Goal: Task Accomplishment & Management: Complete application form

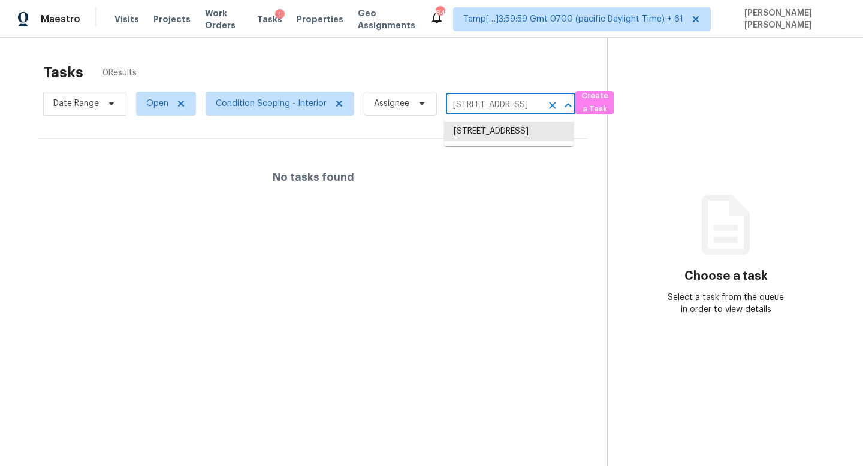
click at [483, 109] on input "8004 Crimea Ln, Fort Worth, TX 76123" at bounding box center [494, 105] width 96 height 19
click at [482, 127] on li "8004 Crimea Ln, Fort Worth, TX 76123" at bounding box center [508, 132] width 129 height 20
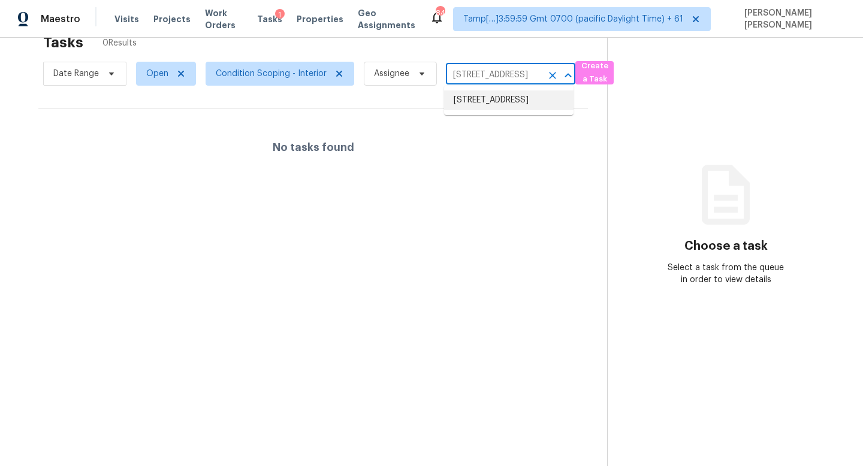
scroll to position [38, 0]
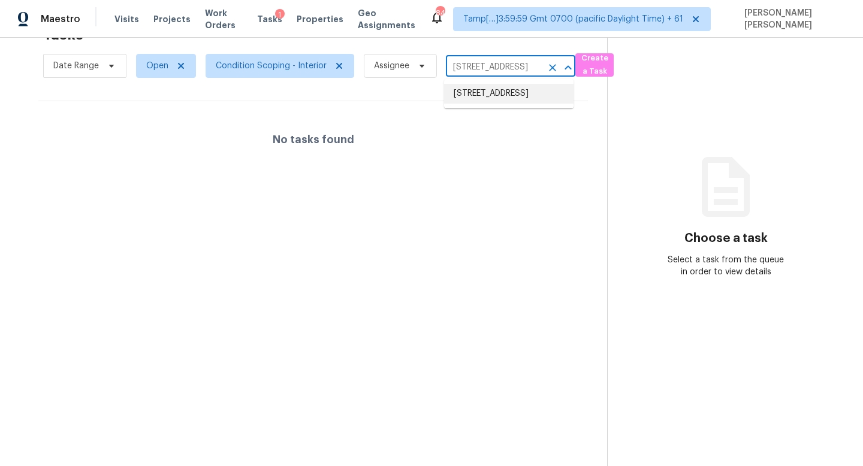
click at [466, 65] on input "8004 Crimea Ln, Fort Worth, TX 76123" at bounding box center [494, 67] width 96 height 19
paste input "200 N Citadel Ave, Tucson, AZ 85748"
type input "200 N Citadel Ave, Tucson, AZ 85748"
click at [498, 94] on li "200 N Citadel Ave, Tucson, AZ 85748" at bounding box center [508, 94] width 129 height 20
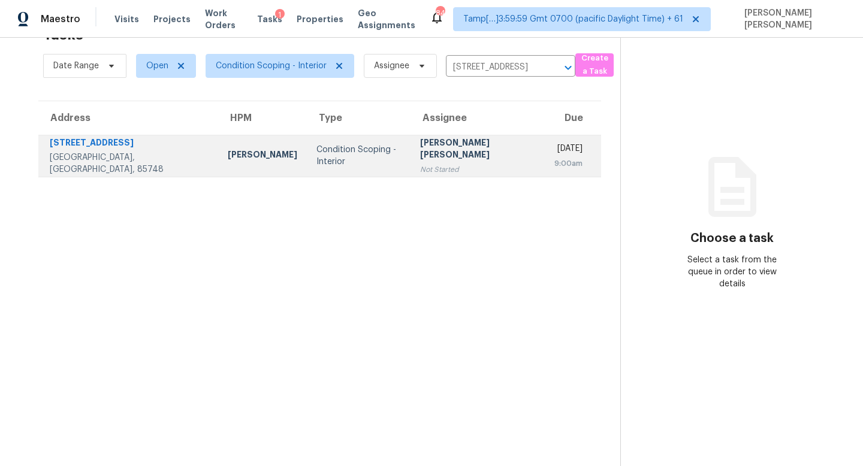
click at [545, 149] on td "Mon, Aug 25th 2025 9:00am" at bounding box center [573, 156] width 56 height 42
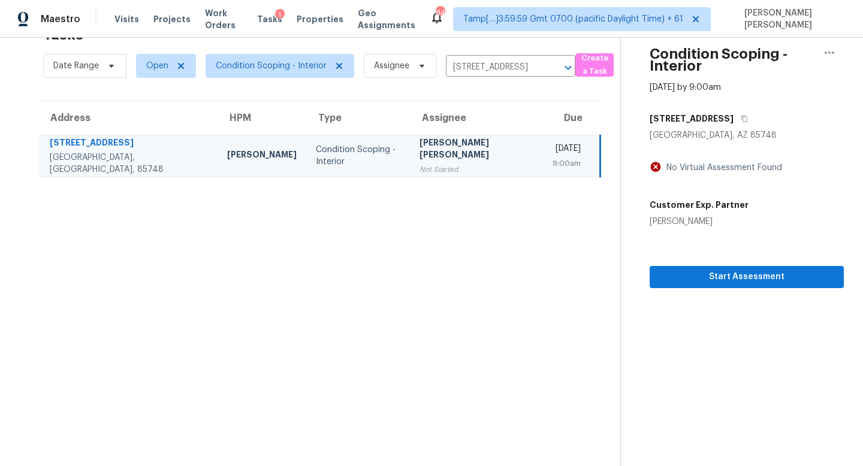
click at [722, 294] on section "Condition Scoping - Interior Aug 25th 2025 by 9:00am 200 N Citadel Ave Tucson, …" at bounding box center [732, 233] width 224 height 466
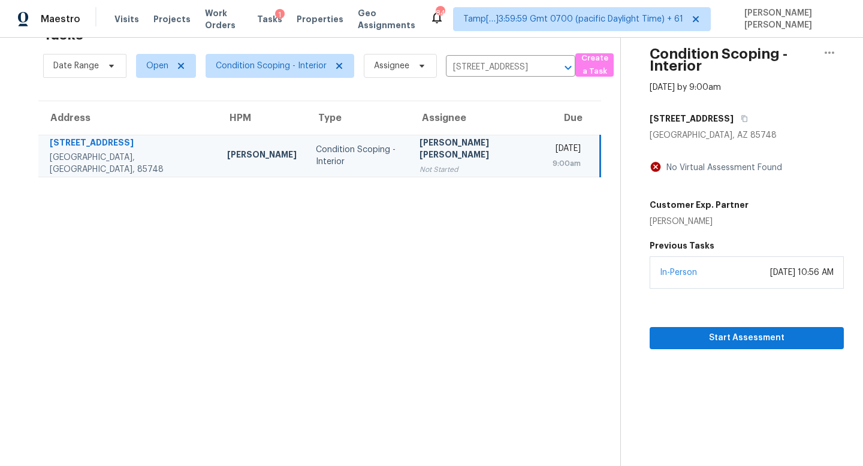
click at [740, 286] on div "In-Person August 22, 2025 at 10:56 AM" at bounding box center [747, 273] width 194 height 32
click at [714, 344] on span "Start Assessment" at bounding box center [746, 338] width 175 height 15
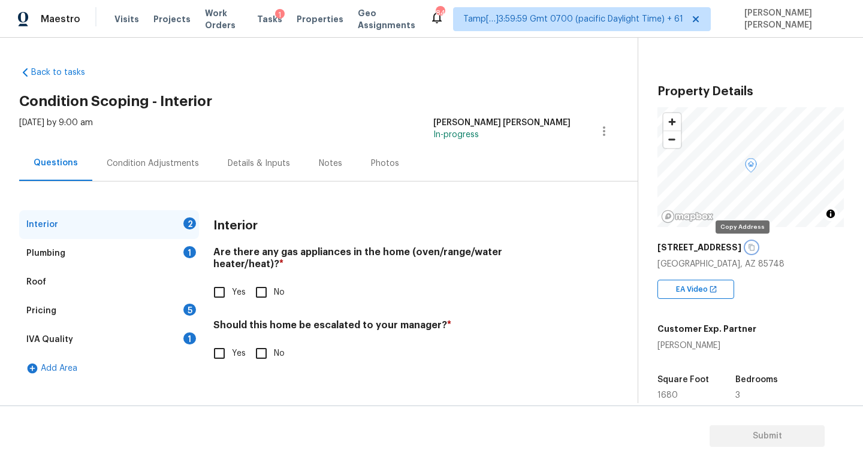
click at [749, 247] on icon "button" at bounding box center [752, 248] width 6 height 7
click at [409, 90] on div "Back to tasks Condition Scoping - Interior Mon, Aug 25 2025 by 9:00 am Jishnu M…" at bounding box center [328, 222] width 619 height 330
click at [217, 280] on input "Yes" at bounding box center [219, 292] width 25 height 25
checkbox input "true"
click at [147, 243] on div "Plumbing 1" at bounding box center [109, 253] width 180 height 29
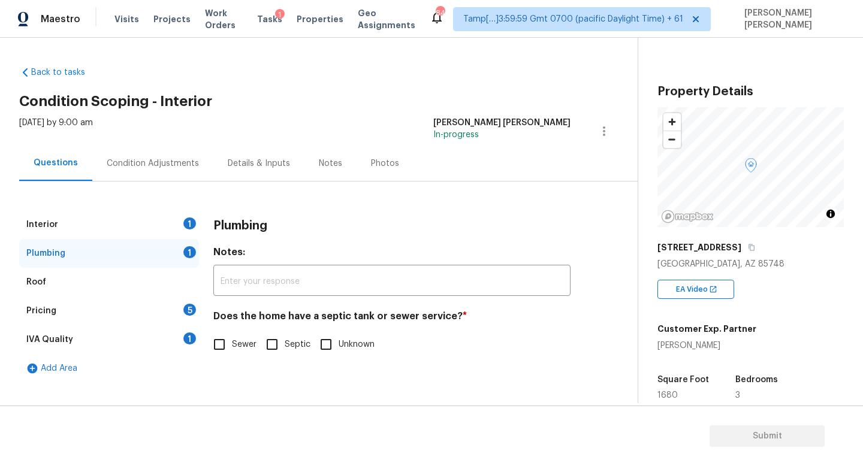
click at [218, 333] on input "Sewer" at bounding box center [219, 344] width 25 height 25
checkbox input "true"
click at [187, 309] on div "5" at bounding box center [189, 310] width 13 height 12
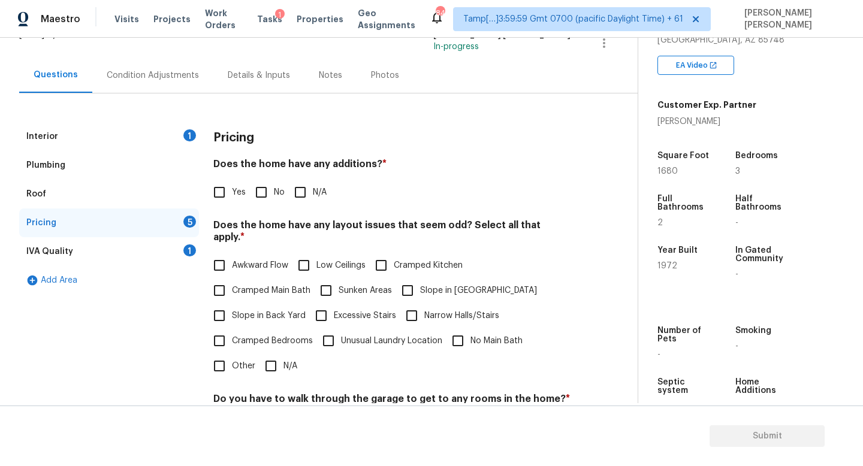
scroll to position [66, 0]
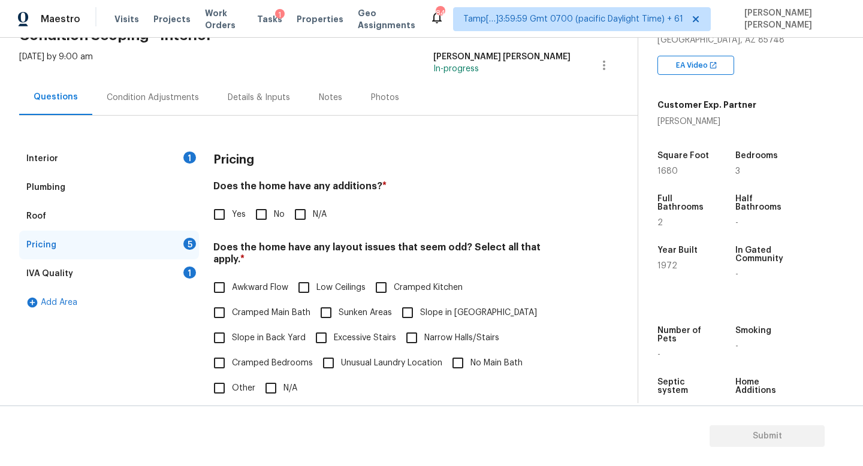
click at [161, 89] on div "Condition Adjustments" at bounding box center [152, 97] width 121 height 35
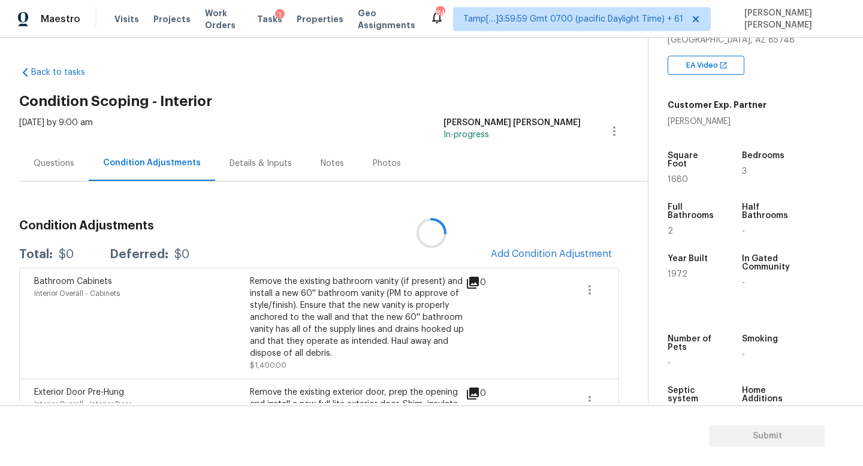
click at [540, 251] on div at bounding box center [431, 233] width 863 height 466
click at [555, 254] on div at bounding box center [431, 233] width 863 height 466
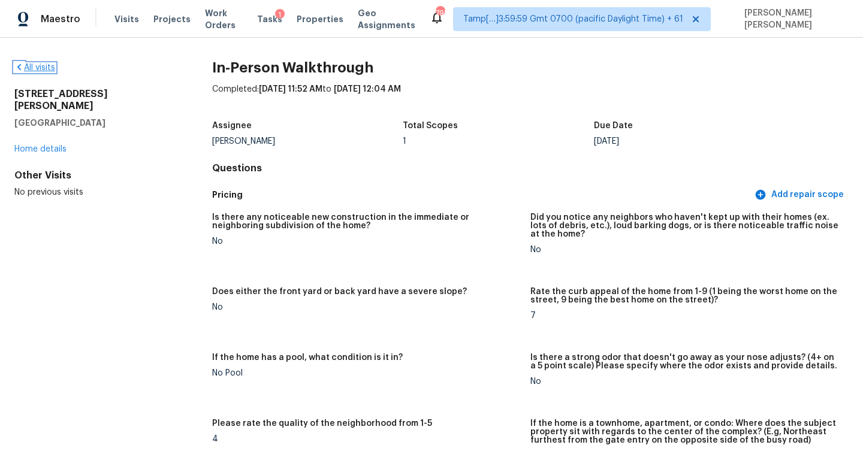
click at [47, 65] on link "All visits" at bounding box center [34, 68] width 41 height 8
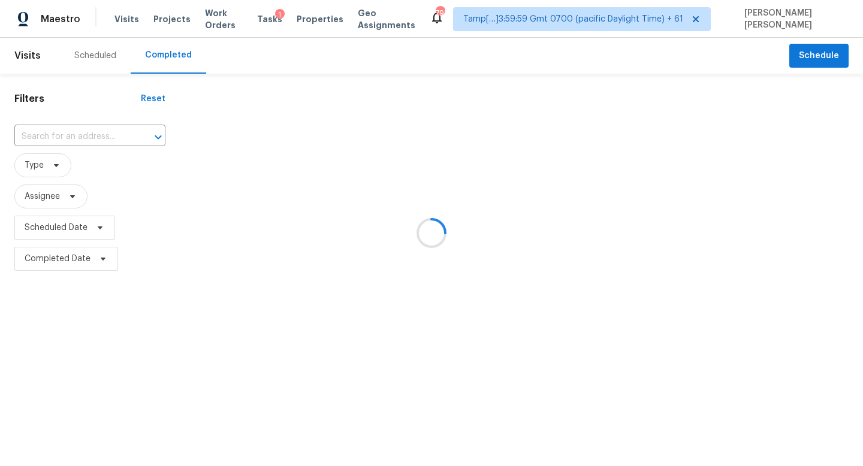
click at [88, 130] on div at bounding box center [431, 233] width 863 height 466
click at [86, 136] on div at bounding box center [431, 233] width 863 height 466
click at [92, 137] on div at bounding box center [431, 233] width 863 height 466
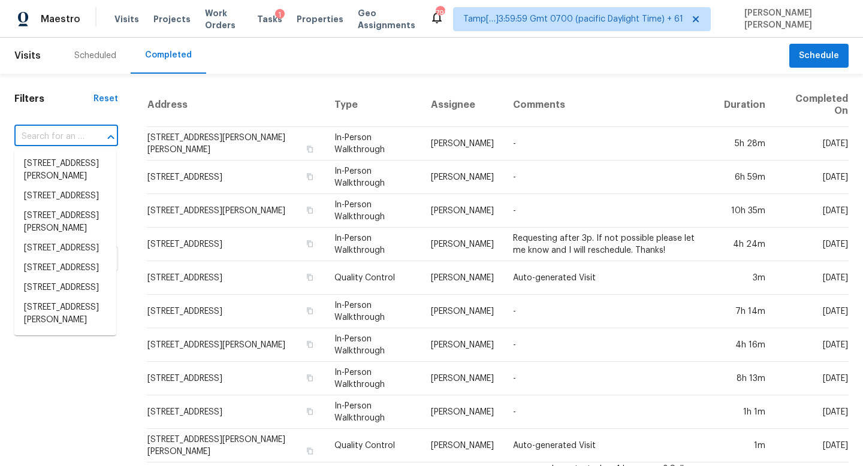
click at [64, 134] on input "text" at bounding box center [49, 137] width 70 height 19
paste input "200 N Citadel Ave, Tucson, AZ 85748"
type input "200 N Citadel Ave, Tucson, AZ 85748"
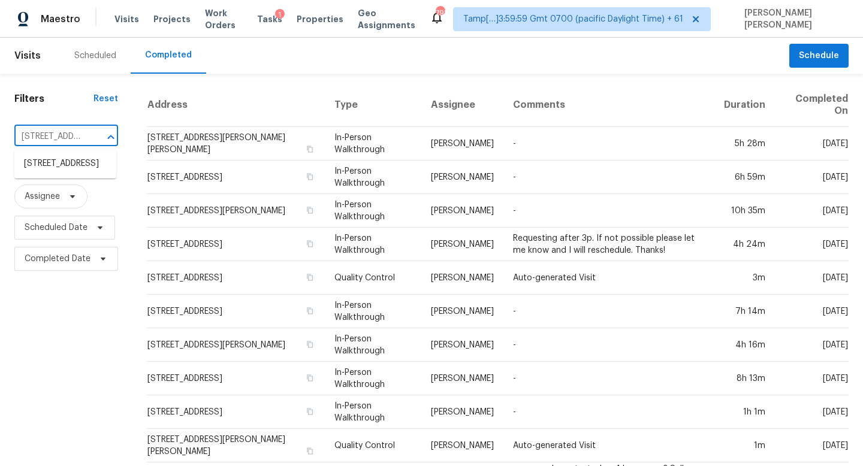
scroll to position [0, 83]
click at [69, 163] on li "200 N Citadel Ave, Tucson, AZ 85748" at bounding box center [65, 164] width 102 height 20
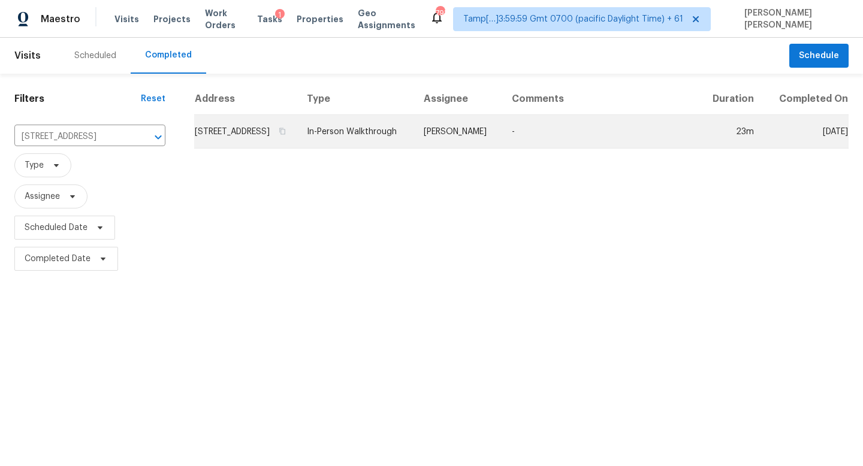
click at [414, 146] on td "In-Person Walkthrough" at bounding box center [355, 132] width 117 height 34
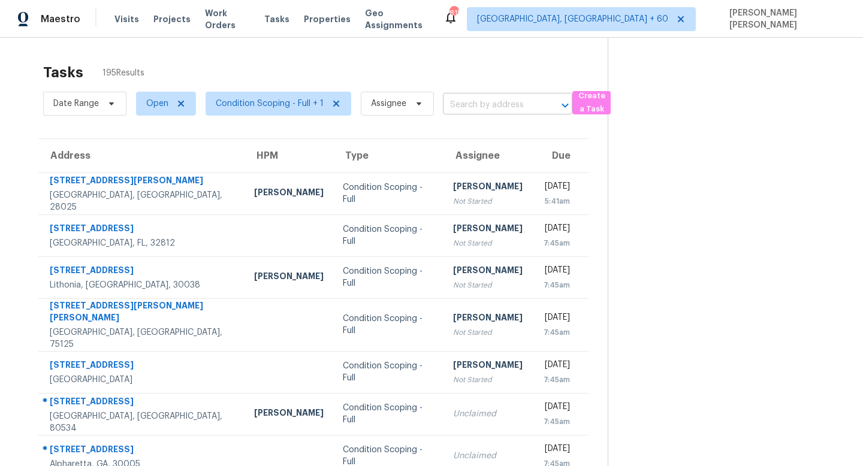
click at [469, 100] on input "text" at bounding box center [491, 105] width 96 height 19
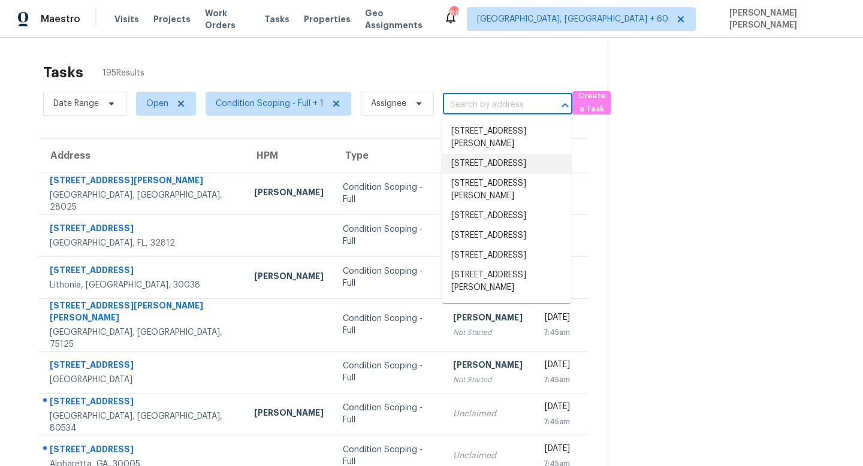
paste input "[STREET_ADDRESS]"
type input "[STREET_ADDRESS]"
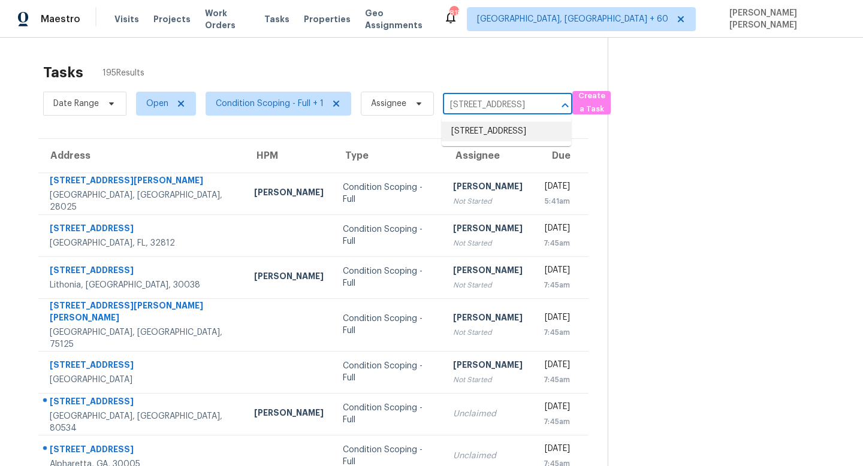
click at [483, 134] on li "8004 Crimea Ln, Fort Worth, TX 76123" at bounding box center [506, 132] width 129 height 20
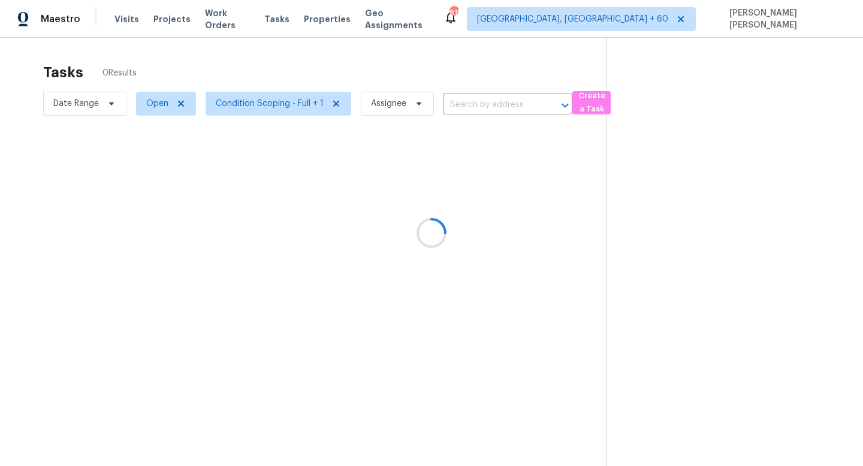
type input "8004 Crimea Ln, Fort Worth, TX 76123"
click at [164, 92] on span "Open" at bounding box center [166, 104] width 60 height 24
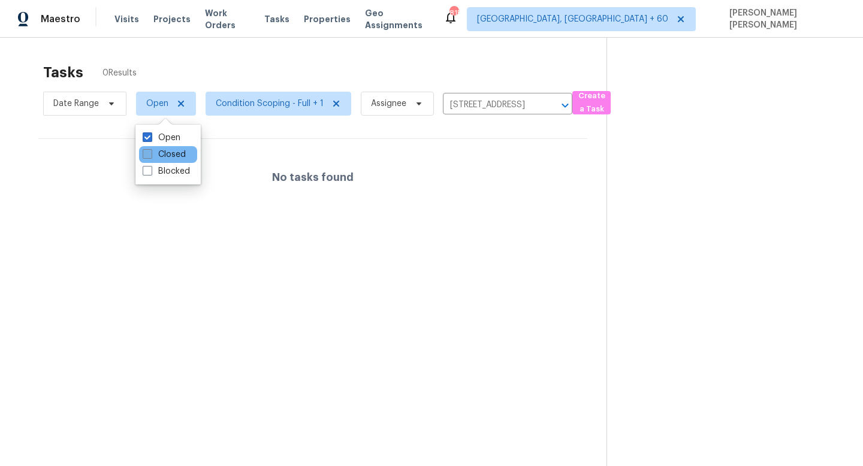
click at [160, 155] on label "Closed" at bounding box center [164, 155] width 43 height 12
click at [150, 155] on input "Closed" at bounding box center [147, 153] width 8 height 8
checkbox input "true"
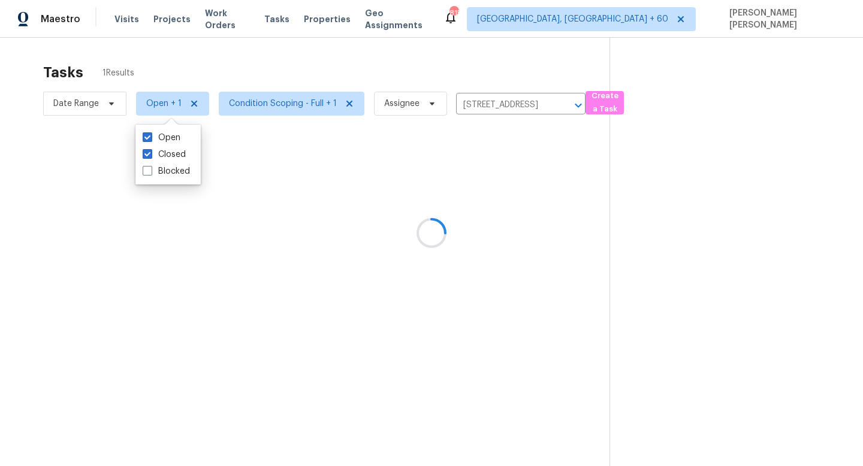
click at [381, 77] on div at bounding box center [431, 233] width 863 height 466
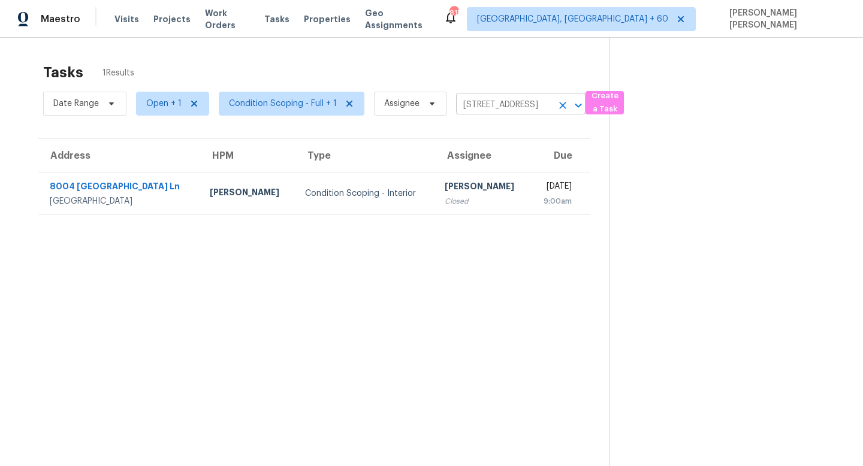
click at [571, 104] on icon "Open" at bounding box center [578, 105] width 14 height 14
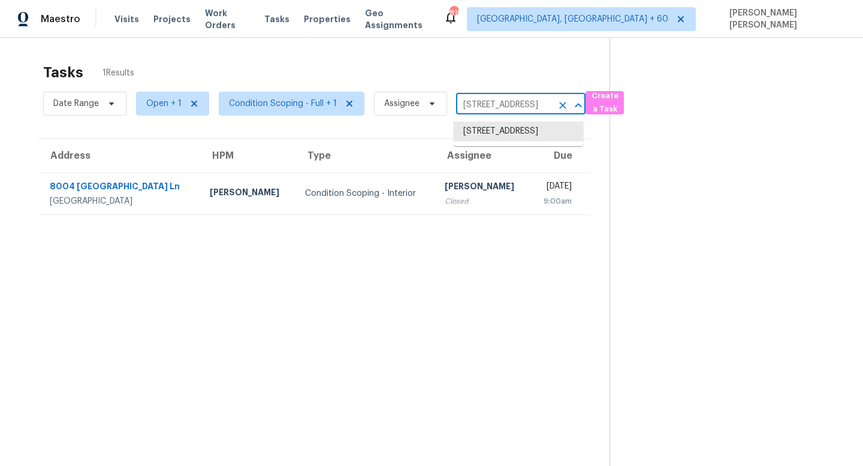
scroll to position [0, 61]
click at [559, 103] on icon "Clear" at bounding box center [562, 105] width 7 height 7
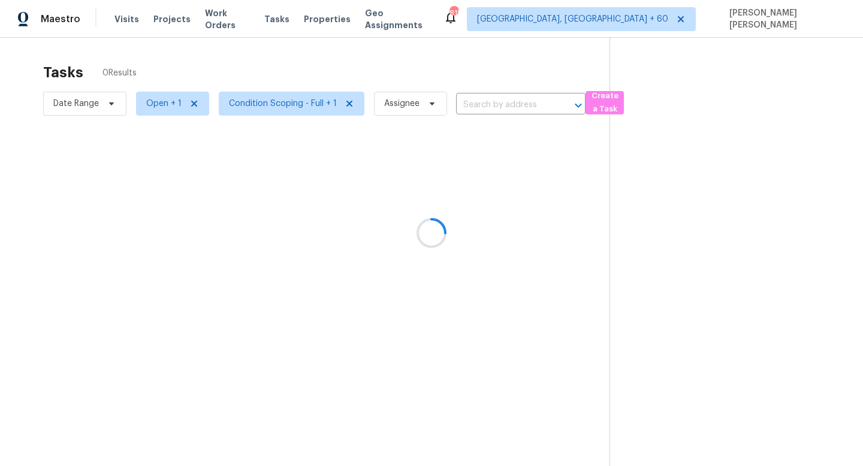
click at [278, 61] on div at bounding box center [431, 233] width 863 height 466
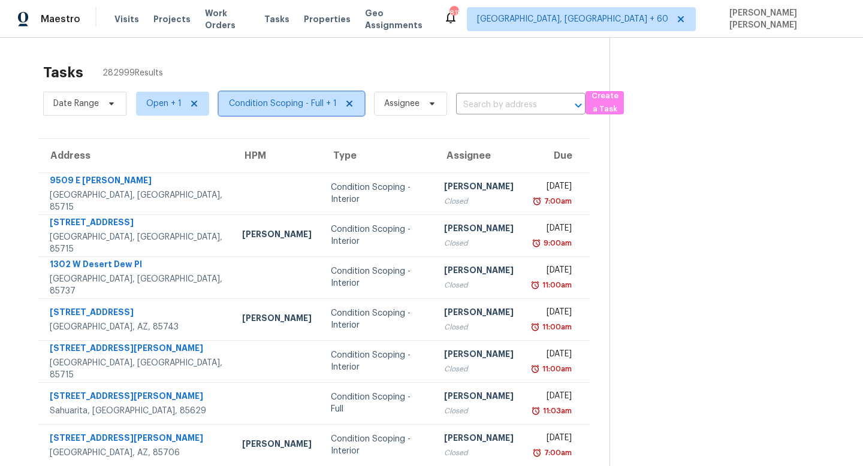
click at [308, 100] on span "Condition Scoping - Full + 1" at bounding box center [283, 104] width 108 height 12
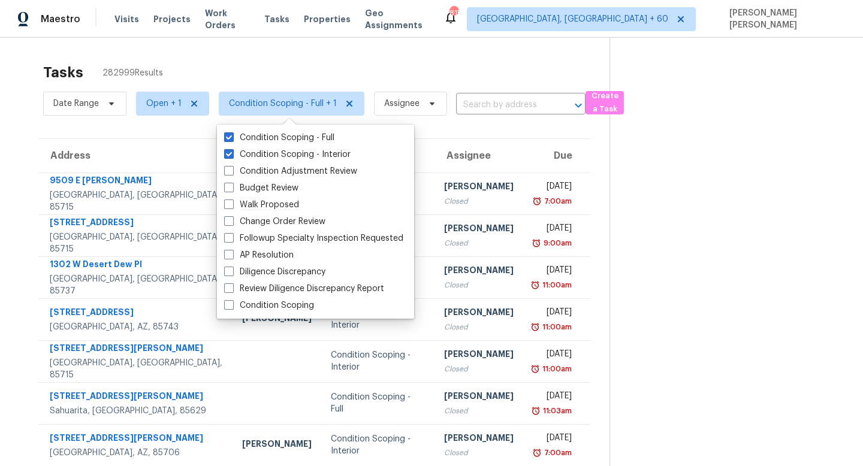
click at [383, 40] on div "Tasks 282999 Results Date Range Open + 1 Condition Scoping - Full + 1 Assignee …" at bounding box center [431, 331] width 863 height 587
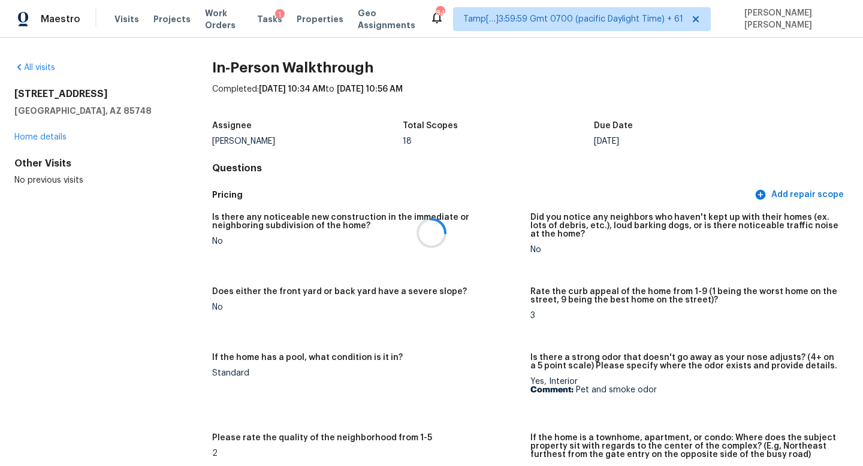
click at [330, 309] on div at bounding box center [431, 233] width 863 height 466
click at [618, 137] on div at bounding box center [431, 233] width 863 height 466
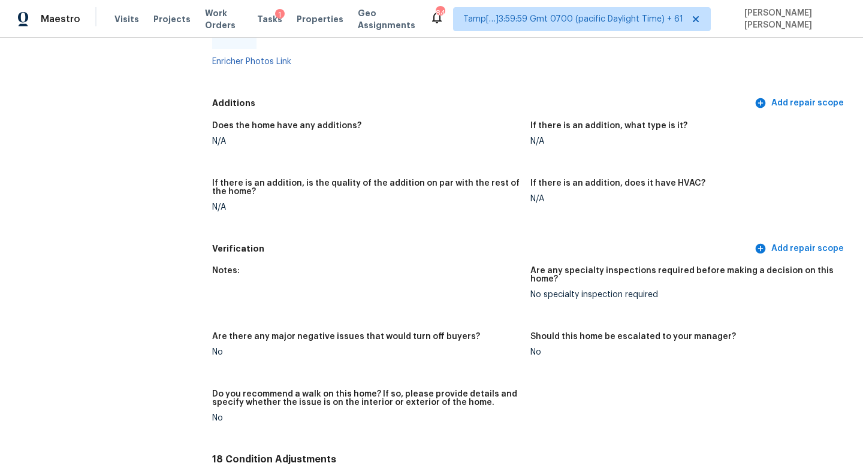
scroll to position [2367, 0]
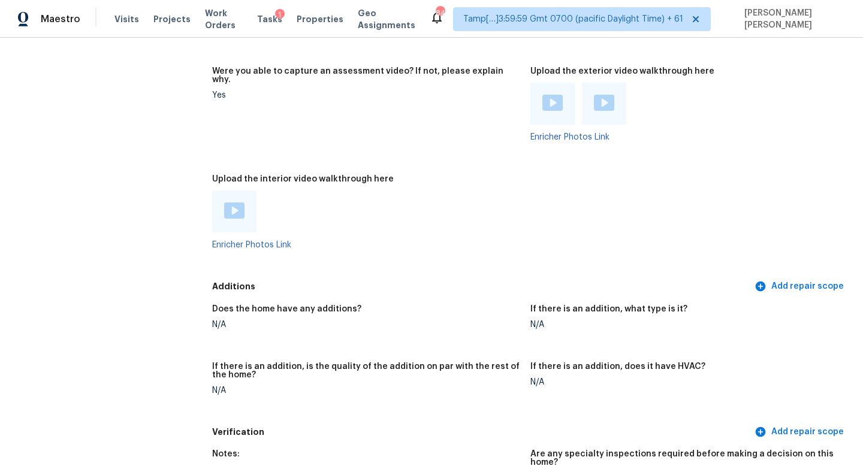
click at [226, 191] on div at bounding box center [234, 212] width 44 height 42
click at [228, 203] on img at bounding box center [234, 211] width 20 height 16
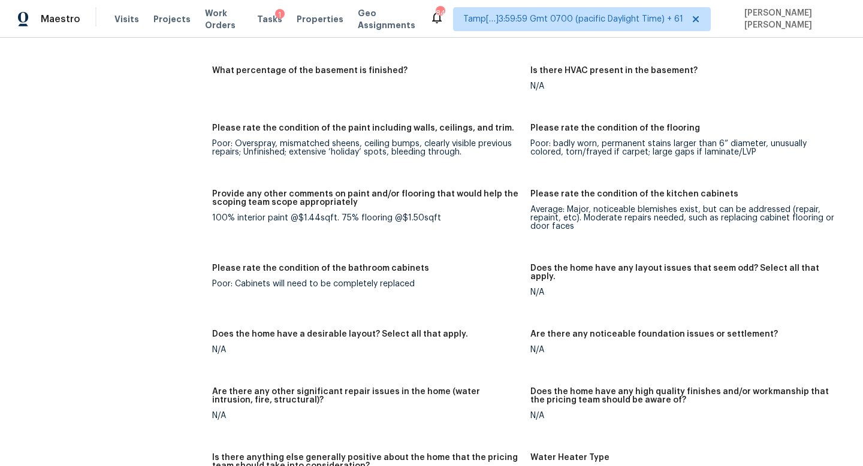
scroll to position [2829, 0]
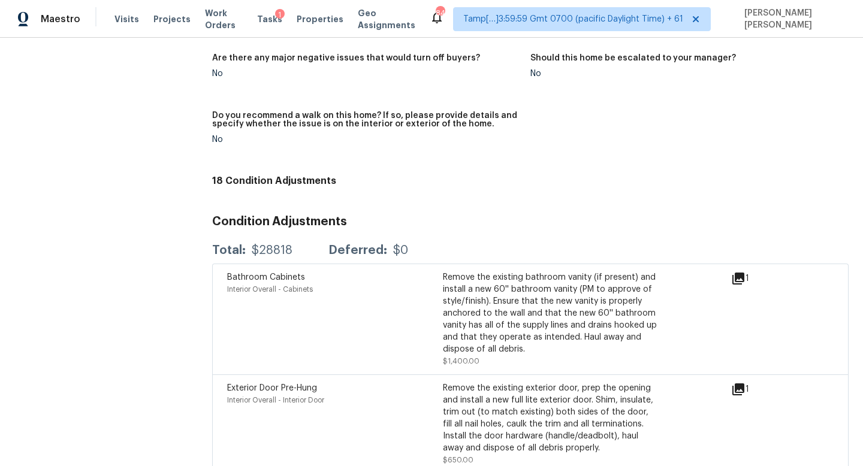
click at [737, 272] on icon at bounding box center [738, 279] width 14 height 14
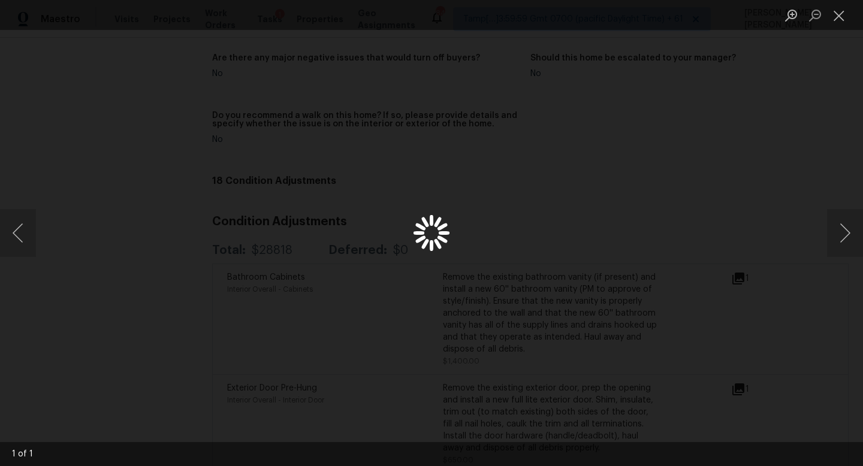
click at [718, 165] on div "Lightbox" at bounding box center [431, 233] width 863 height 466
click at [767, 125] on div "Lightbox" at bounding box center [431, 233] width 863 height 466
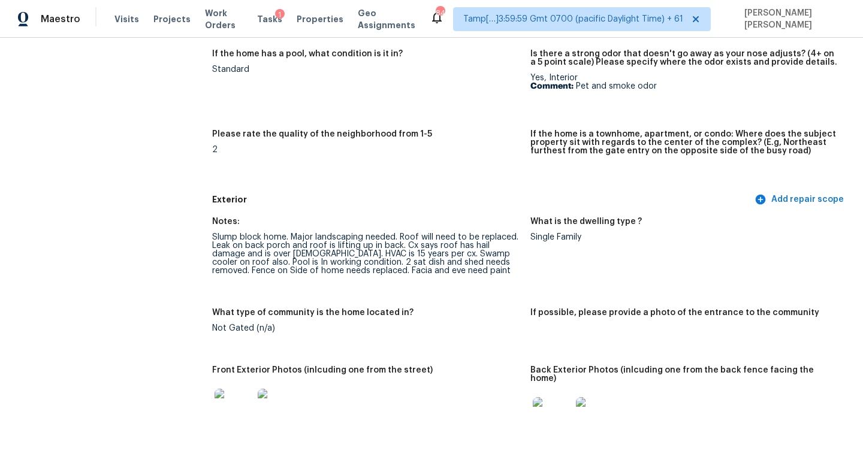
scroll to position [0, 0]
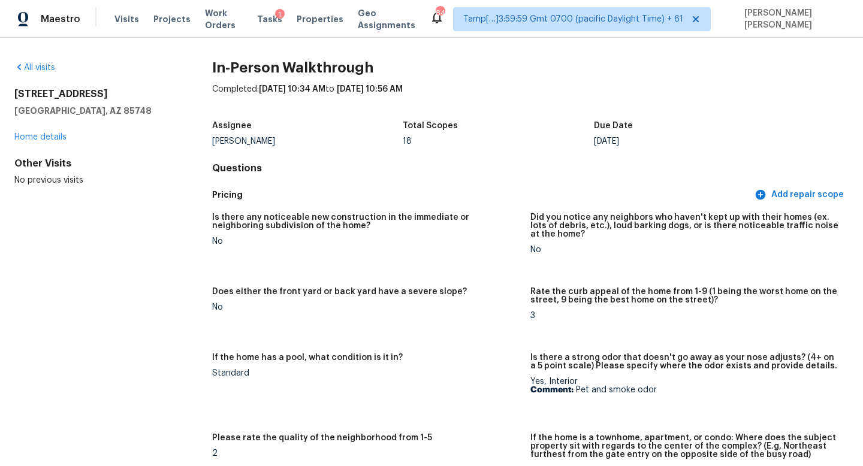
click at [41, 60] on div "All visits 200 N Citadel Ave Tucson, AZ 85748 Home details Other Visits No prev…" at bounding box center [431, 252] width 863 height 429
click at [41, 65] on link "All visits" at bounding box center [34, 68] width 41 height 8
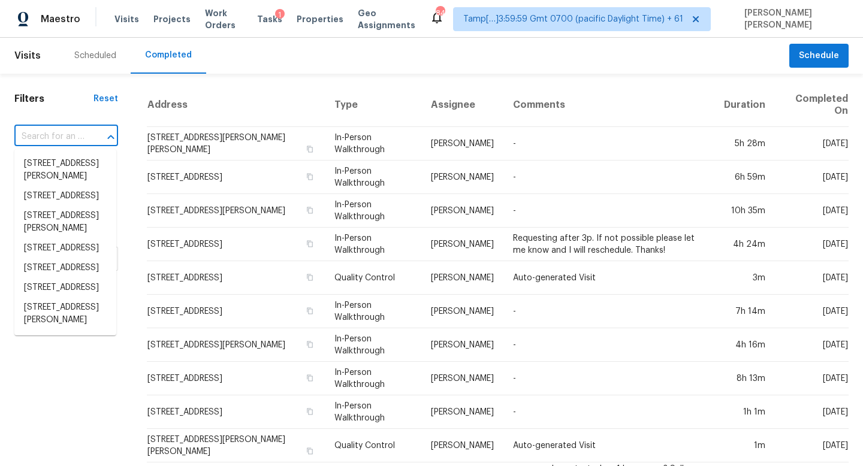
click at [65, 134] on input "text" at bounding box center [49, 137] width 70 height 19
paste input "3738 Memorial Pkwy, Charlotte, NC 28217"
type input "3738 Memorial Pkwy, Charlotte, NC 28217"
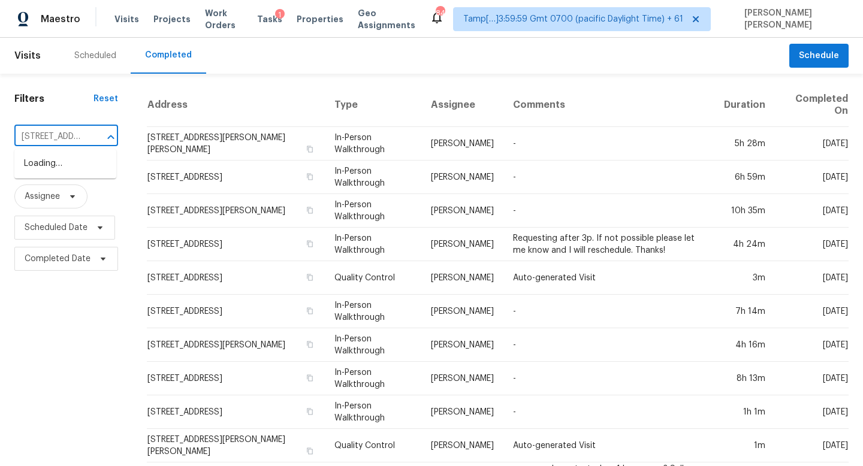
scroll to position [0, 101]
click at [91, 172] on li "3738 Memorial Pkwy, Charlotte, NC 28217" at bounding box center [65, 164] width 102 height 20
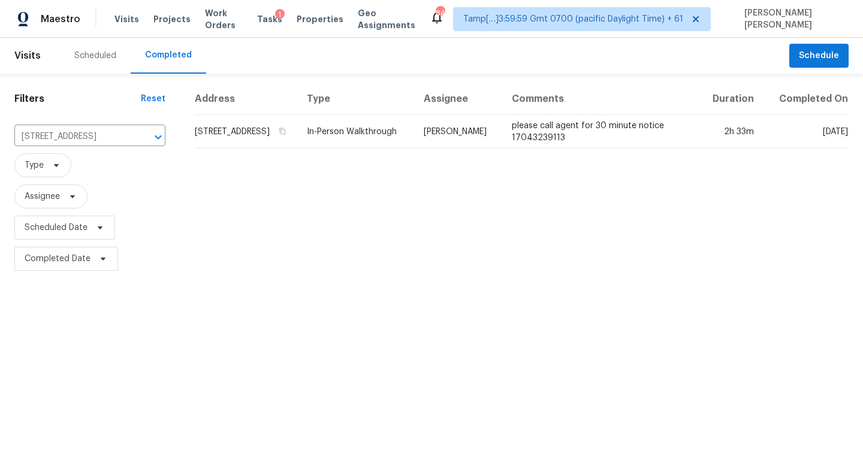
click at [414, 138] on td "In-Person Walkthrough" at bounding box center [355, 132] width 117 height 34
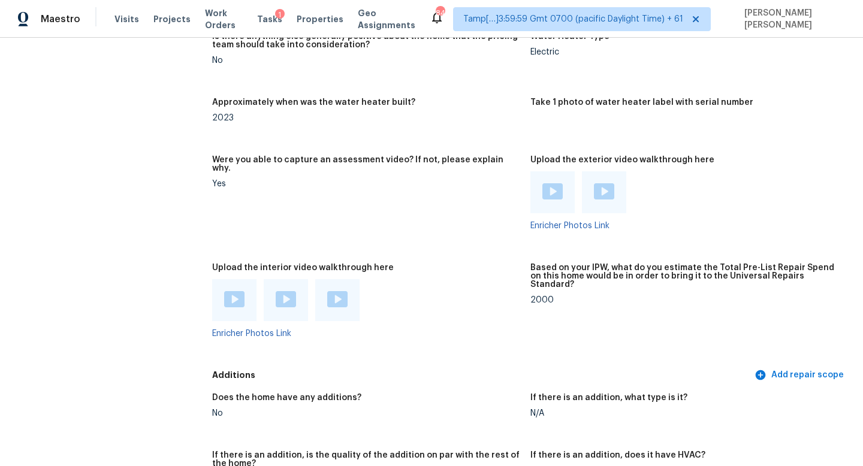
scroll to position [2327, 0]
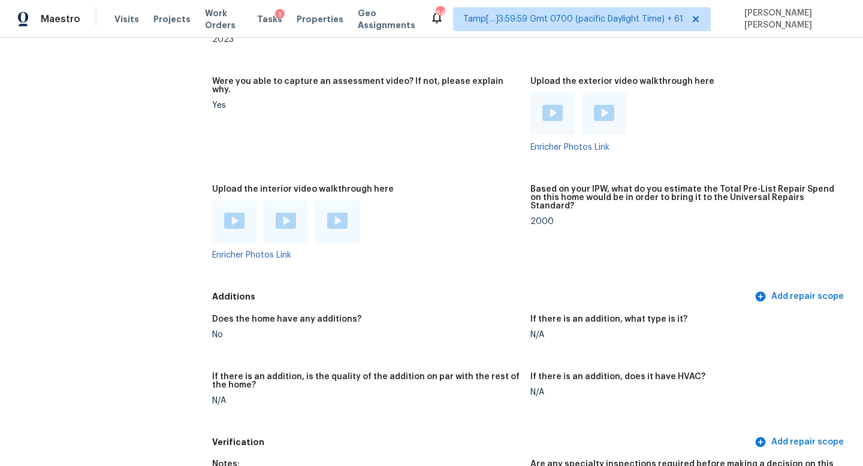
click at [235, 213] on img at bounding box center [234, 221] width 20 height 16
click at [280, 213] on img at bounding box center [286, 221] width 20 height 16
click at [335, 213] on img at bounding box center [337, 221] width 20 height 16
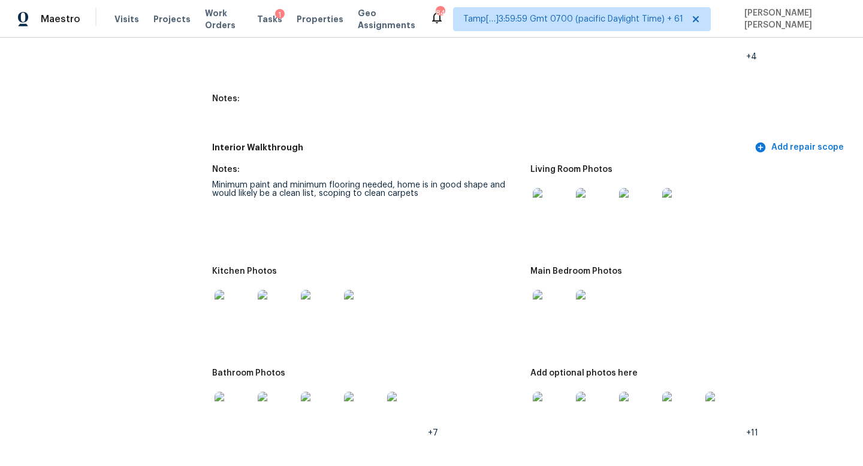
scroll to position [1359, 0]
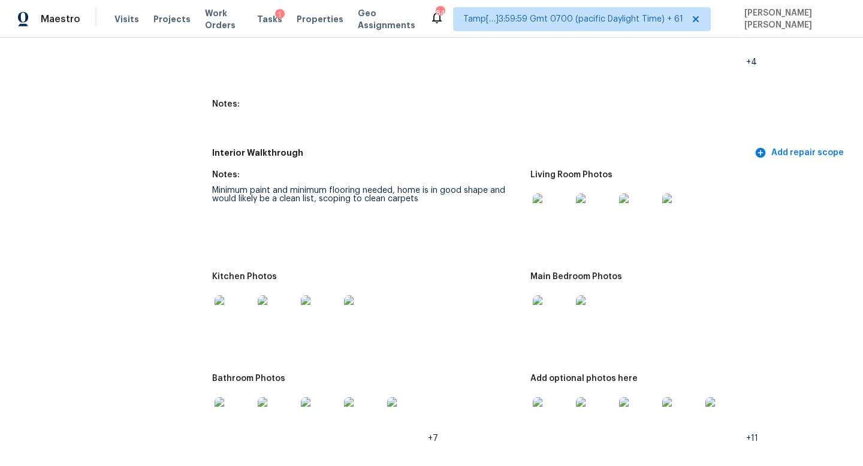
click at [176, 160] on div "All visits 3738 Memorial Pkwy Charlotte, NC 28217 Home details Other Visits No …" at bounding box center [431, 363] width 834 height 3321
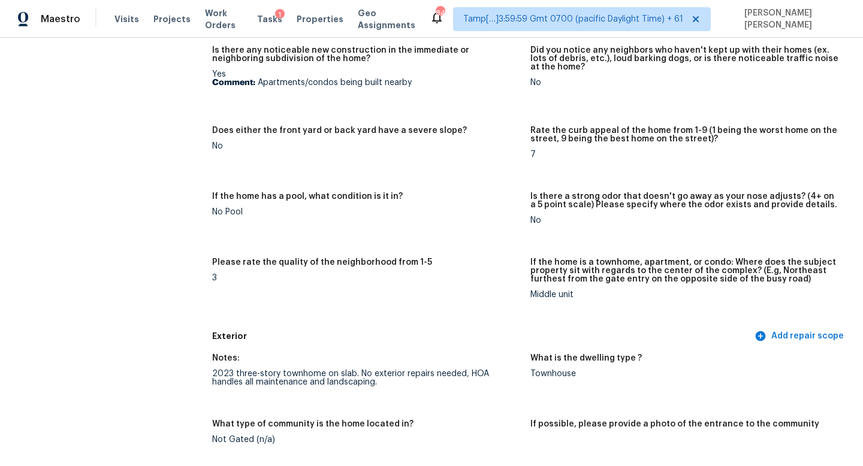
scroll to position [0, 0]
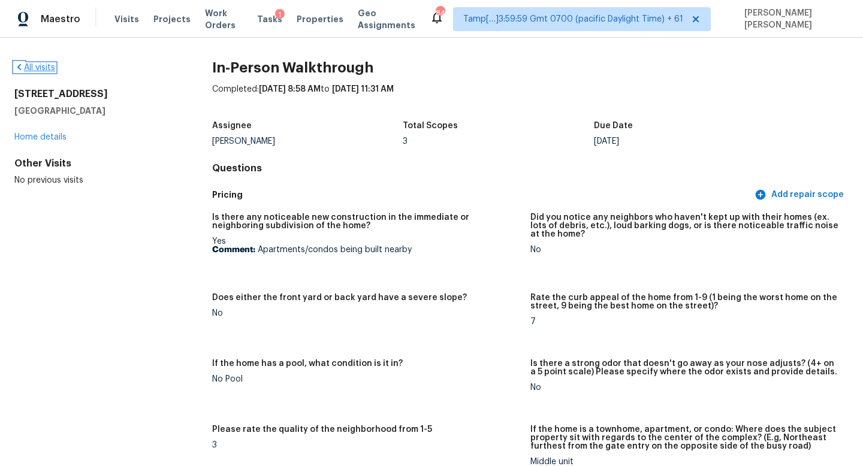
click at [49, 64] on link "All visits" at bounding box center [34, 68] width 41 height 8
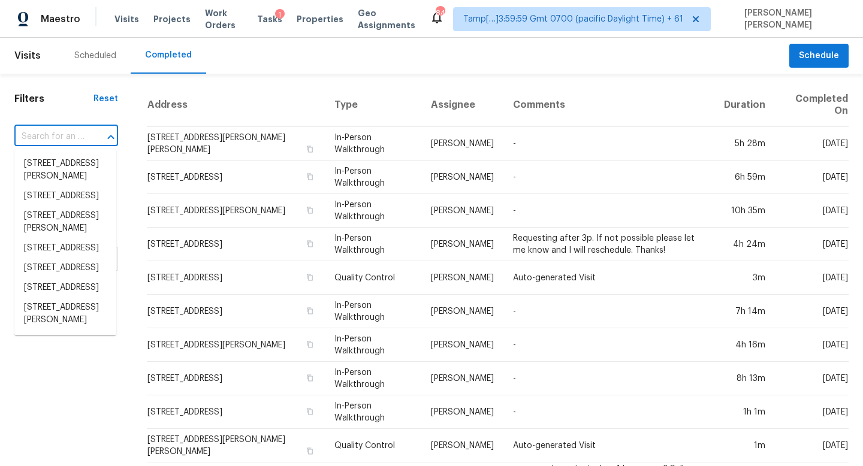
click at [70, 137] on input "text" at bounding box center [49, 137] width 70 height 19
paste input "818 N Brents Ave, Sherman, TX 75090"
type input "818 N Brents Ave, Sherman, TX 75090"
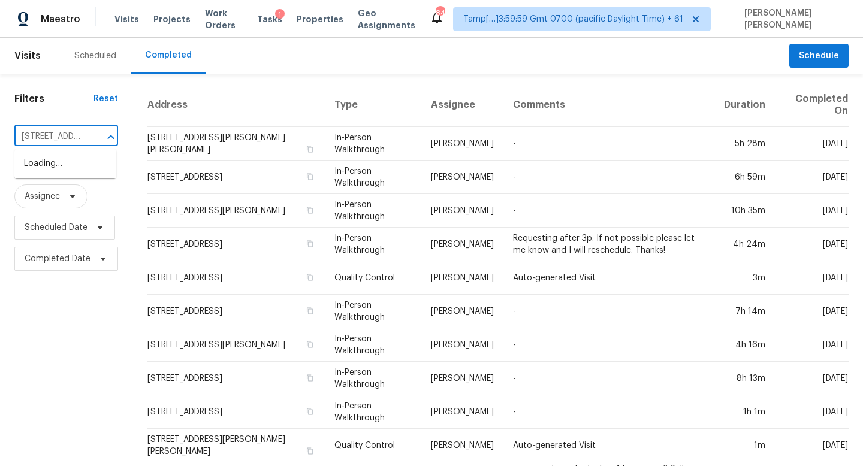
scroll to position [0, 87]
click at [83, 169] on li "818 N Brents Ave, Sherman, TX 75090" at bounding box center [65, 170] width 102 height 32
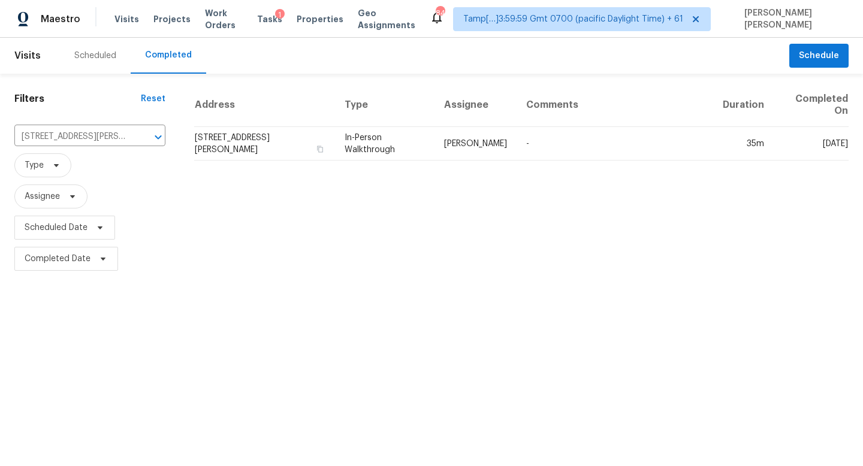
click at [411, 159] on td "In-Person Walkthrough" at bounding box center [385, 144] width 100 height 34
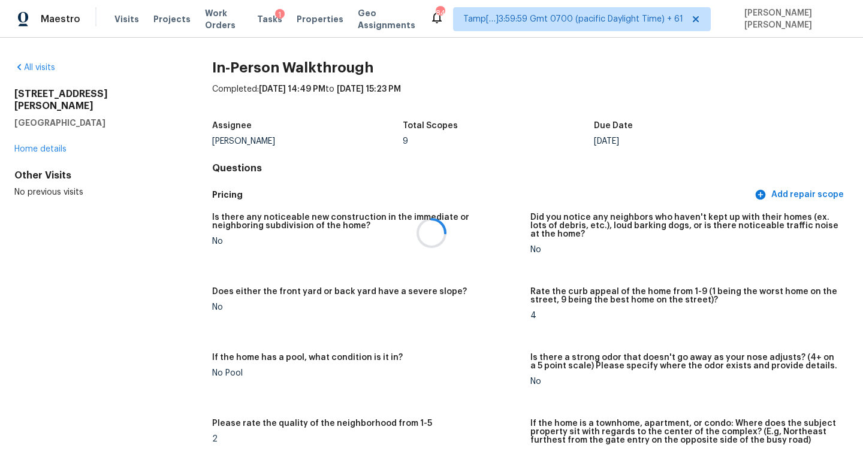
click at [36, 64] on div at bounding box center [431, 233] width 863 height 466
click at [38, 64] on div at bounding box center [431, 233] width 863 height 466
click at [41, 64] on div at bounding box center [431, 233] width 863 height 466
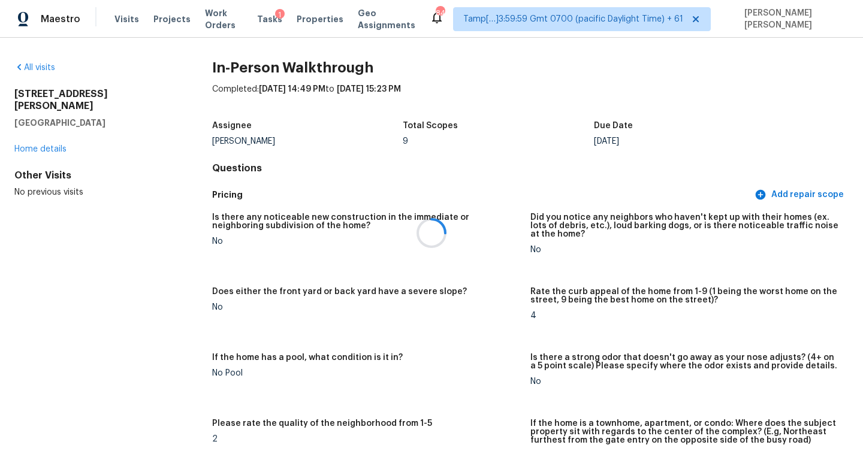
click at [41, 64] on div at bounding box center [431, 233] width 863 height 466
click at [42, 68] on link "All visits" at bounding box center [34, 68] width 41 height 8
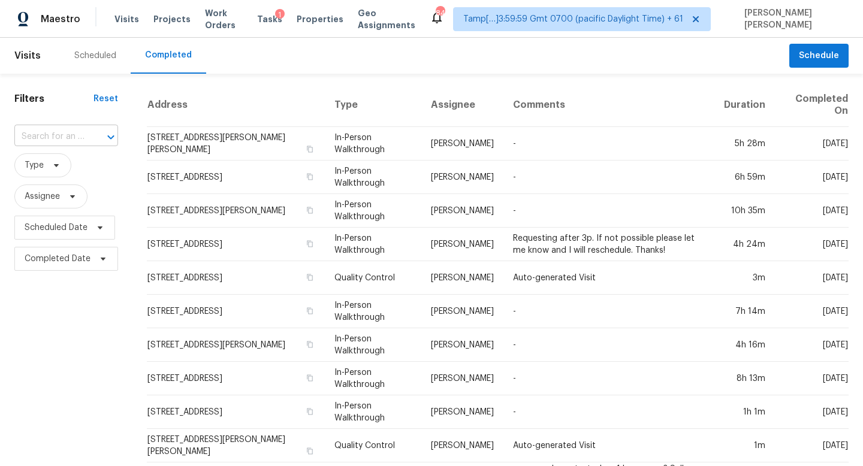
click at [64, 143] on input "text" at bounding box center [49, 137] width 70 height 19
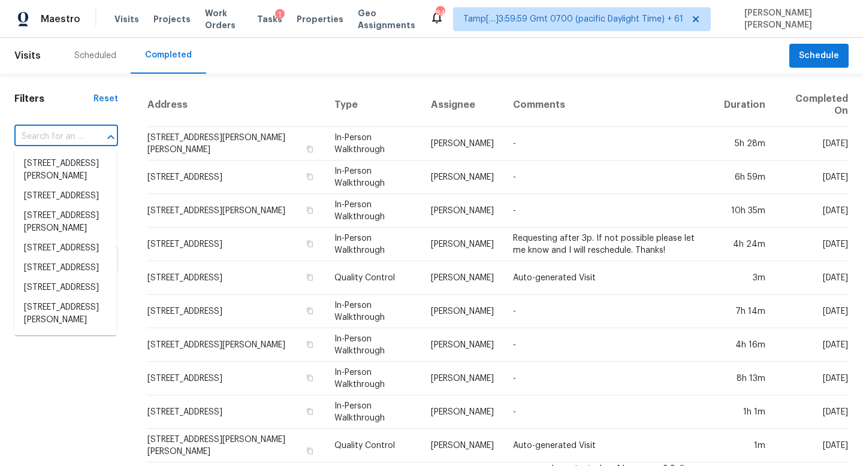
paste input "1571 N Creekwater Pass, Greenfield, IN 46140"
type input "1571 N Creekwater Pass, Greenfield, IN 46140"
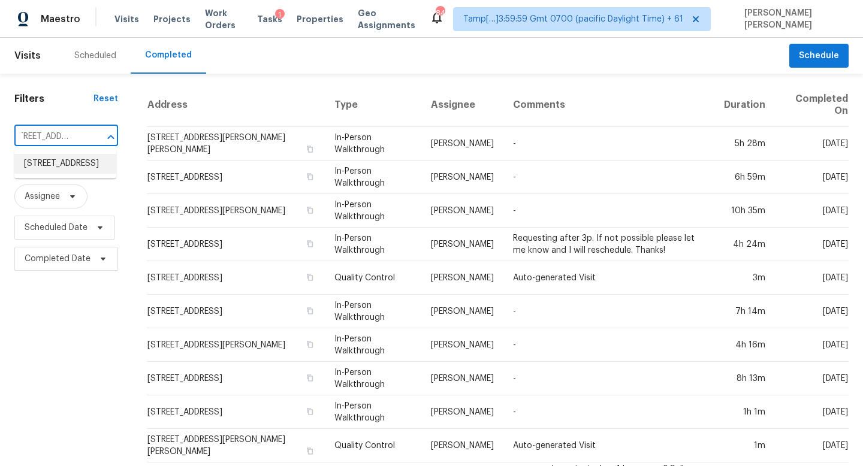
click at [76, 160] on li "1571 N Creekwater Pass, Greenfield, IN 46140" at bounding box center [65, 164] width 102 height 20
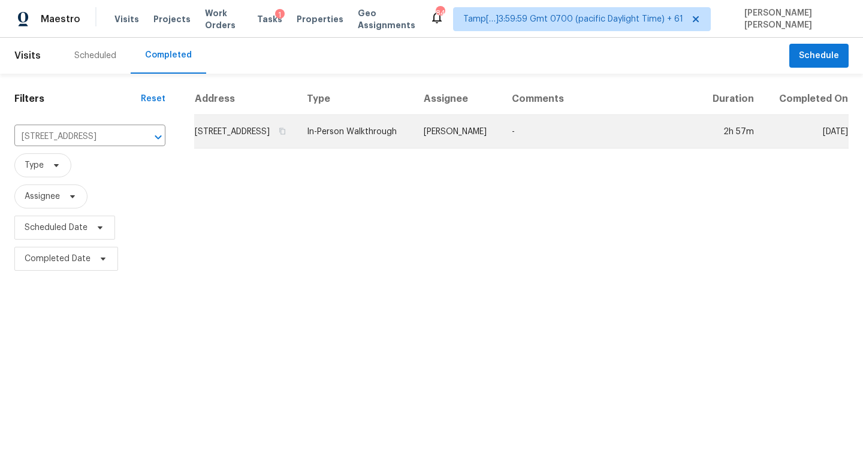
click at [414, 149] on td "In-Person Walkthrough" at bounding box center [355, 132] width 117 height 34
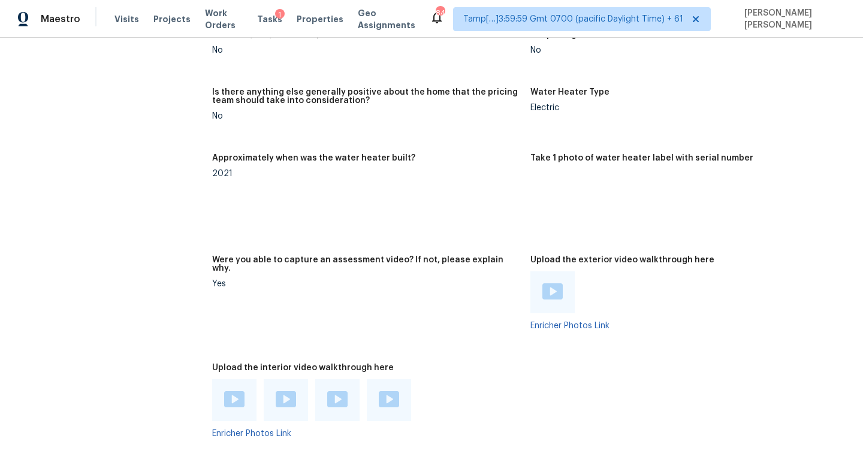
scroll to position [2348, 0]
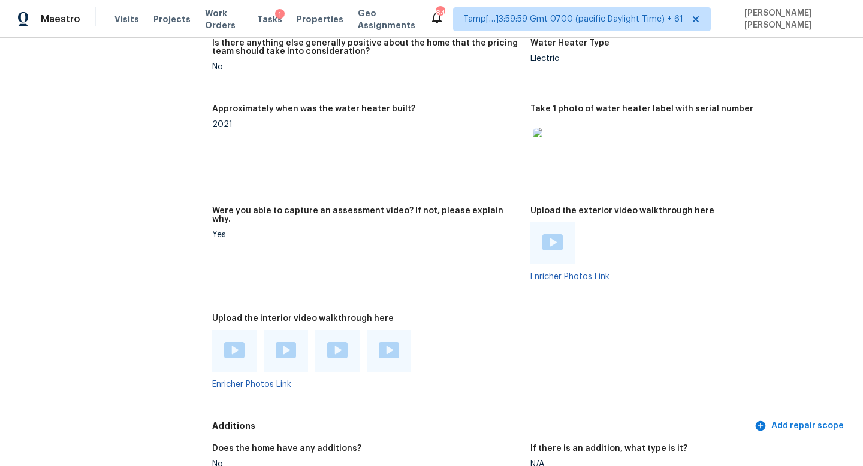
click at [231, 342] on img at bounding box center [234, 350] width 20 height 16
click at [279, 342] on img at bounding box center [286, 350] width 20 height 16
click at [338, 342] on img at bounding box center [337, 350] width 20 height 16
click at [385, 342] on img at bounding box center [389, 350] width 20 height 16
click at [341, 330] on div at bounding box center [337, 351] width 44 height 42
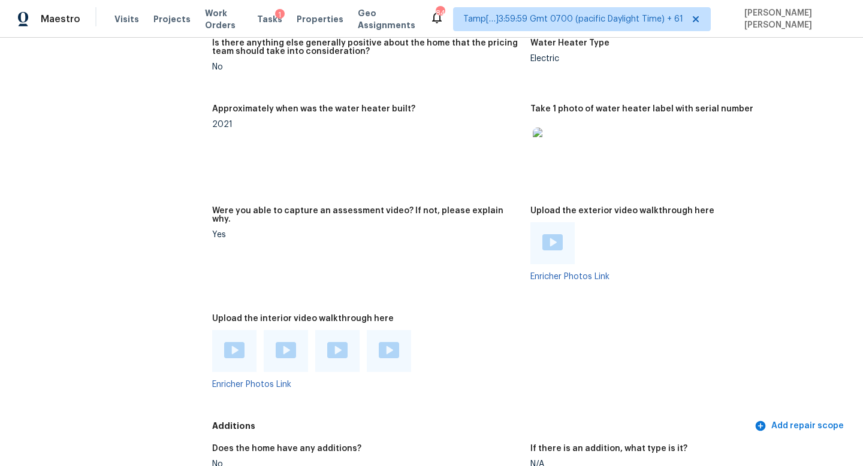
click at [341, 342] on img at bounding box center [337, 350] width 20 height 16
click at [291, 342] on img at bounding box center [286, 350] width 20 height 16
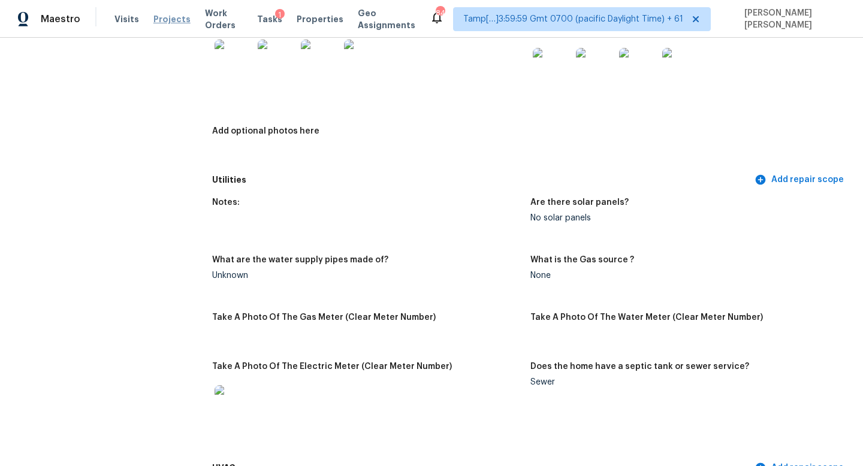
drag, startPoint x: 162, startPoint y: 132, endPoint x: 179, endPoint y: 23, distance: 109.9
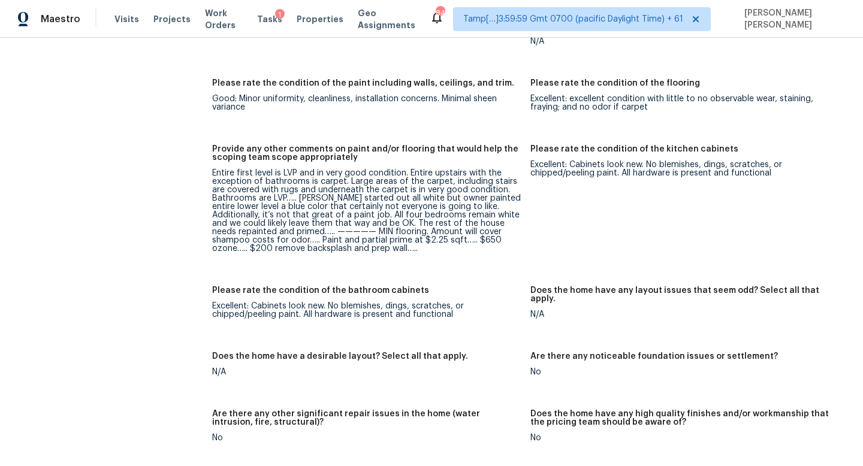
scroll to position [1913, 0]
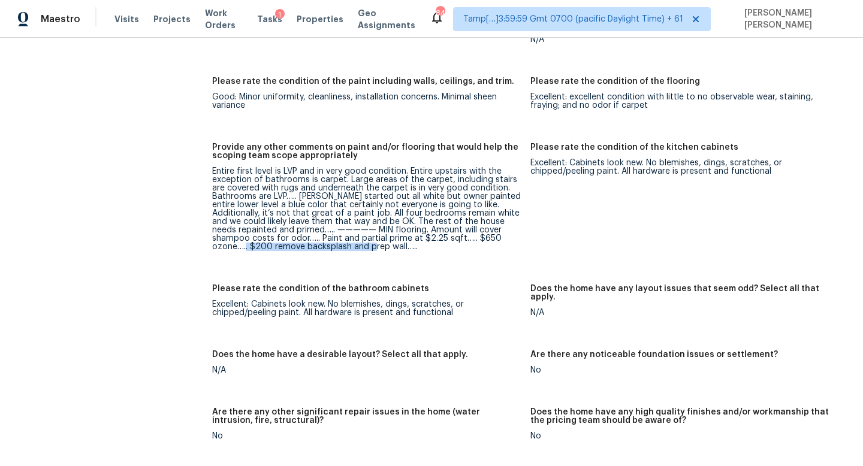
drag, startPoint x: 273, startPoint y: 230, endPoint x: 405, endPoint y: 227, distance: 131.9
click at [405, 227] on div "Entire first level is LVP and in very good condition. Entire upstairs with the …" at bounding box center [366, 209] width 309 height 84
copy div "remove backsplash and prep wall"
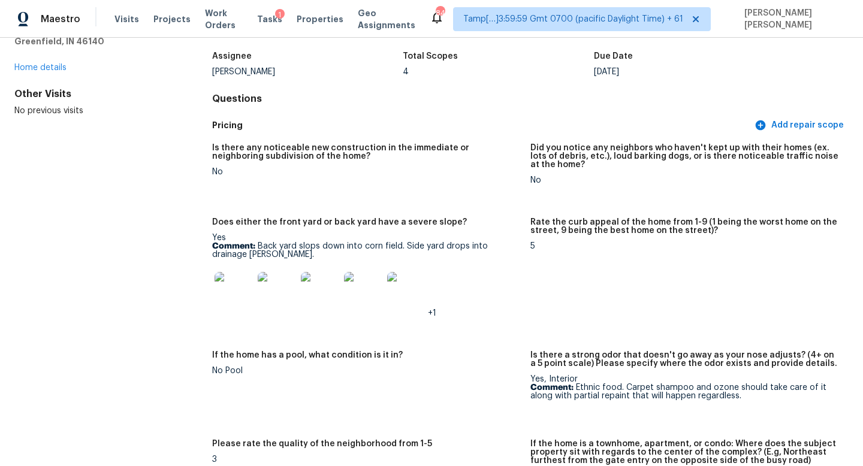
scroll to position [0, 0]
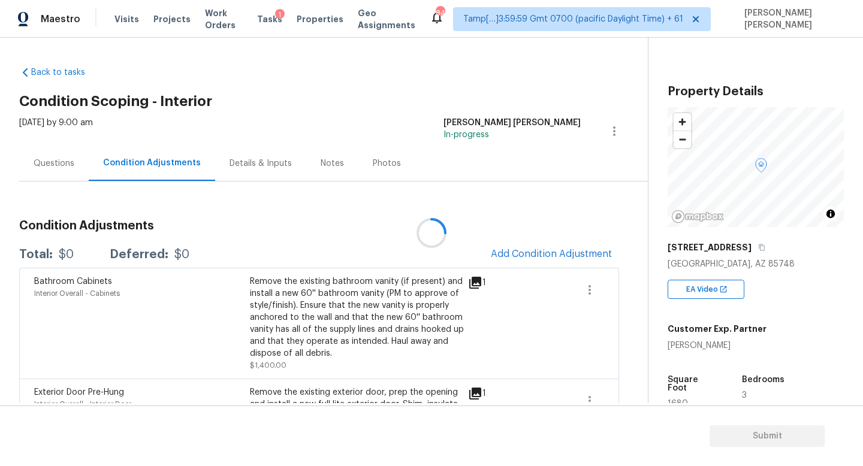
click at [314, 72] on div at bounding box center [431, 233] width 863 height 466
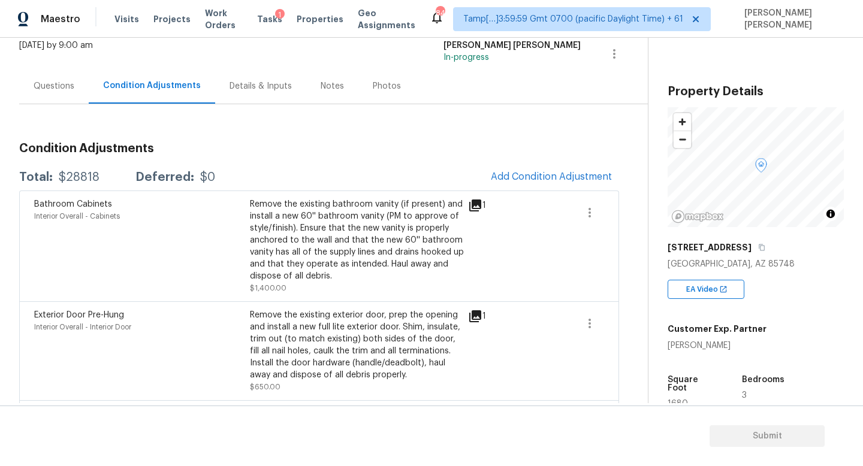
click at [547, 189] on span "Add Condition Adjustment" at bounding box center [551, 177] width 135 height 26
click at [547, 189] on button "Add Condition Adjustment" at bounding box center [551, 176] width 135 height 25
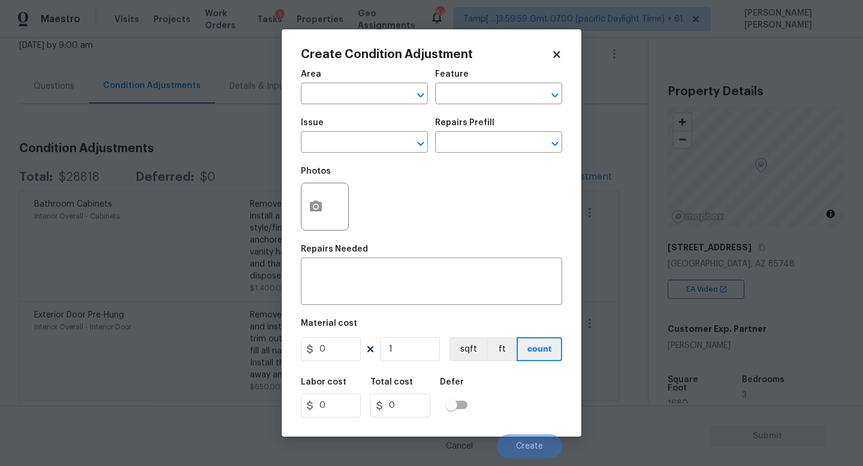
click at [360, 154] on span "Issue ​" at bounding box center [364, 136] width 127 height 49
click at [355, 149] on input "text" at bounding box center [348, 143] width 94 height 19
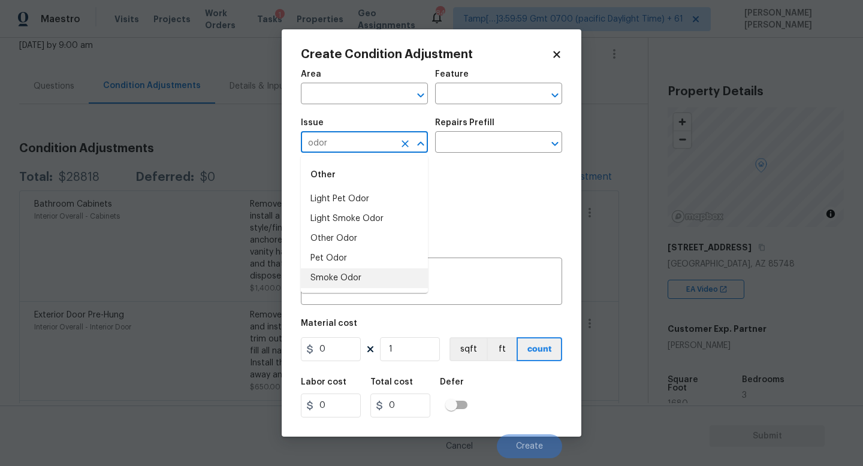
click at [344, 274] on li "Smoke Odor" at bounding box center [364, 279] width 127 height 20
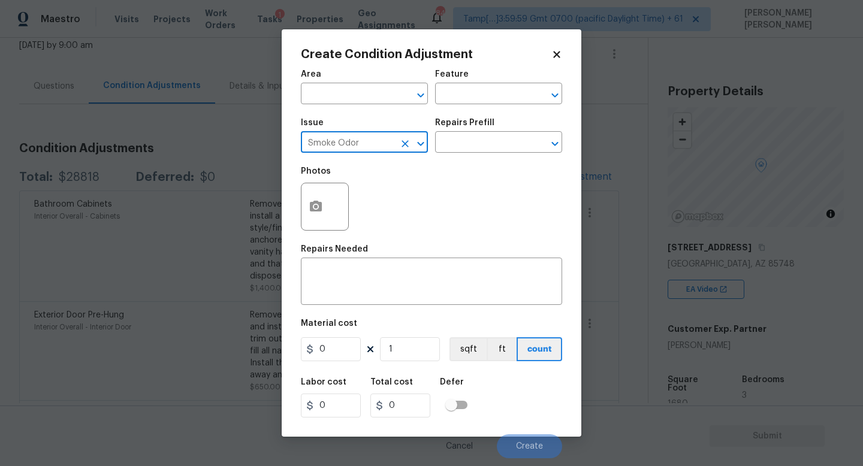
type input "Smoke Odor"
click at [462, 157] on div "Issue Smoke Odor ​ Repairs Prefill ​" at bounding box center [431, 136] width 261 height 49
click at [490, 128] on div "Repairs Prefill" at bounding box center [498, 127] width 127 height 16
click at [486, 153] on div "Issue Smoke Odor ​ Repairs Prefill ​" at bounding box center [431, 136] width 261 height 49
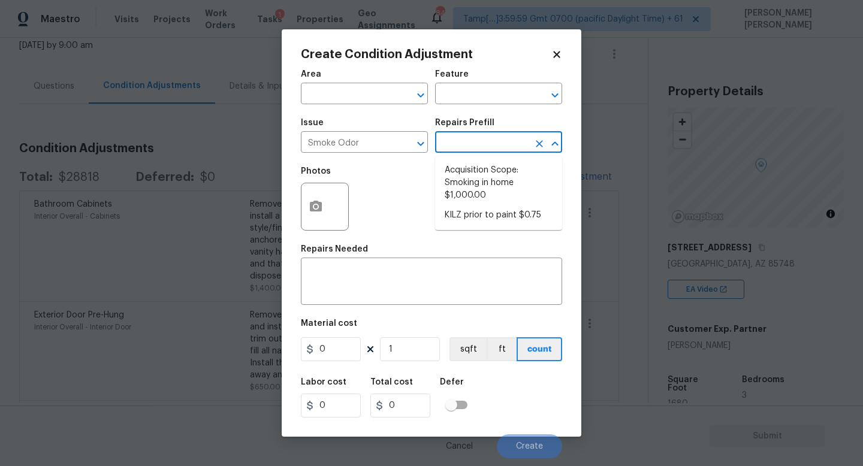
click at [496, 144] on input "text" at bounding box center [482, 143] width 94 height 19
click at [505, 178] on li "Acquisition Scope: Smoking in home $1,000.00" at bounding box center [498, 183] width 127 height 45
type textarea "Acquisition Scope: Smoking in home"
type input "1000"
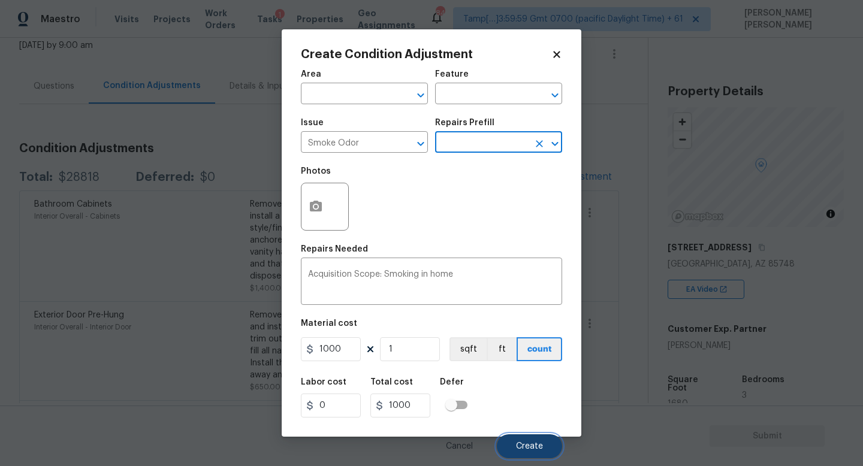
click at [519, 441] on button "Create" at bounding box center [529, 447] width 65 height 24
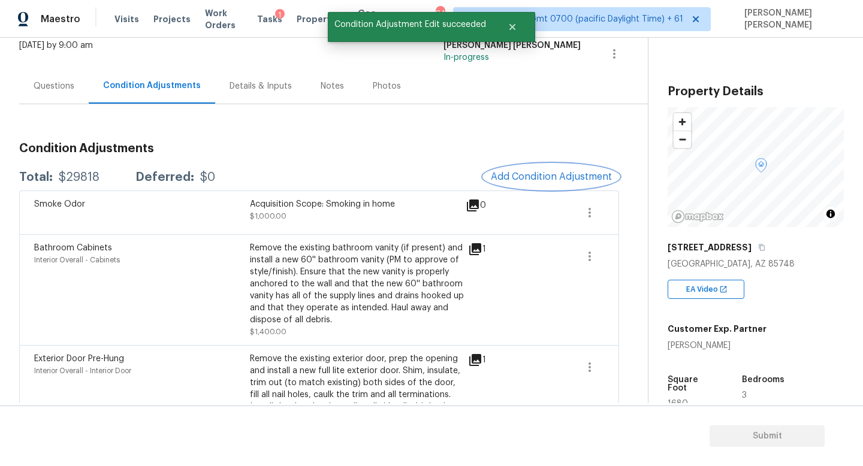
click at [524, 182] on span "Add Condition Adjustment" at bounding box center [551, 176] width 121 height 11
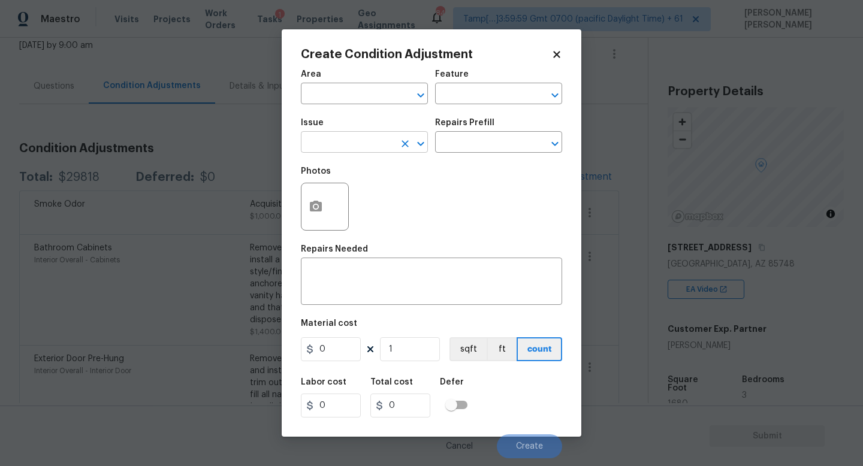
click at [354, 137] on input "text" at bounding box center [348, 143] width 94 height 19
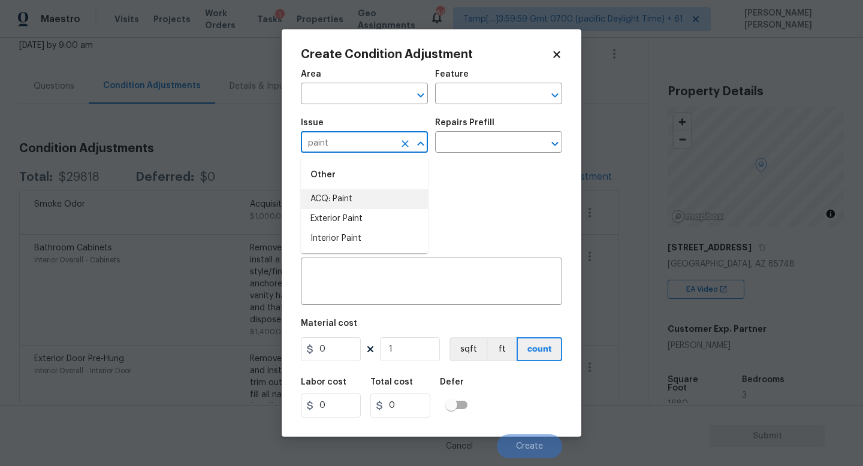
click at [368, 189] on div "Other" at bounding box center [364, 175] width 127 height 29
click at [371, 196] on li "ACQ: Paint" at bounding box center [364, 199] width 127 height 20
type input "ACQ: Paint"
click at [483, 138] on input "text" at bounding box center [482, 143] width 94 height 19
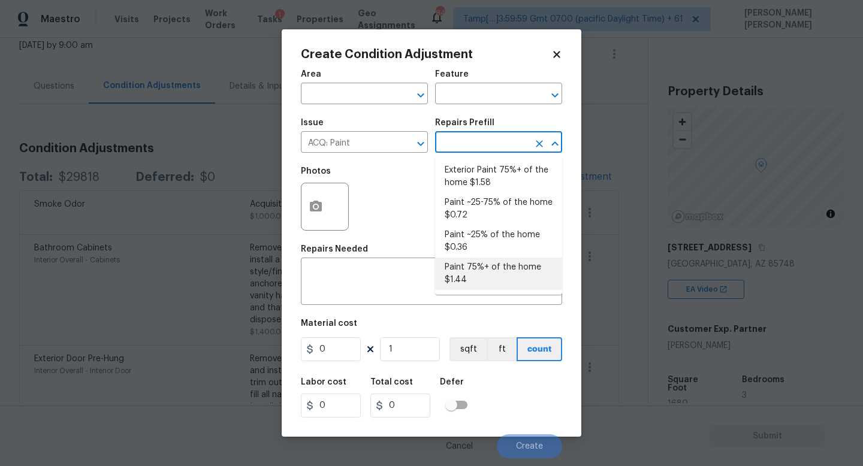
click at [480, 285] on li "Paint 75%+ of the home $1.44" at bounding box center [498, 274] width 127 height 32
type input "Acquisition"
type textarea "Acquisition Scope: 75%+ of the home will likely require interior paint"
type input "1.44"
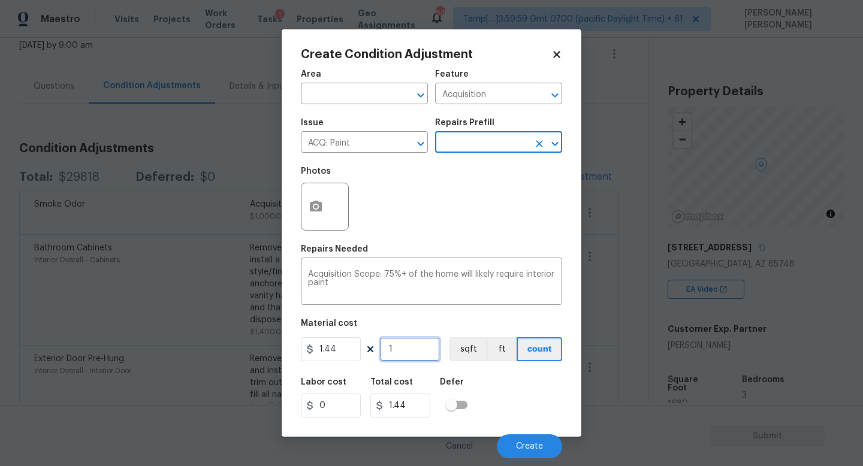
click at [418, 350] on input "1" at bounding box center [410, 350] width 60 height 24
type input "0"
type input "1"
type input "1.44"
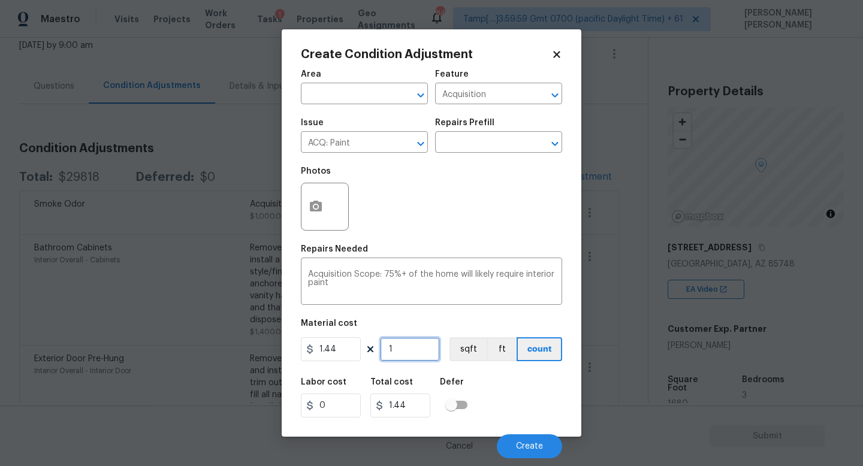
type input "16"
type input "23.04"
type input "168"
type input "241.92"
type input "1680"
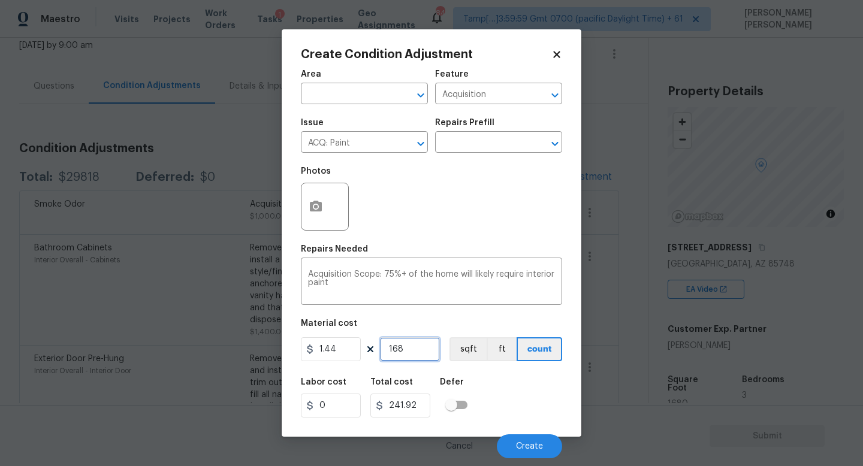
type input "2419.2"
type input "1680"
click at [312, 203] on icon "button" at bounding box center [316, 206] width 12 height 11
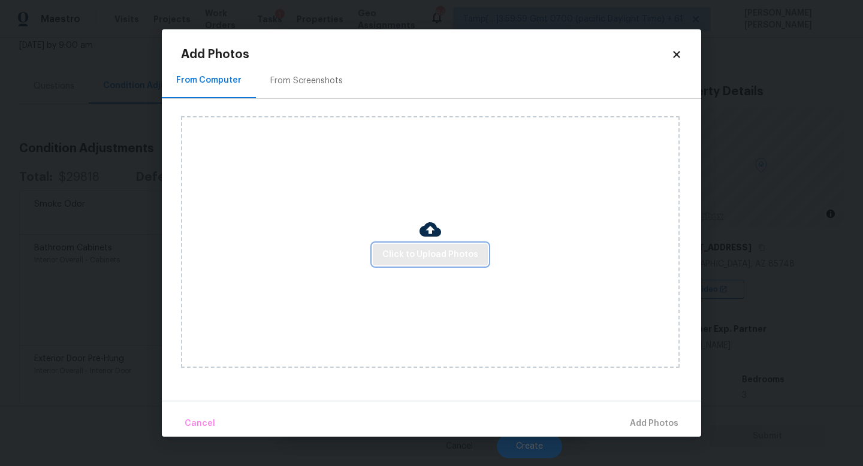
click at [409, 255] on span "Click to Upload Photos" at bounding box center [430, 255] width 96 height 15
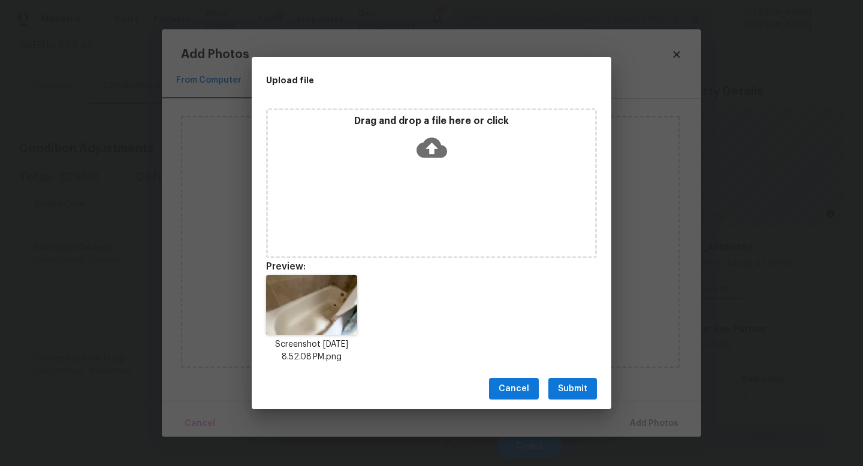
click at [570, 396] on button "Submit" at bounding box center [573, 389] width 49 height 22
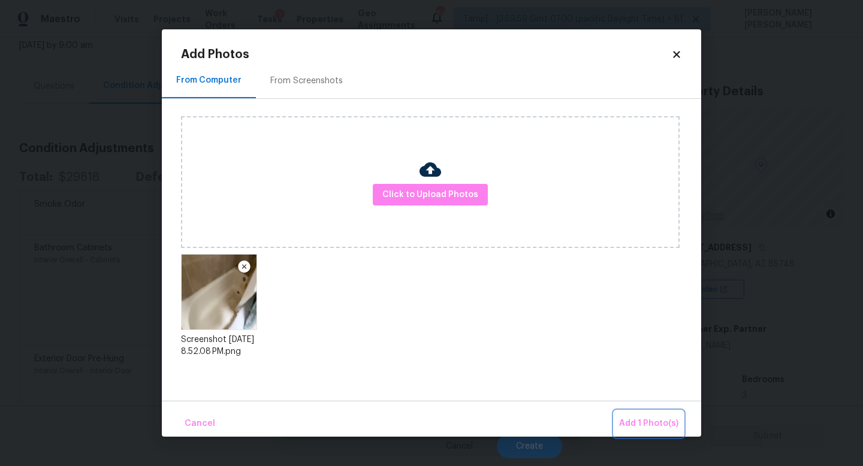
click at [634, 424] on span "Add 1 Photo(s)" at bounding box center [648, 424] width 59 height 15
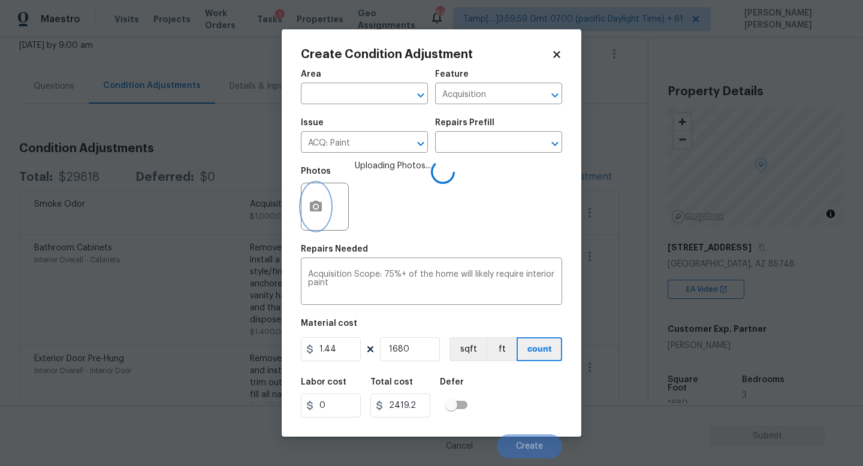
click at [320, 207] on icon "button" at bounding box center [316, 206] width 12 height 11
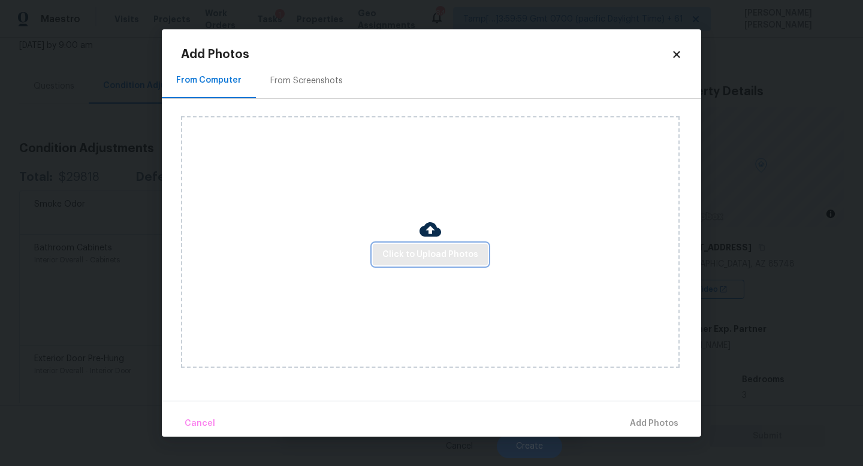
click at [429, 244] on button "Click to Upload Photos" at bounding box center [430, 255] width 115 height 22
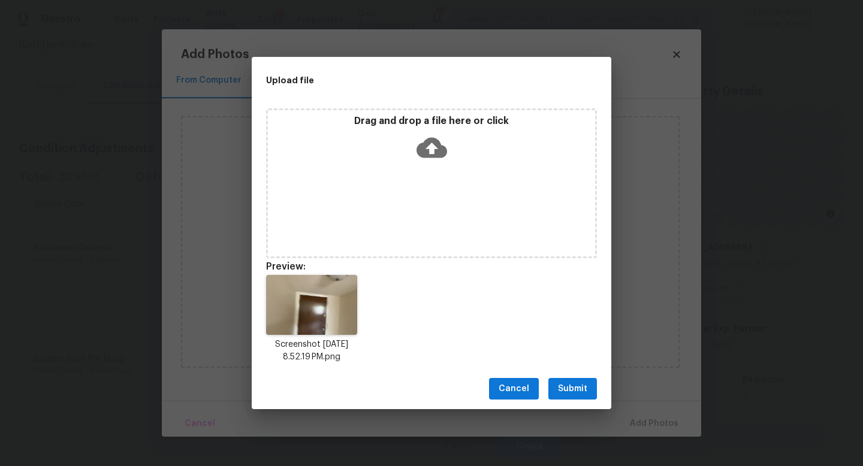
click at [558, 290] on div "Screenshot 2025-08-22 at 8.52.19 PM.png" at bounding box center [432, 319] width 360 height 117
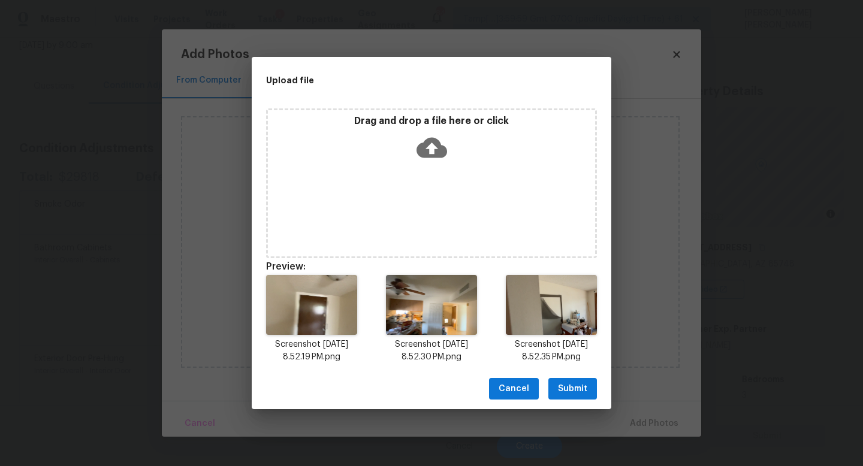
click at [572, 382] on span "Submit" at bounding box center [572, 389] width 29 height 15
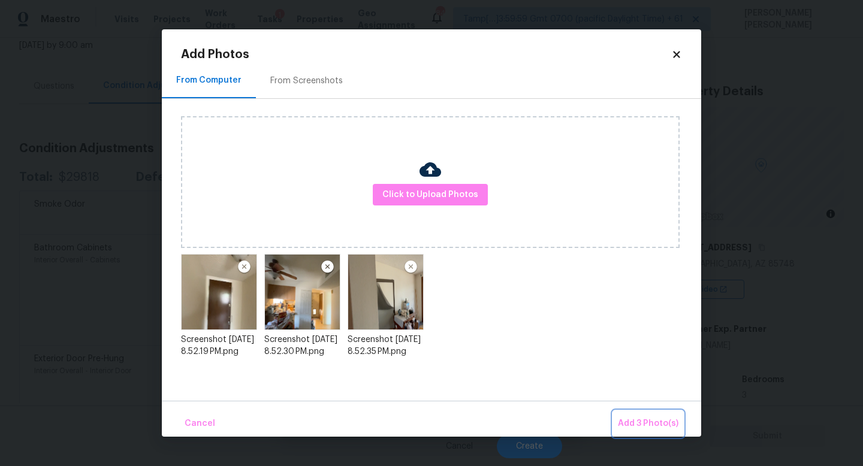
click at [642, 425] on span "Add 3 Photo(s)" at bounding box center [648, 424] width 61 height 15
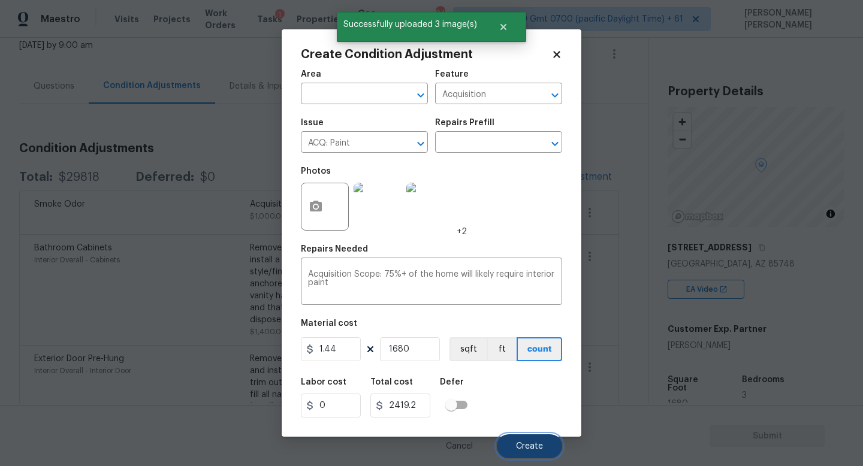
click at [529, 444] on span "Create" at bounding box center [529, 446] width 27 height 9
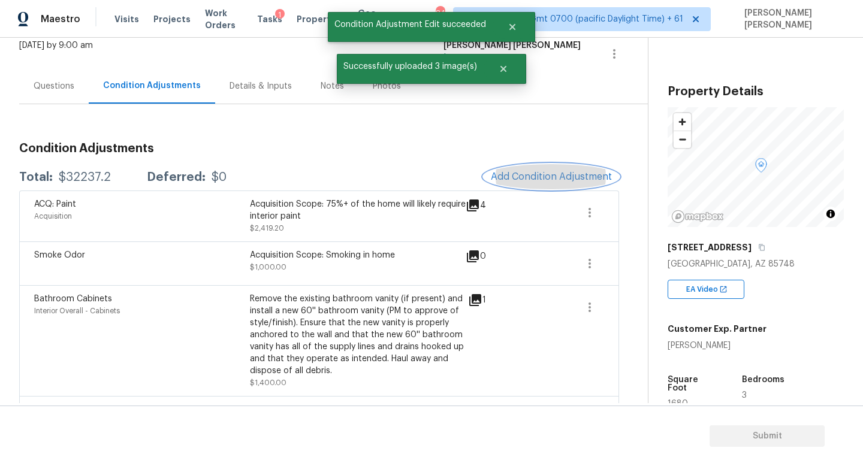
click at [539, 176] on span "Add Condition Adjustment" at bounding box center [551, 176] width 121 height 11
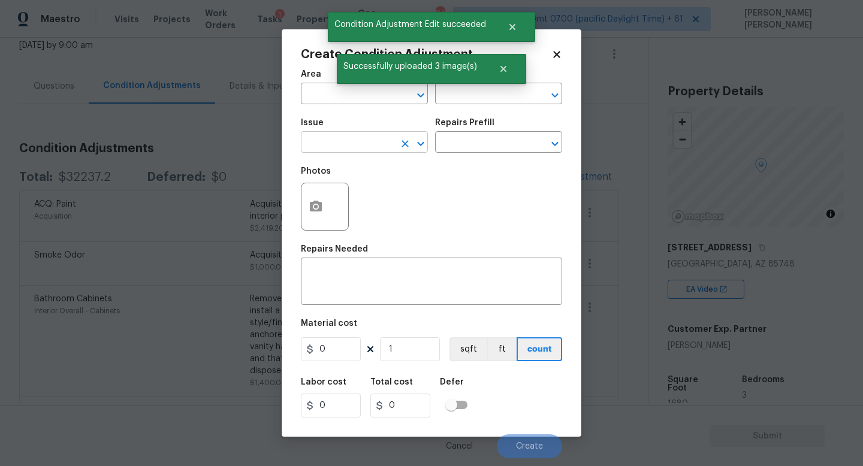
click at [354, 137] on input "text" at bounding box center [348, 143] width 94 height 19
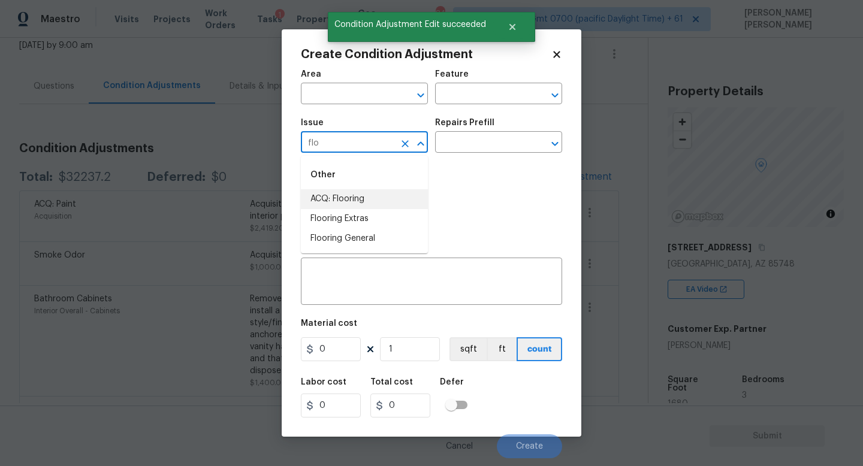
click at [365, 198] on li "ACQ: Flooring" at bounding box center [364, 199] width 127 height 20
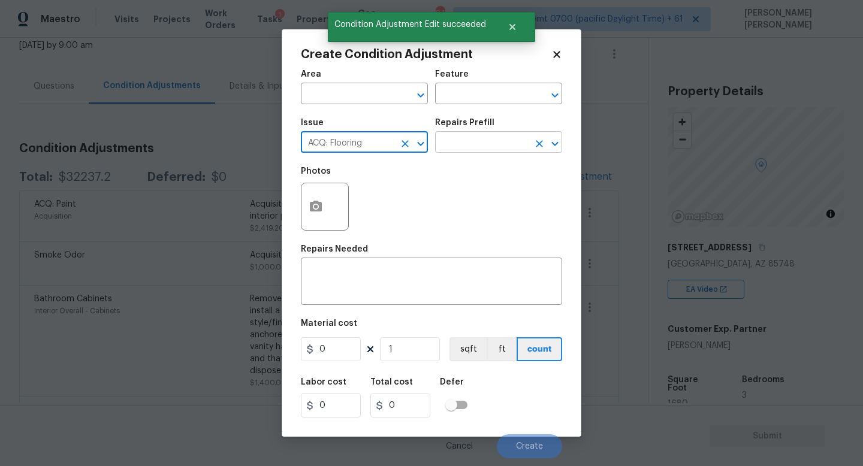
type input "ACQ: Flooring"
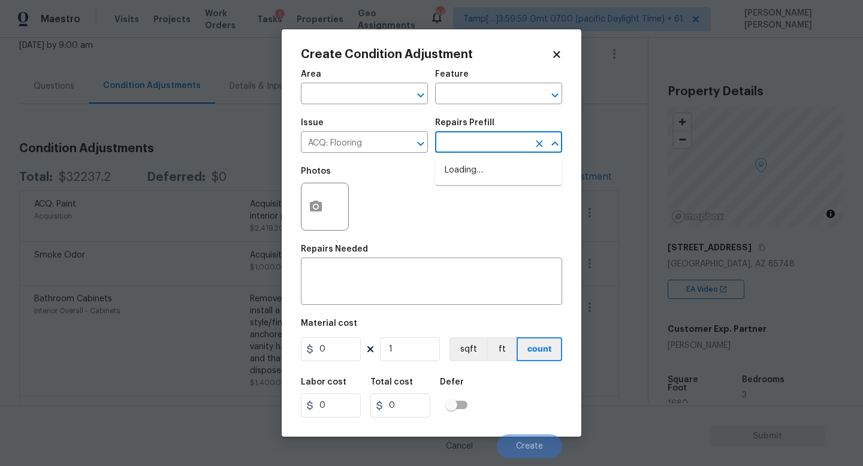
click at [490, 146] on input "text" at bounding box center [482, 143] width 94 height 19
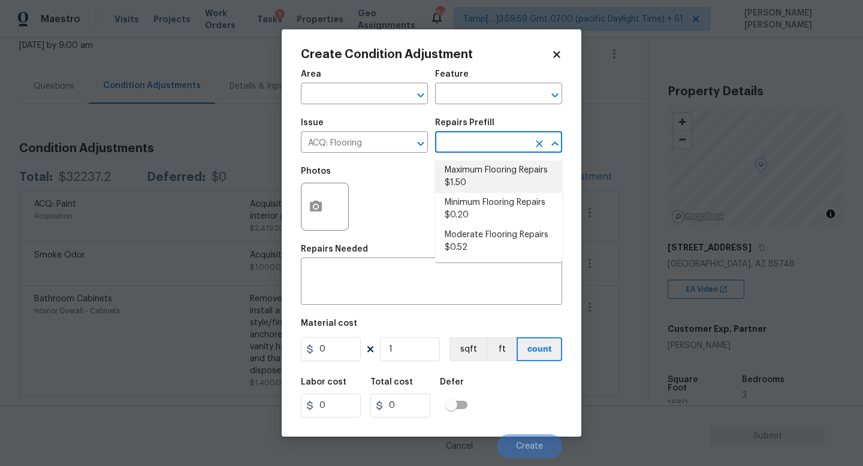
drag, startPoint x: 510, startPoint y: 232, endPoint x: 516, endPoint y: 183, distance: 48.9
click at [516, 183] on ul "Maximum Flooring Repairs $1.50 Minimum Flooring Repairs $0.20 Moderate Flooring…" at bounding box center [498, 209] width 127 height 107
click at [516, 183] on li "Maximum Flooring Repairs $1.50" at bounding box center [498, 177] width 127 height 32
type input "Acquisition"
type textarea "Acquisition Scope: Maximum flooring repairs"
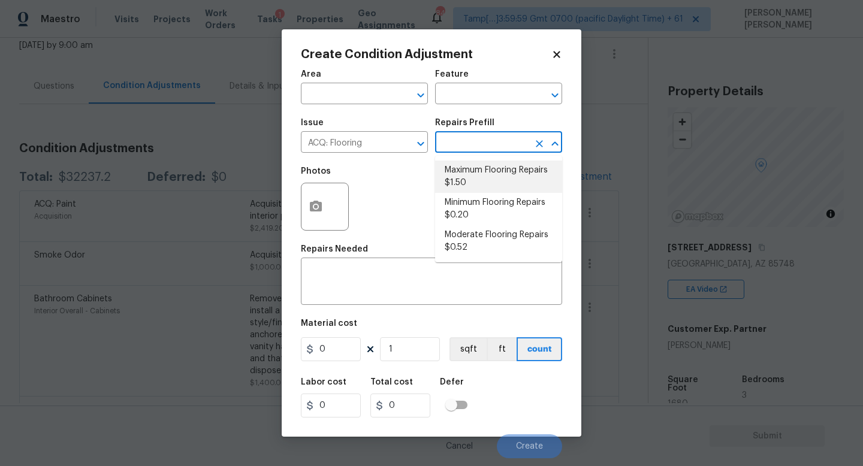
type input "1.5"
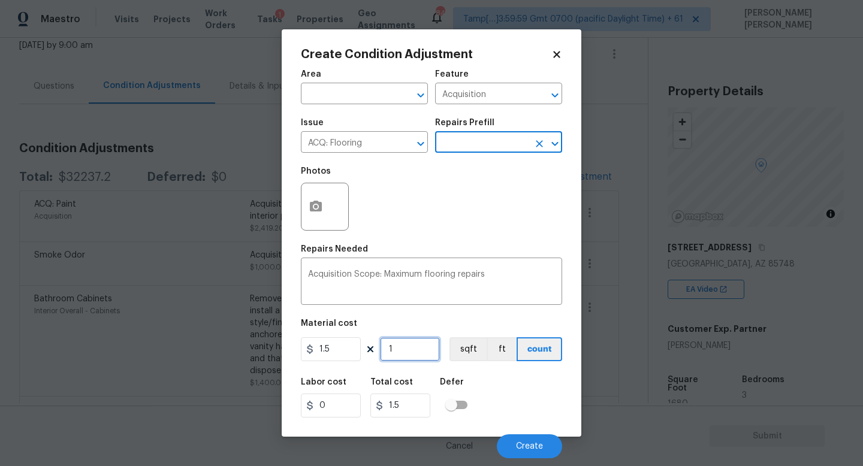
click at [414, 348] on input "1" at bounding box center [410, 350] width 60 height 24
type input "0"
type input "1"
type input "1.5"
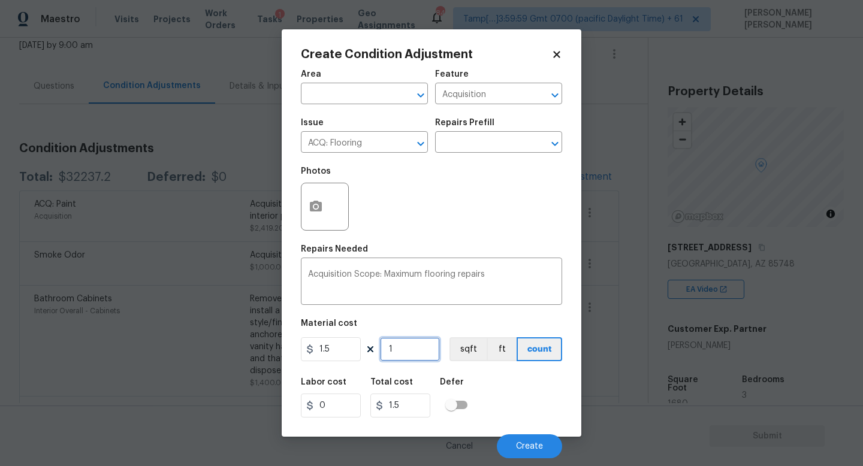
type input "16"
type input "24"
type input "168"
type input "252"
type input "1680"
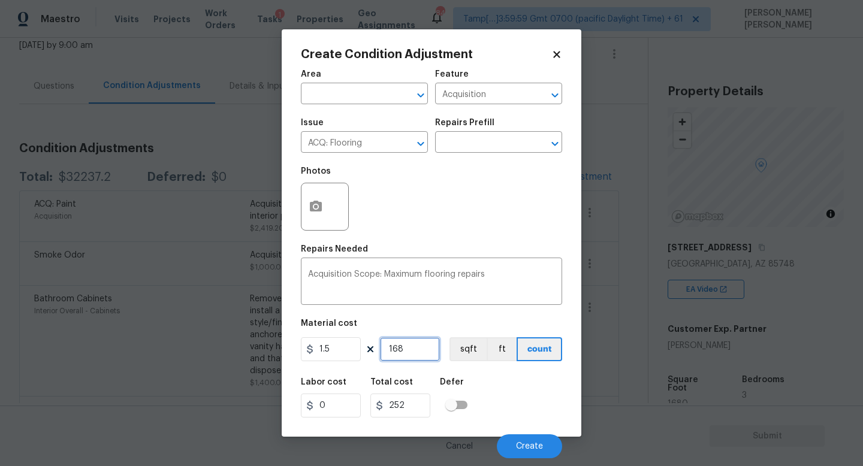
type input "2520"
type input "1680"
click at [325, 204] on button "button" at bounding box center [316, 206] width 29 height 47
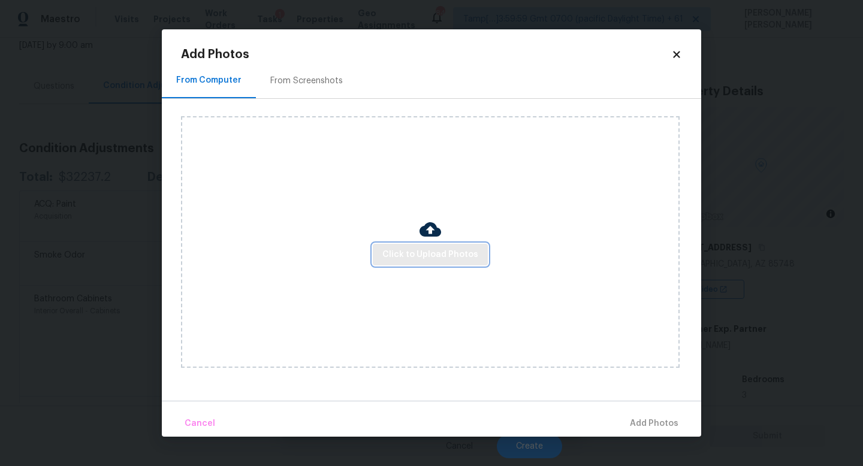
click at [438, 252] on span "Click to Upload Photos" at bounding box center [430, 255] width 96 height 15
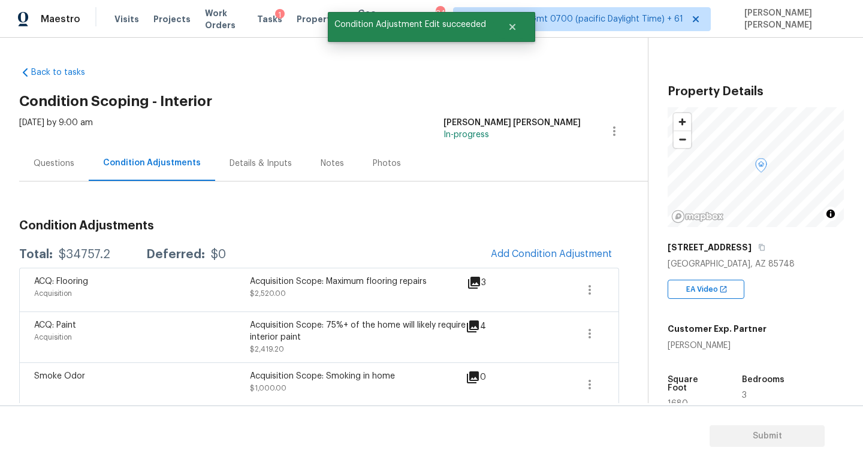
scroll to position [77, 0]
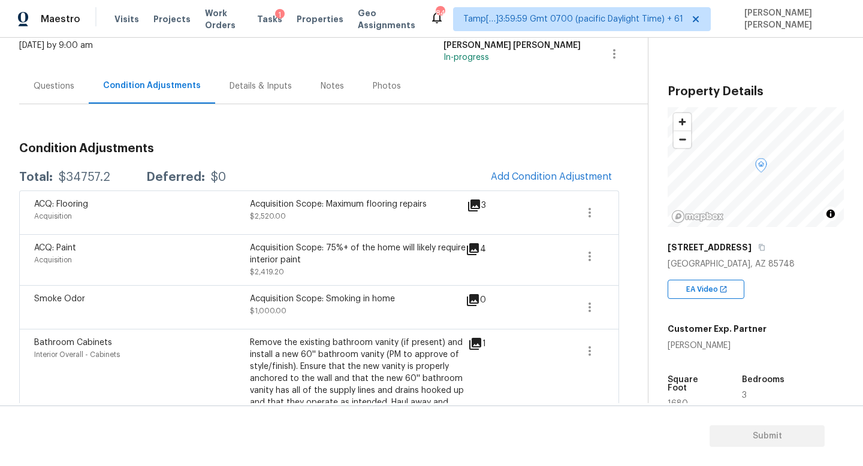
click at [546, 171] on span "Add Condition Adjustment" at bounding box center [551, 176] width 121 height 11
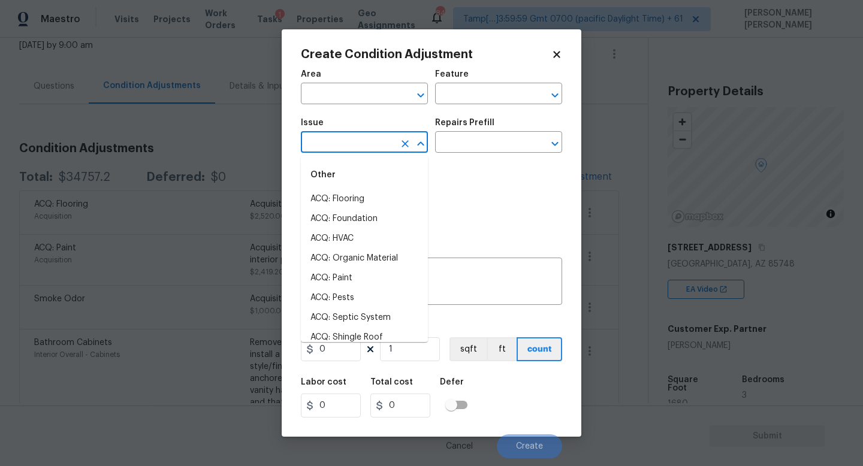
click at [376, 147] on input "text" at bounding box center [348, 143] width 94 height 19
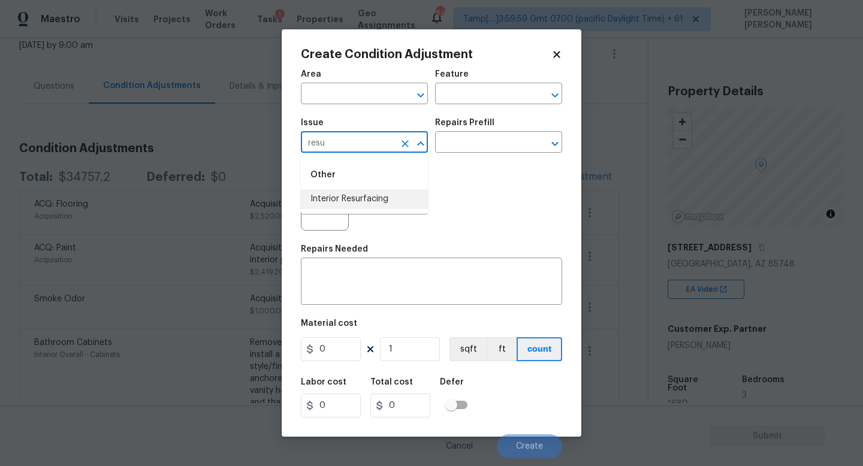
click at [384, 203] on li "Interior Resurfacing" at bounding box center [364, 199] width 127 height 20
type input "Interior Resurfacing"
click at [504, 151] on input "text" at bounding box center [482, 143] width 94 height 19
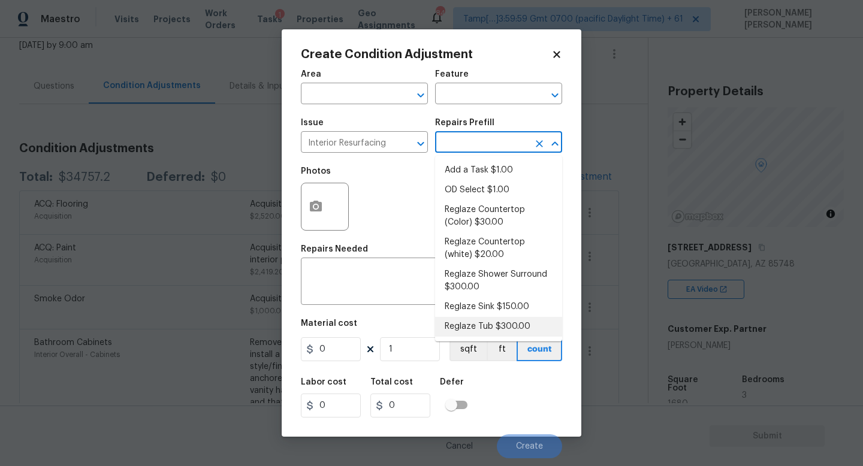
click at [505, 326] on li "Reglaze Tub $300.00" at bounding box center [498, 327] width 127 height 20
type textarea "Prep, mask, clean and reglaze the tub (white) both on the in and outer sides. H…"
type input "300"
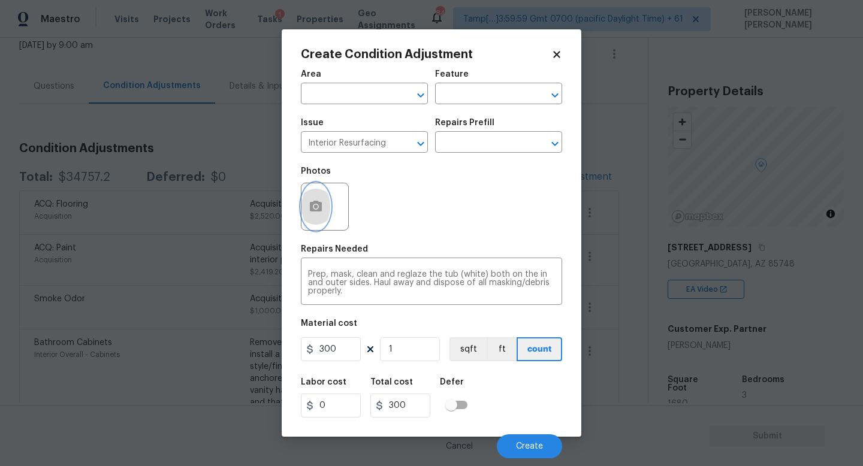
click at [322, 205] on icon "button" at bounding box center [316, 207] width 14 height 14
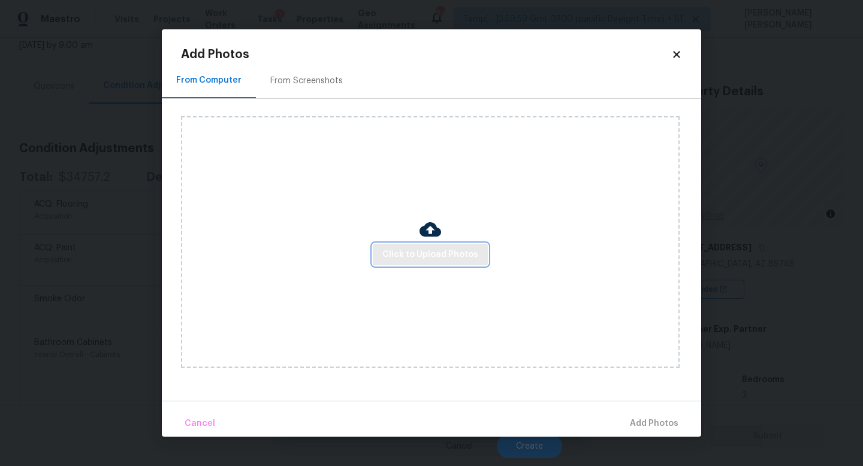
click at [416, 251] on span "Click to Upload Photos" at bounding box center [430, 255] width 96 height 15
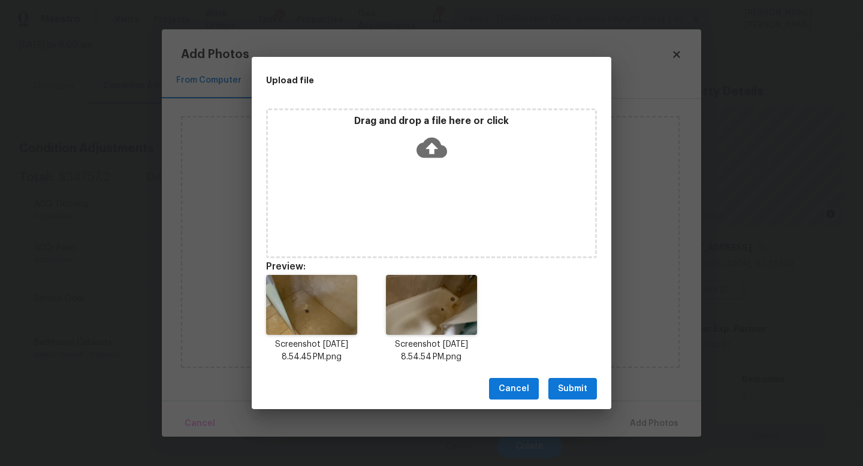
click at [587, 383] on button "Submit" at bounding box center [573, 389] width 49 height 22
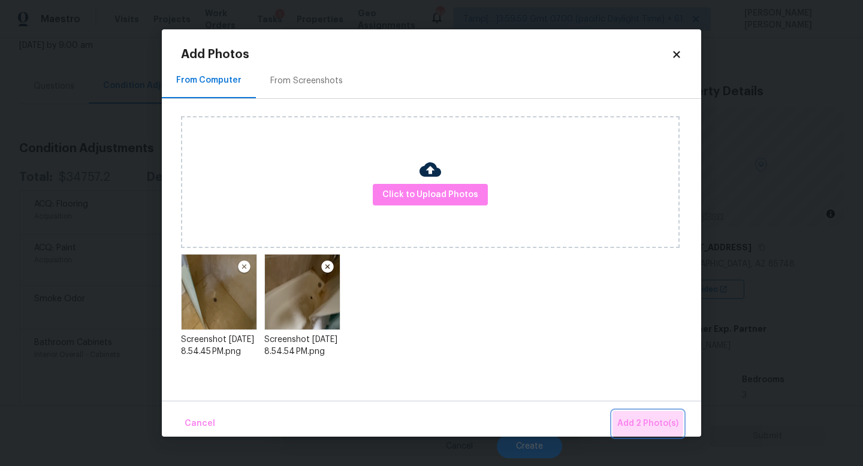
click at [629, 415] on button "Add 2 Photo(s)" at bounding box center [648, 424] width 71 height 26
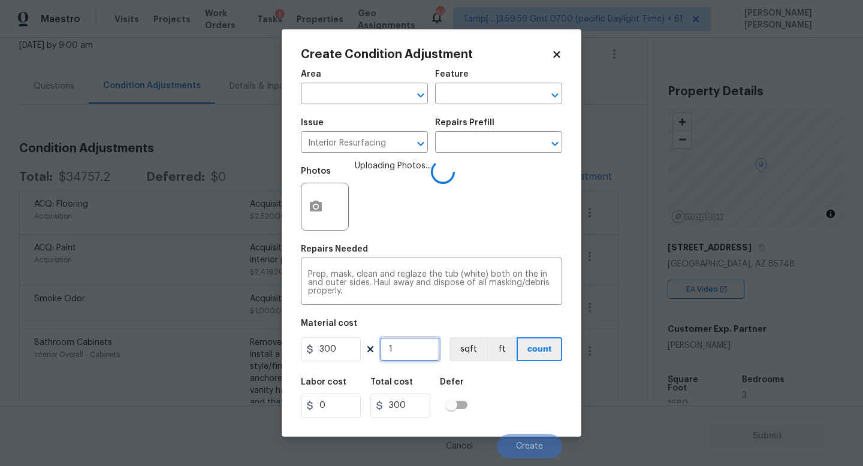
click at [429, 348] on input "1" at bounding box center [410, 350] width 60 height 24
type input "0"
type input "2"
type input "600"
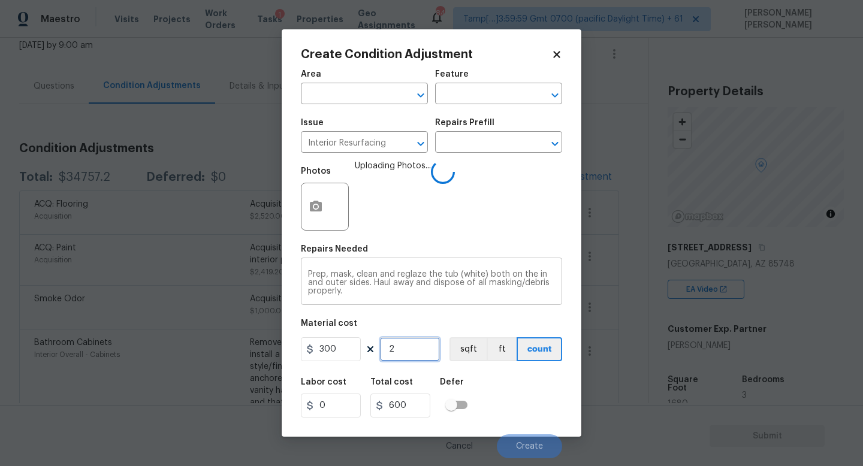
type input "2"
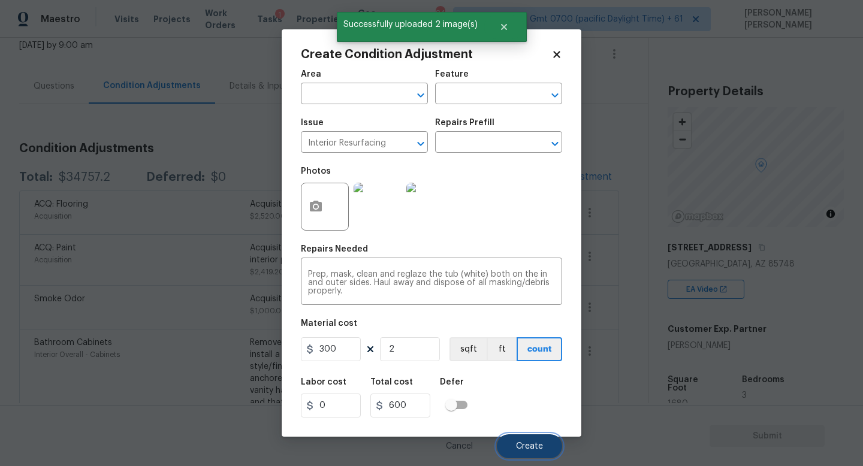
click at [523, 445] on span "Create" at bounding box center [529, 446] width 27 height 9
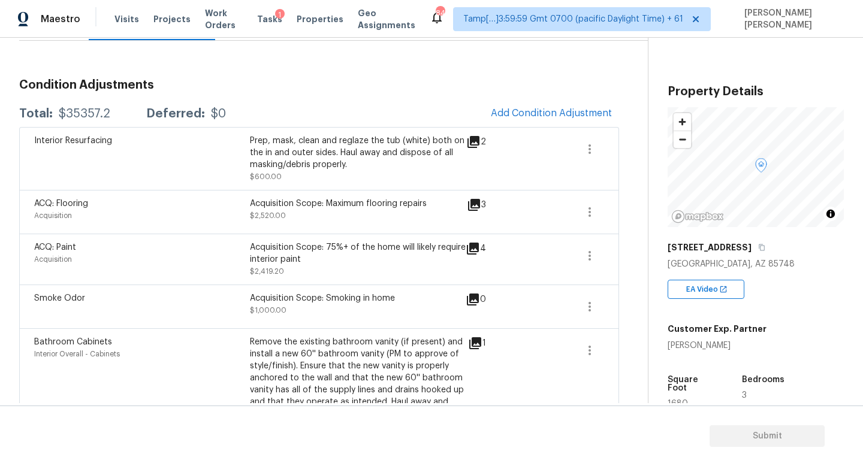
scroll to position [0, 0]
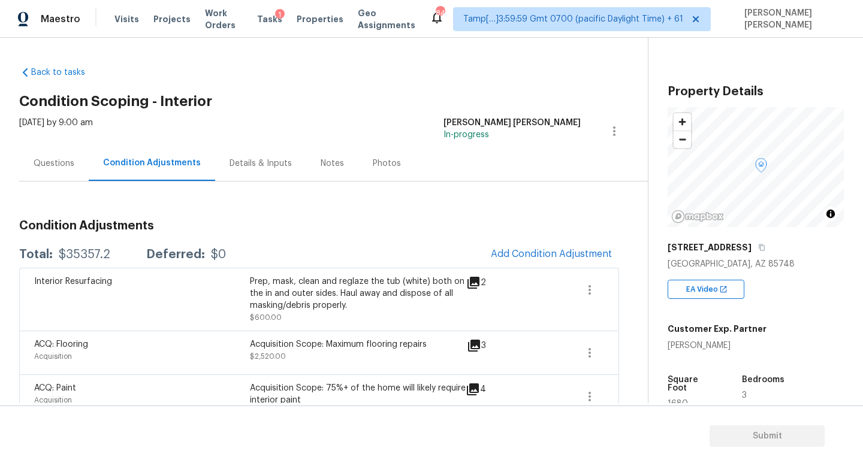
click at [72, 259] on div "$35357.2" at bounding box center [85, 255] width 52 height 12
copy div "$35357.2"
click at [51, 159] on div "Questions" at bounding box center [54, 164] width 41 height 12
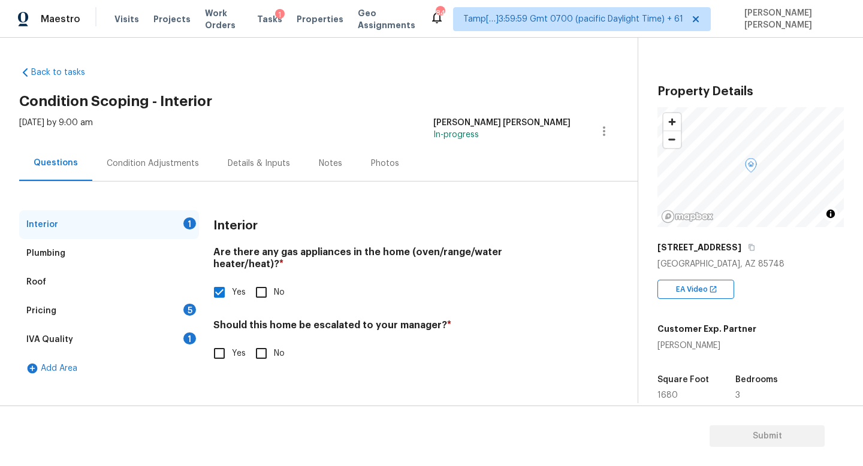
click at [272, 348] on input "No" at bounding box center [261, 353] width 25 height 25
checkbox input "true"
click at [136, 303] on div "Pricing 5" at bounding box center [109, 311] width 180 height 29
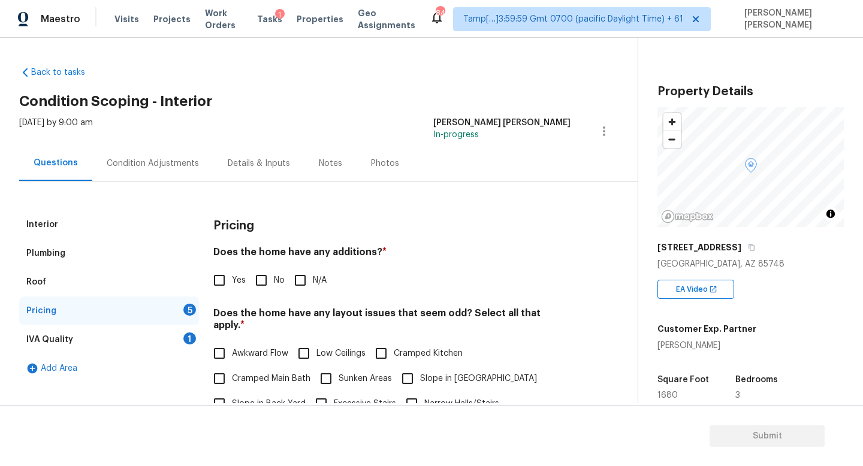
click at [253, 264] on div "Does the home have any additions? * Yes No N/A" at bounding box center [391, 269] width 357 height 47
click at [263, 284] on input "No" at bounding box center [261, 280] width 25 height 25
checkbox input "true"
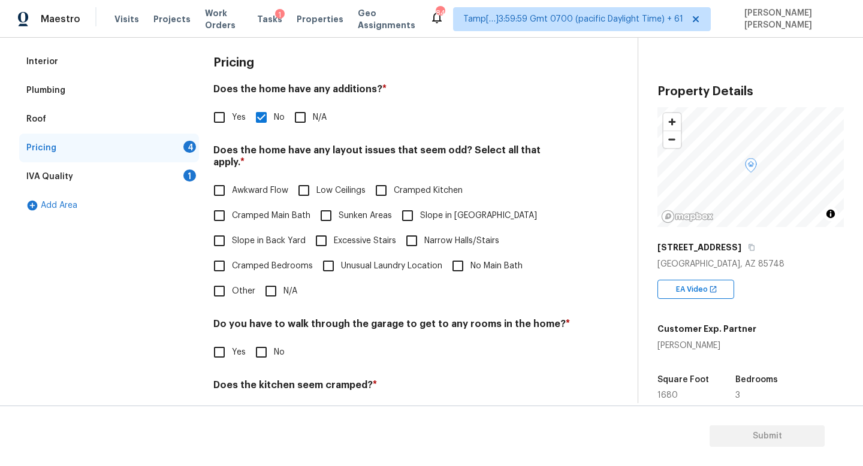
click at [266, 281] on input "N/A" at bounding box center [270, 291] width 25 height 25
checkbox input "true"
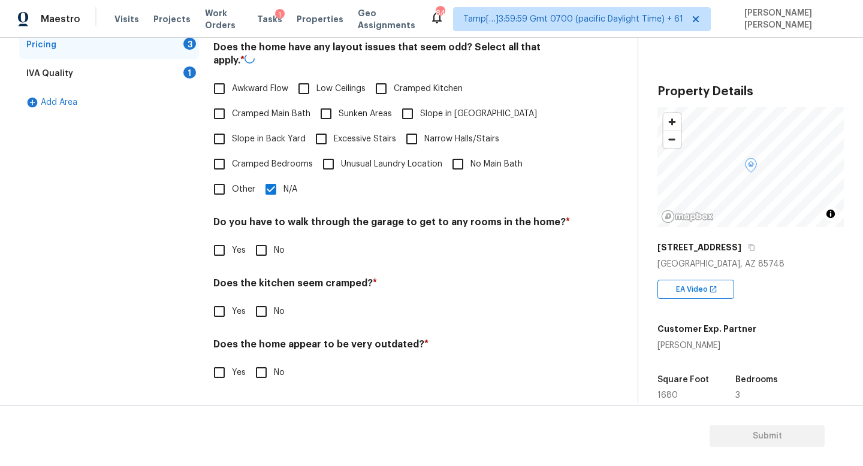
scroll to position [253, 0]
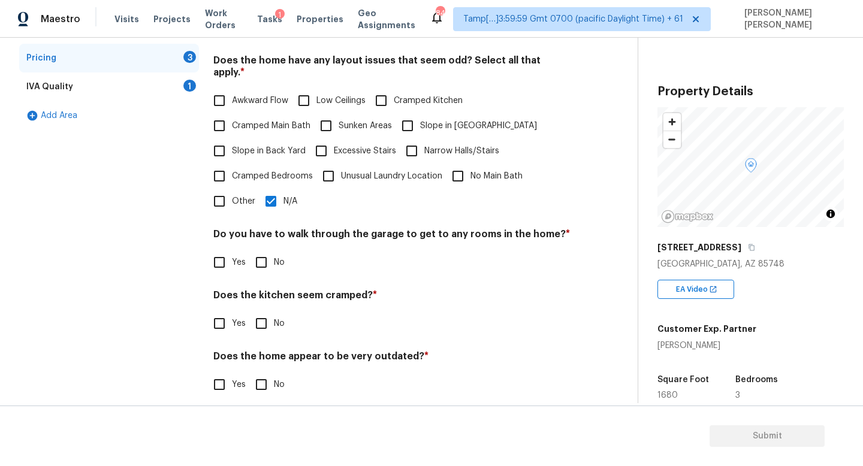
click at [255, 250] on input "No" at bounding box center [261, 262] width 25 height 25
checkbox input "true"
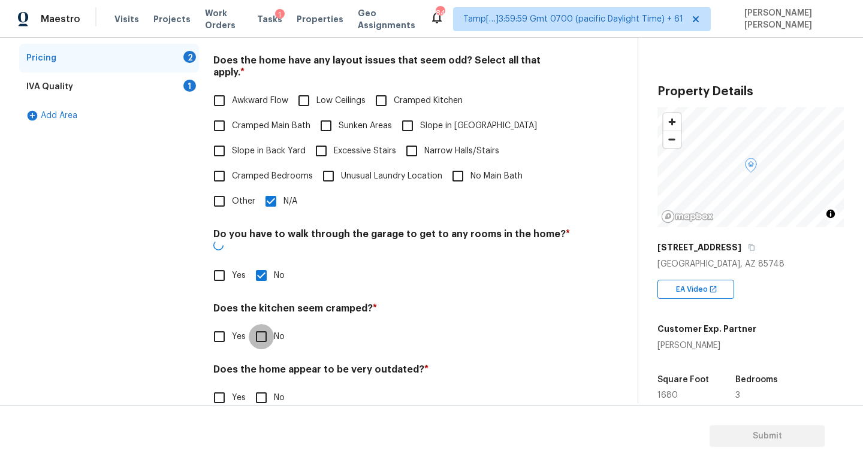
click at [258, 324] on input "No" at bounding box center [261, 336] width 25 height 25
checkbox input "true"
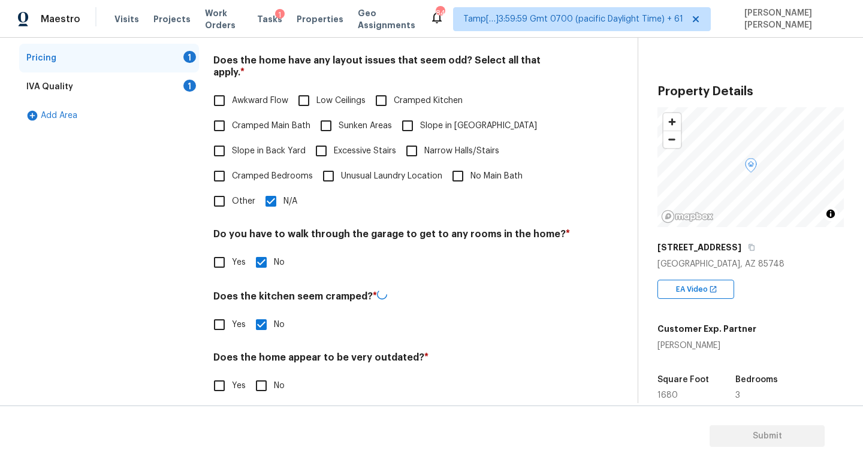
click at [273, 391] on div "Pricing Does the home have any additions? * Yes No N/A Does the home have any l…" at bounding box center [391, 185] width 357 height 456
click at [269, 382] on input "No" at bounding box center [261, 384] width 25 height 25
checkbox input "true"
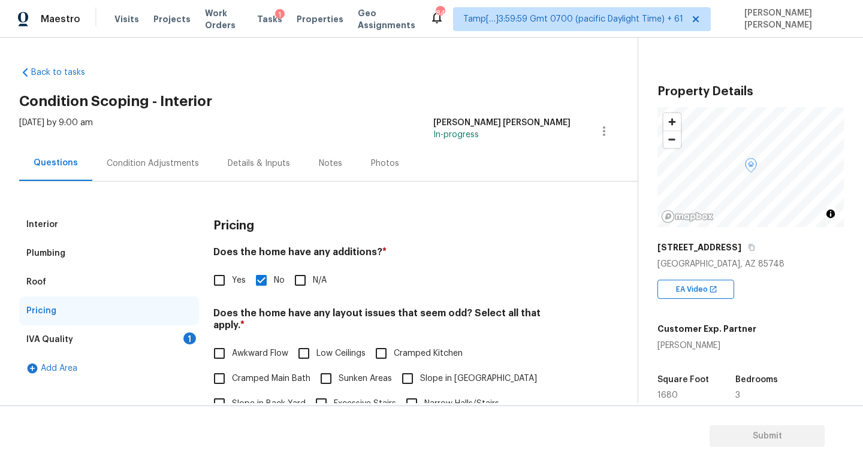
click at [177, 339] on div "IVA Quality 1" at bounding box center [109, 340] width 180 height 29
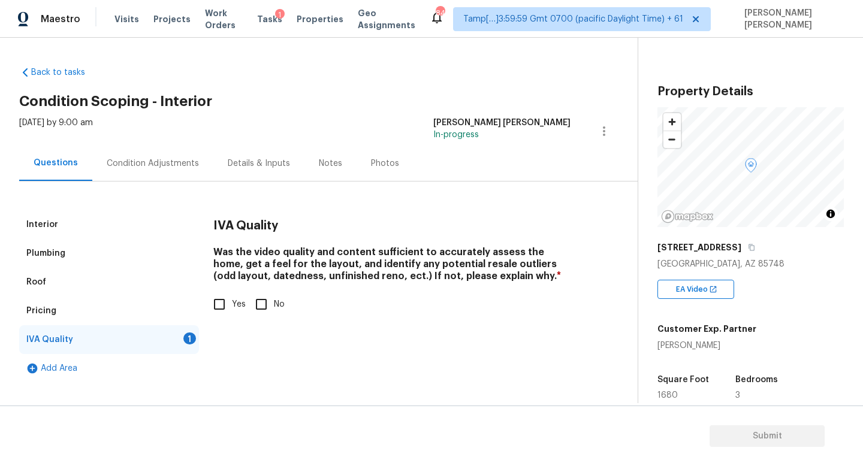
click at [220, 293] on input "Yes" at bounding box center [219, 304] width 25 height 25
checkbox input "true"
click at [172, 167] on div "Condition Adjustments" at bounding box center [153, 164] width 92 height 12
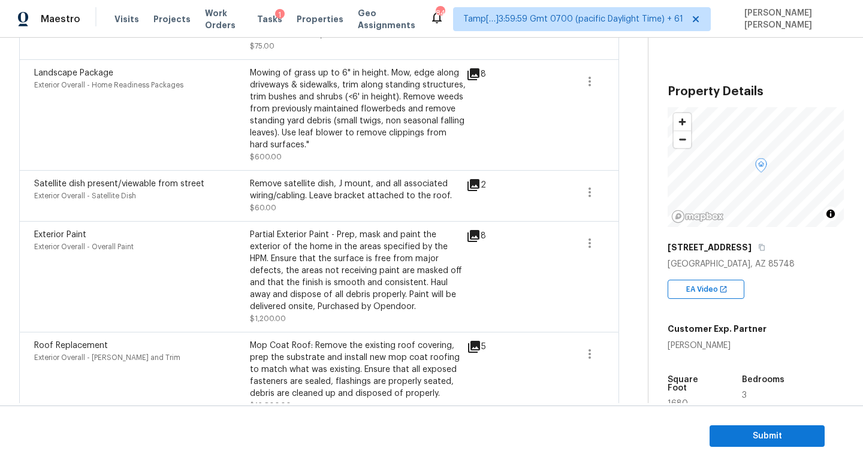
scroll to position [1638, 0]
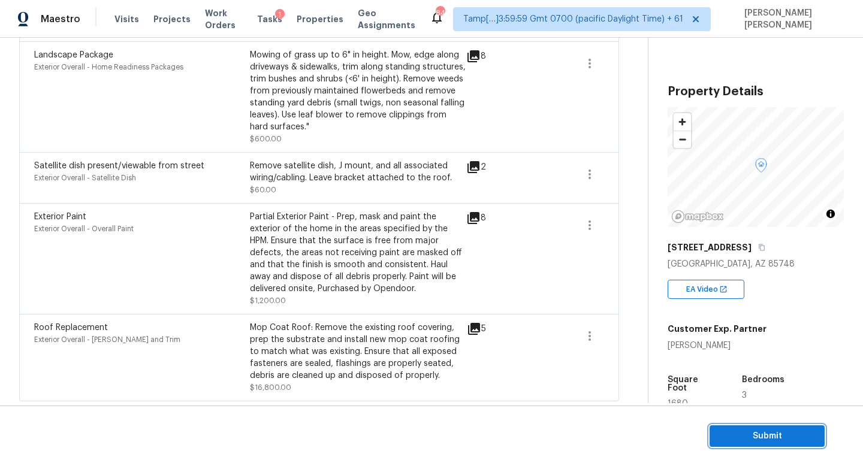
click at [743, 441] on span "Submit" at bounding box center [767, 436] width 96 height 15
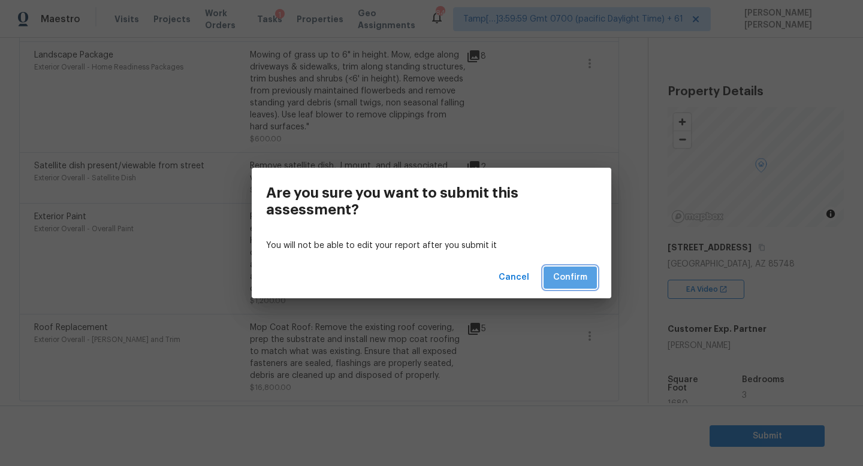
click at [577, 279] on span "Confirm" at bounding box center [570, 277] width 34 height 15
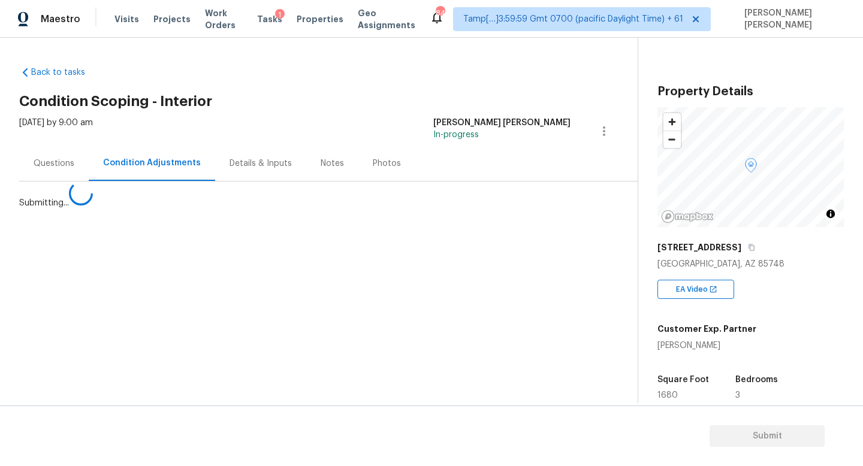
scroll to position [0, 0]
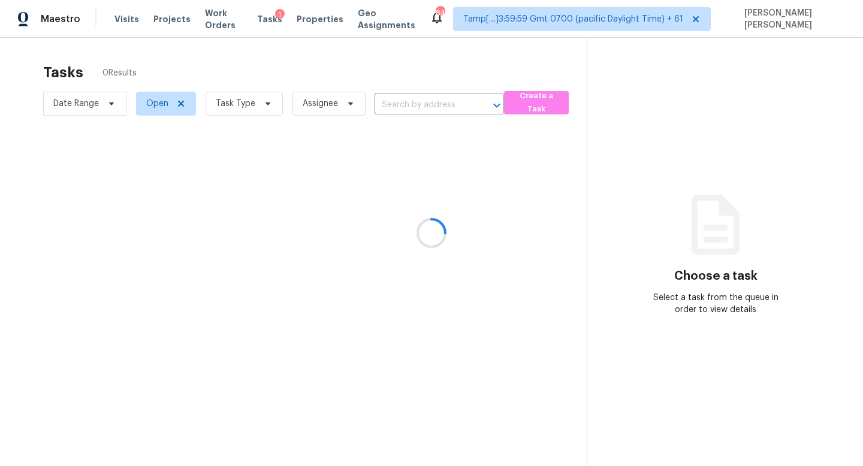
click at [406, 107] on div at bounding box center [431, 233] width 863 height 466
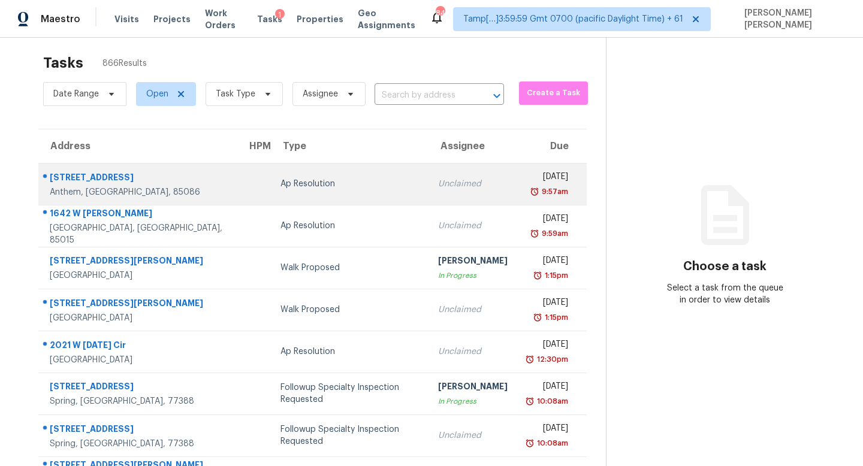
scroll to position [11, 0]
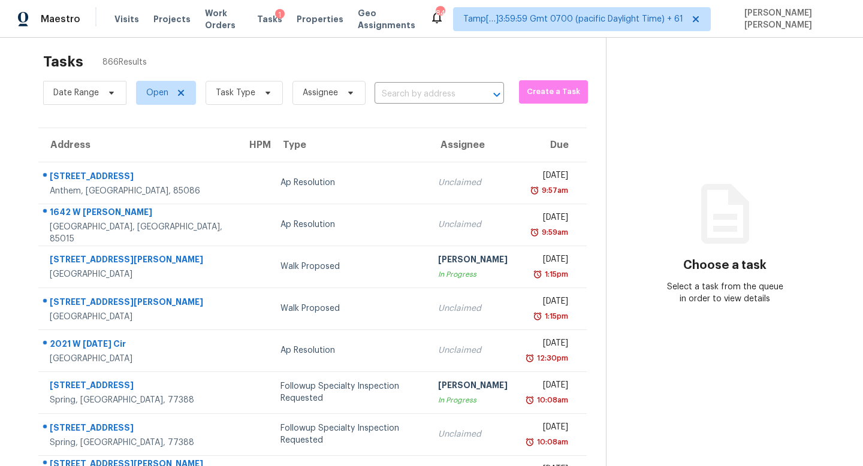
click at [283, 74] on div "Tasks 866 Results" at bounding box center [324, 61] width 563 height 31
click at [426, 94] on input "text" at bounding box center [423, 94] width 96 height 19
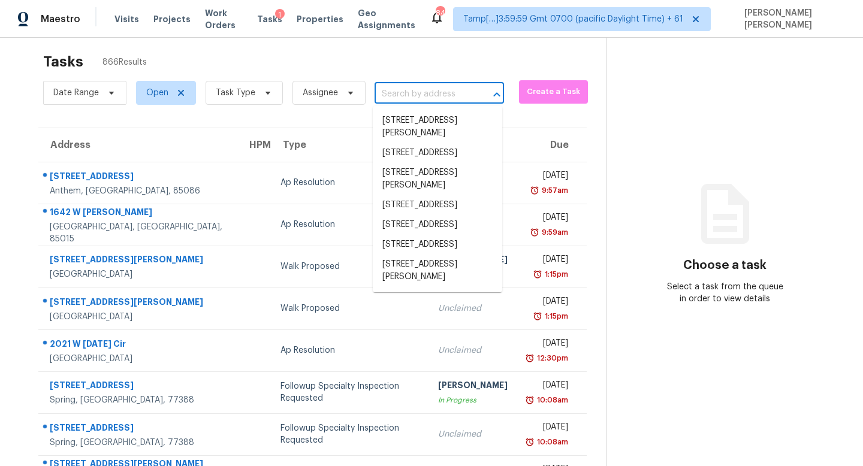
paste input "1314 Greenrock Ct, Midlothian, TX 76065"
type input "1314 Greenrock Ct, Midlothian, TX 76065"
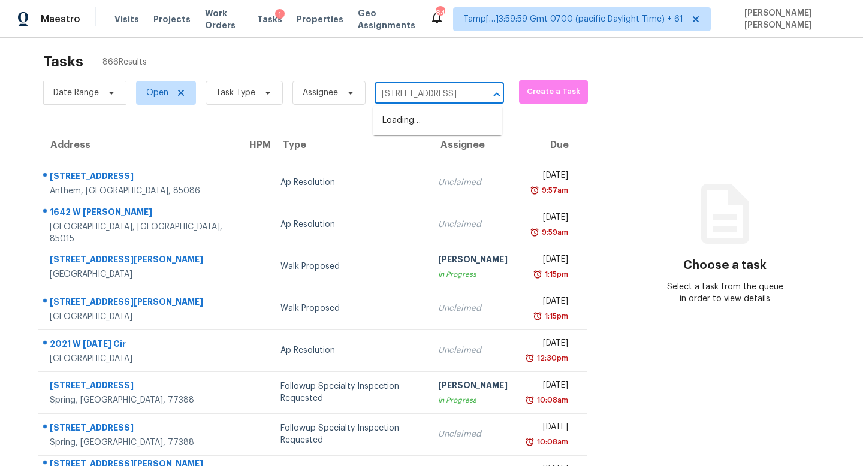
scroll to position [0, 71]
click at [422, 126] on li "1314 Greenrock Ct, Midlothian, TX 76065" at bounding box center [437, 121] width 129 height 20
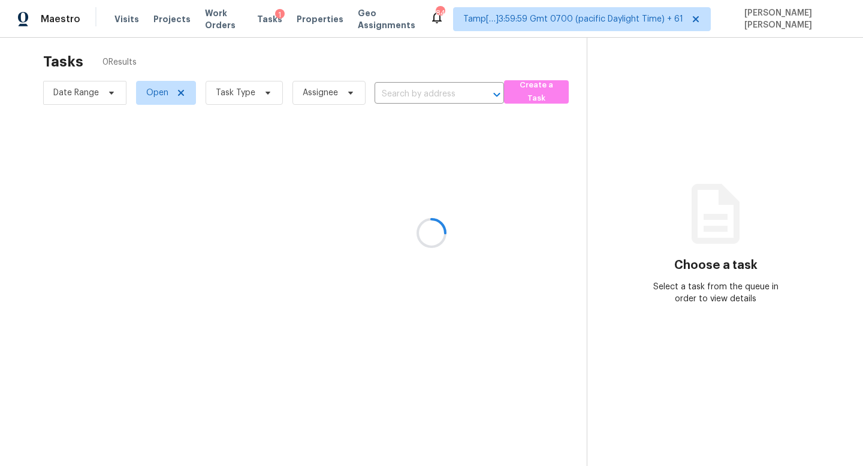
type input "1314 Greenrock Ct, Midlothian, TX 76065"
click at [141, 95] on span "Open" at bounding box center [166, 93] width 60 height 24
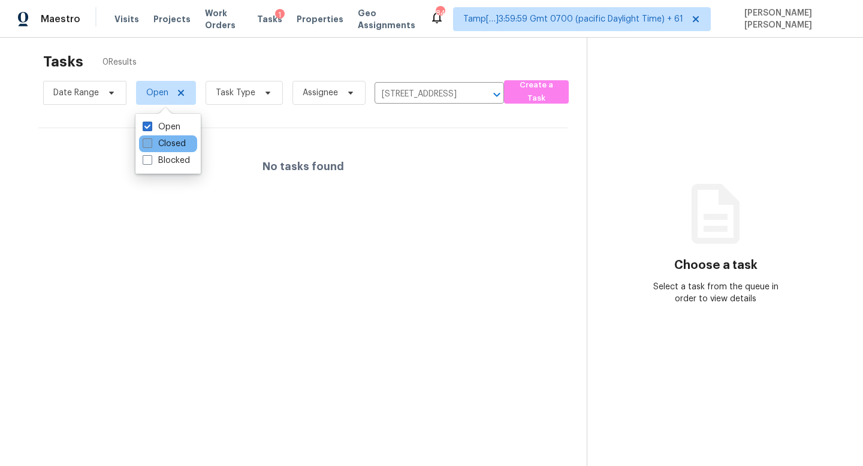
click at [155, 138] on label "Closed" at bounding box center [164, 144] width 43 height 12
click at [150, 138] on input "Closed" at bounding box center [147, 142] width 8 height 8
checkbox input "true"
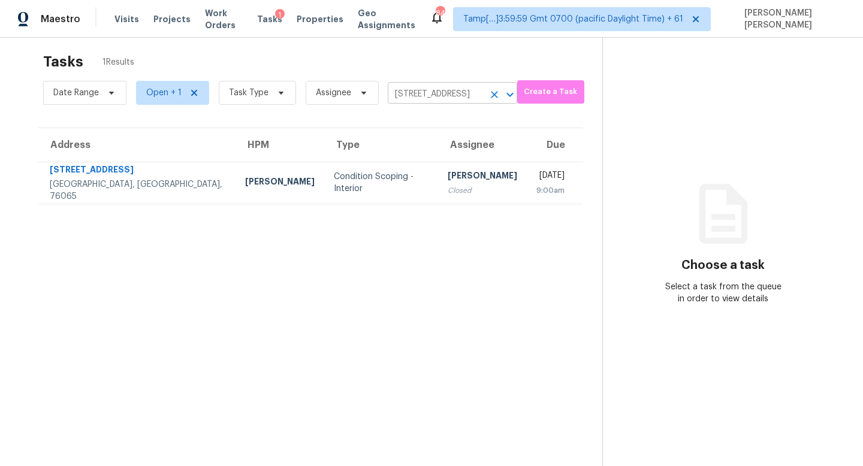
click at [431, 101] on input "1314 Greenrock Ct, Midlothian, TX 76065" at bounding box center [436, 94] width 96 height 19
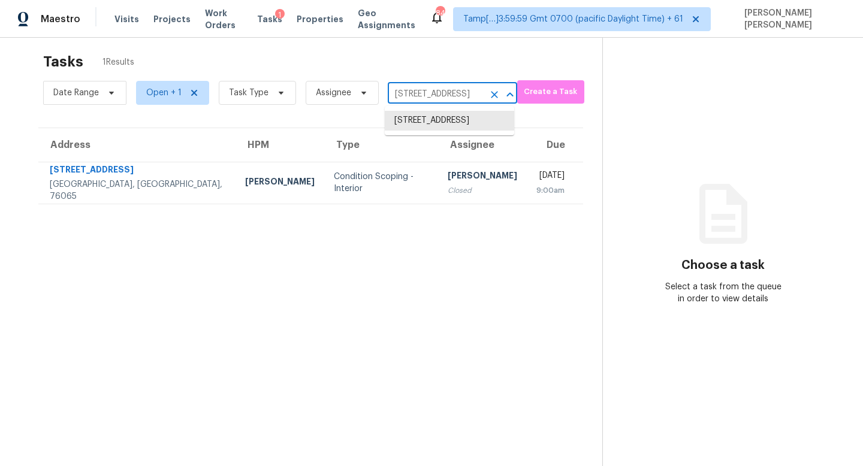
paste input "1 Wadsworth Ln, Wayland, MA 01778"
type input "11 Wadsworth Ln, Wayland, MA 01778"
click at [445, 126] on li "11 Wadsworth Ln, Wayland, MA 01778" at bounding box center [449, 133] width 129 height 45
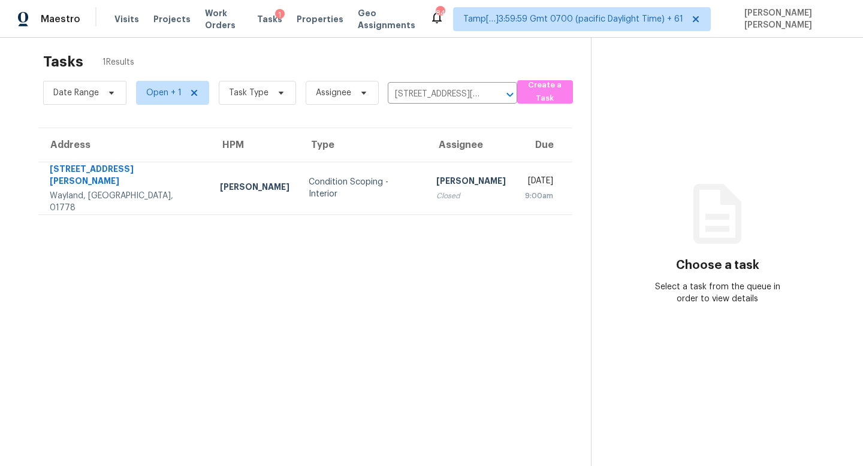
click at [436, 190] on div "Closed" at bounding box center [471, 196] width 70 height 12
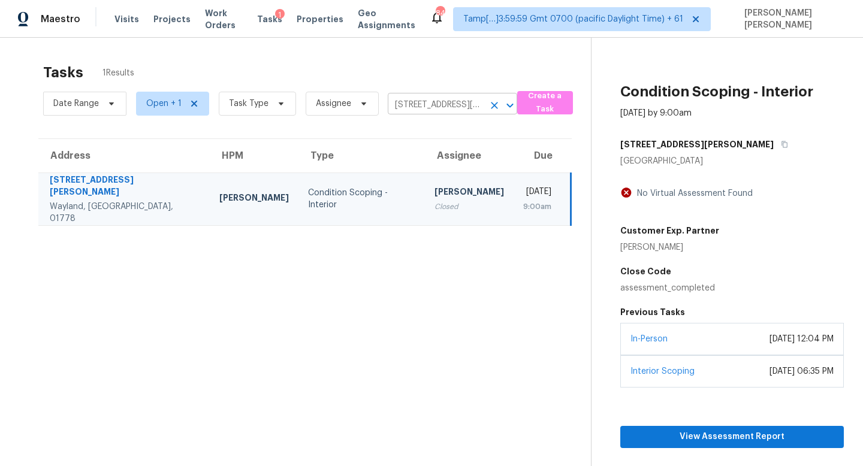
click at [496, 106] on icon "Clear" at bounding box center [495, 106] width 12 height 12
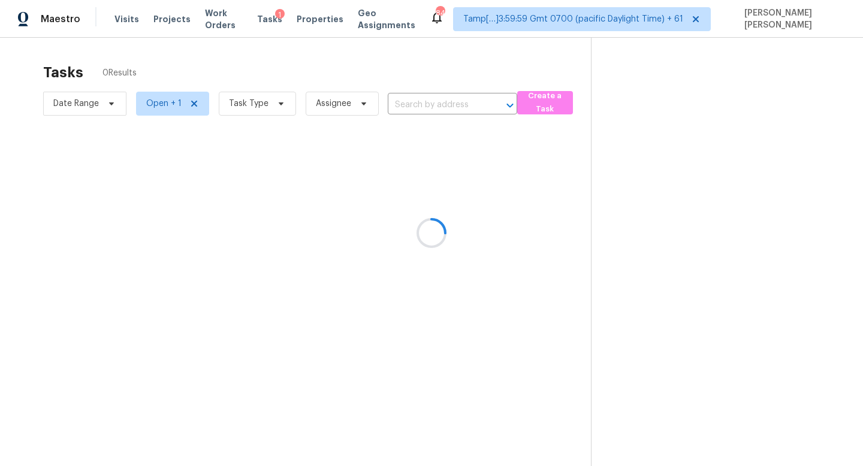
click at [168, 105] on div at bounding box center [431, 233] width 863 height 466
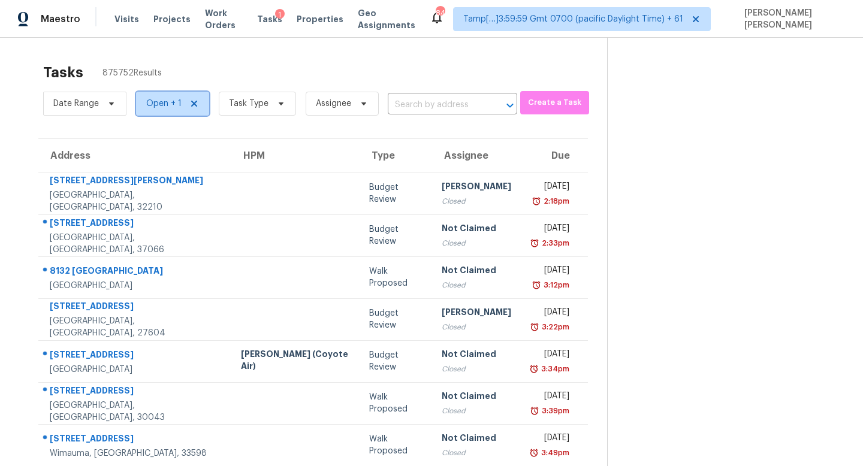
click at [191, 98] on span "Open + 1" at bounding box center [172, 104] width 73 height 24
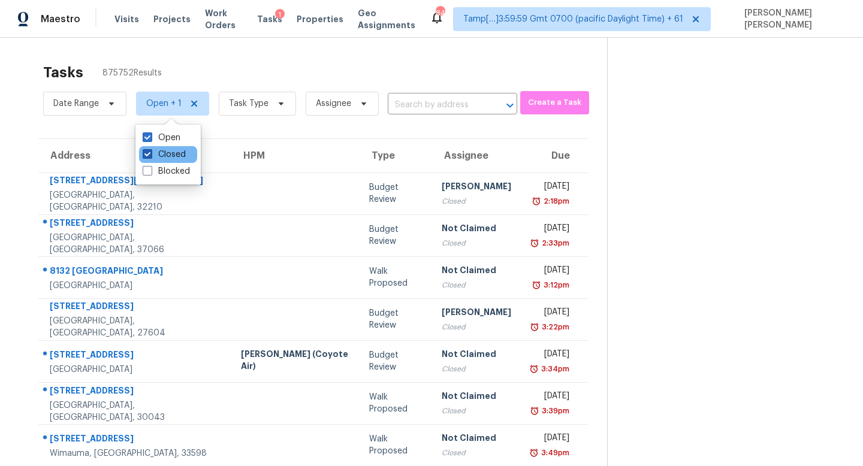
click at [155, 149] on label "Closed" at bounding box center [164, 155] width 43 height 12
click at [150, 149] on input "Closed" at bounding box center [147, 153] width 8 height 8
checkbox input "false"
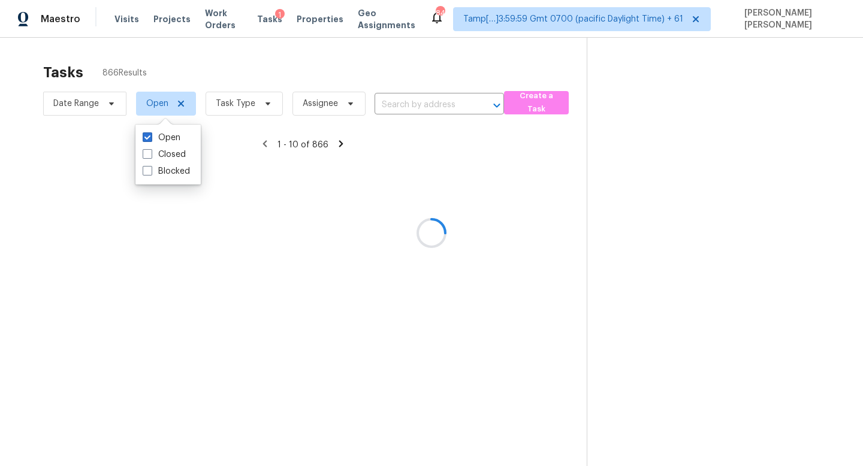
click at [257, 69] on div at bounding box center [431, 233] width 863 height 466
click at [316, 108] on div at bounding box center [431, 233] width 863 height 466
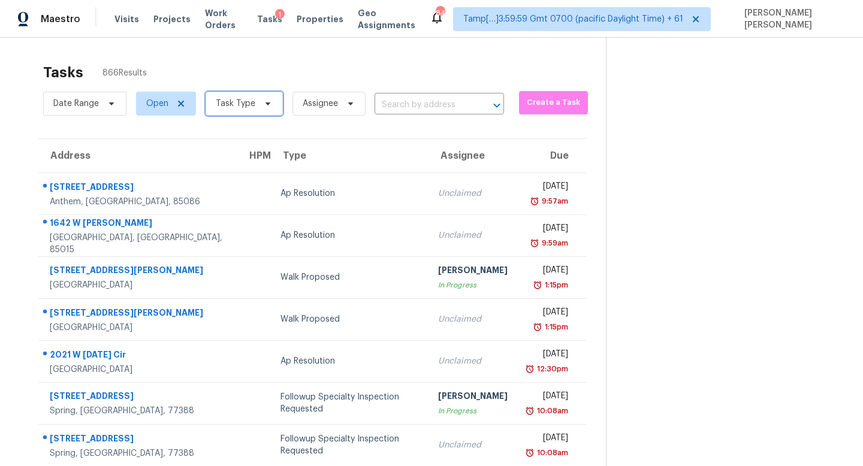
click at [248, 104] on span "Task Type" at bounding box center [236, 104] width 40 height 12
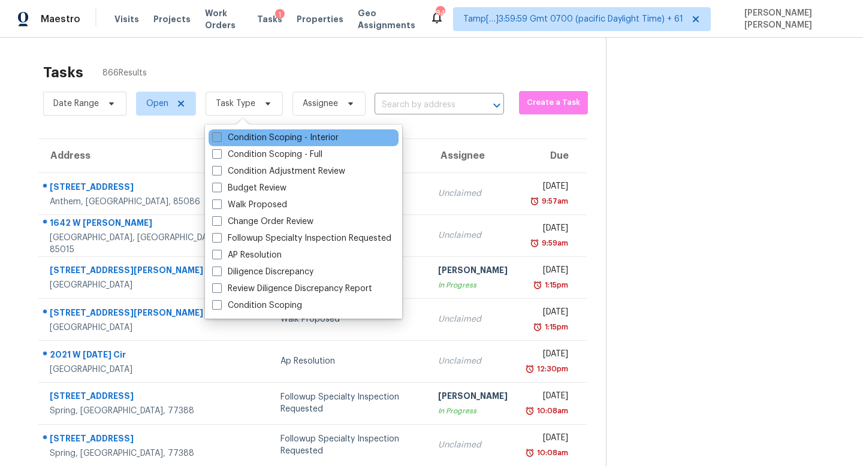
click at [251, 142] on label "Condition Scoping - Interior" at bounding box center [275, 138] width 126 height 12
click at [220, 140] on input "Condition Scoping - Interior" at bounding box center [216, 136] width 8 height 8
checkbox input "true"
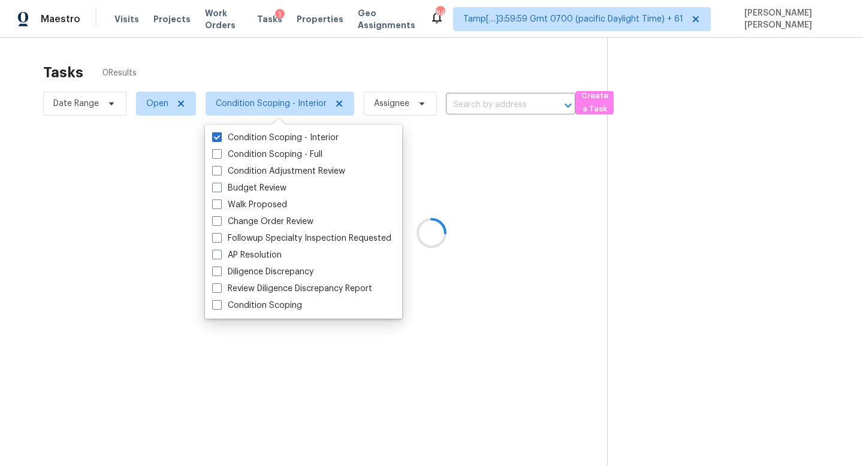
click at [275, 51] on div at bounding box center [431, 233] width 863 height 466
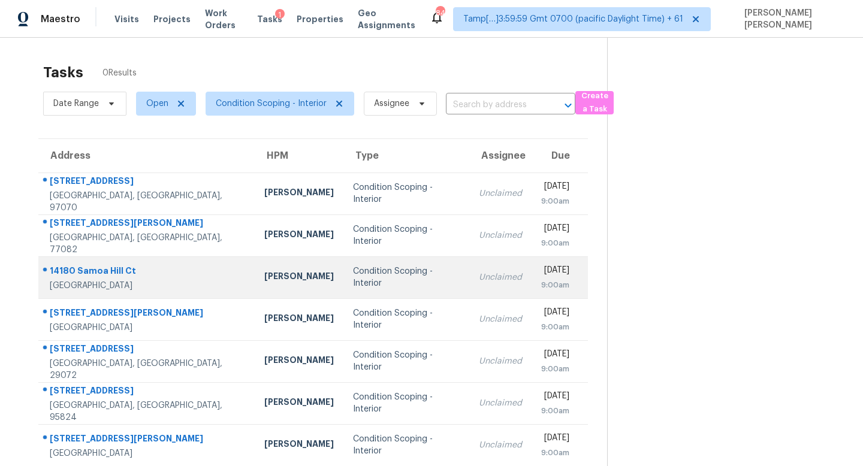
scroll to position [135, 0]
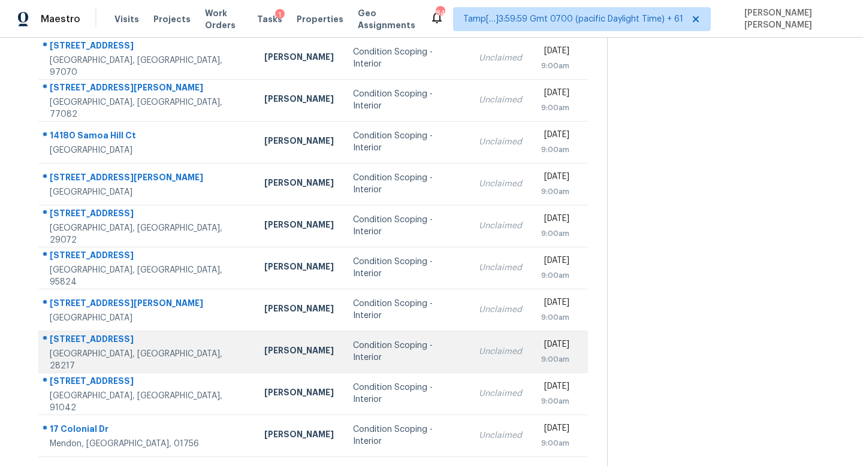
click at [469, 344] on td "Unclaimed" at bounding box center [500, 352] width 62 height 42
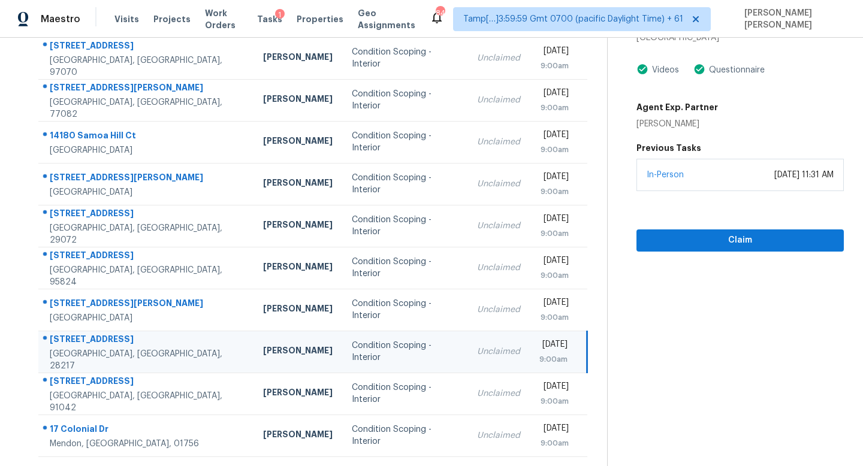
scroll to position [0, 0]
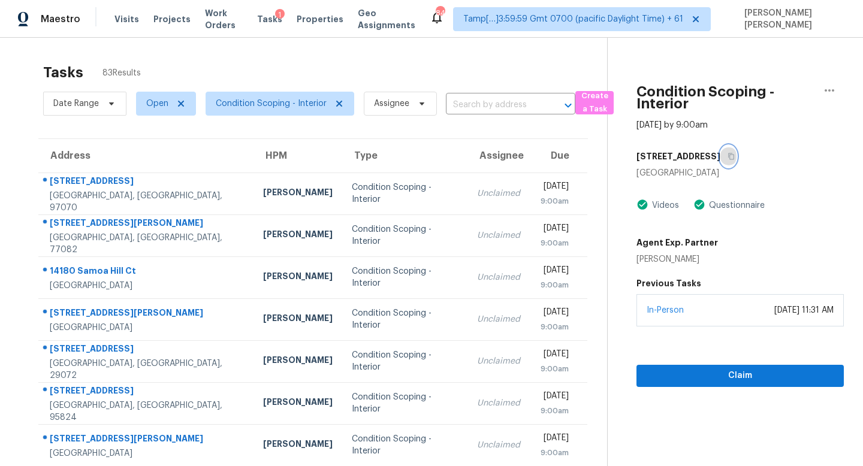
click at [733, 153] on icon "button" at bounding box center [731, 156] width 7 height 7
click at [731, 161] on button "button" at bounding box center [729, 157] width 16 height 22
click at [703, 381] on span "Claim" at bounding box center [740, 376] width 188 height 15
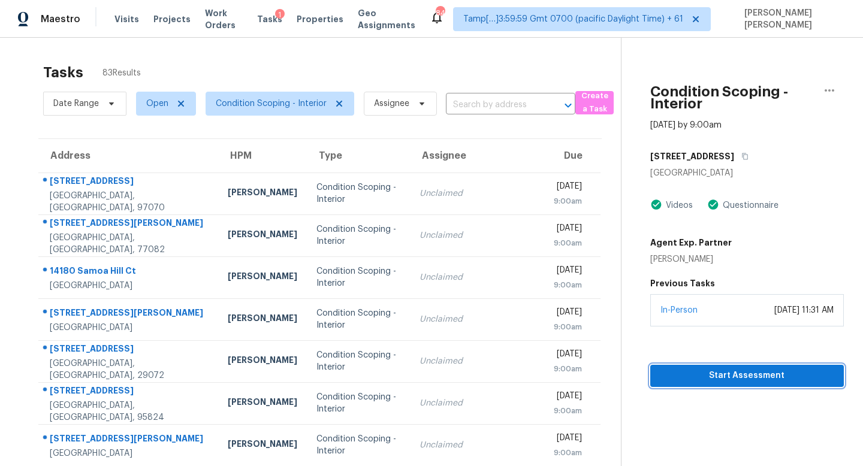
click at [722, 379] on span "Start Assessment" at bounding box center [747, 376] width 174 height 15
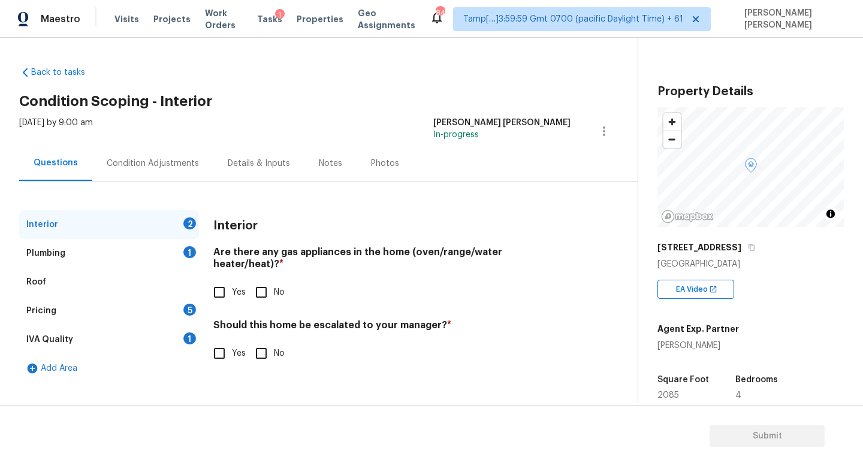
click at [264, 284] on input "No" at bounding box center [261, 292] width 25 height 25
checkbox input "true"
click at [161, 255] on div "Plumbing 1" at bounding box center [109, 253] width 180 height 29
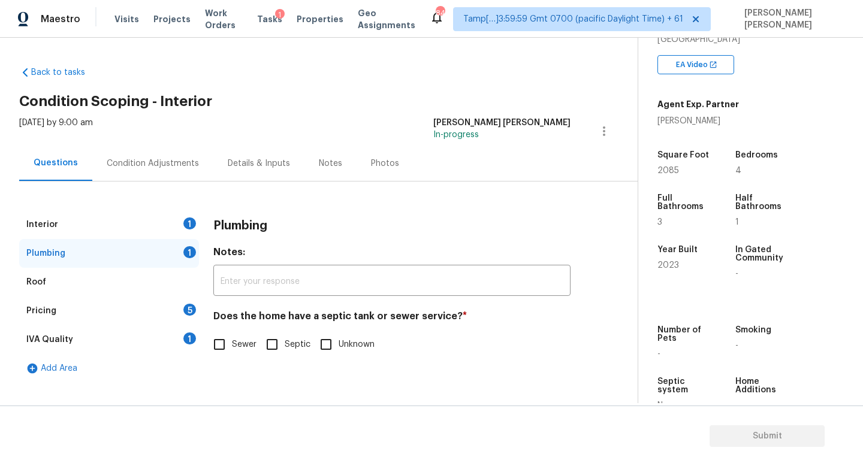
scroll to position [225, 0]
click at [221, 340] on input "Sewer" at bounding box center [219, 344] width 25 height 25
checkbox input "true"
click at [164, 312] on div "Pricing 5" at bounding box center [109, 311] width 180 height 29
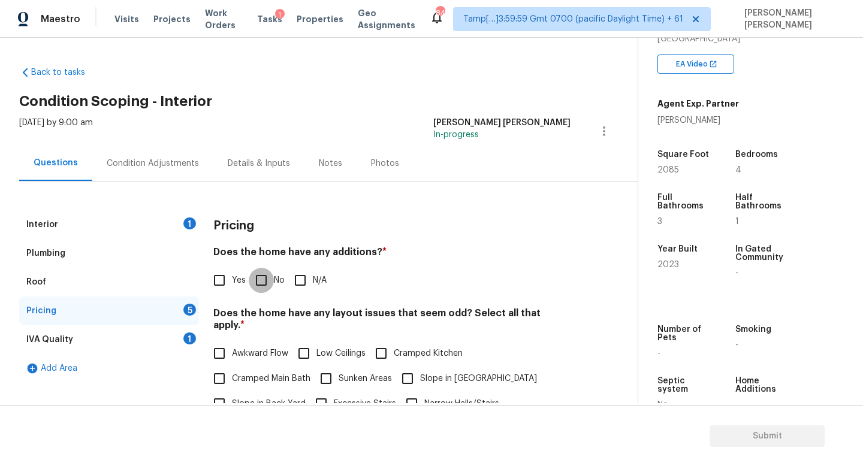
click at [270, 275] on input "No" at bounding box center [261, 280] width 25 height 25
checkbox input "true"
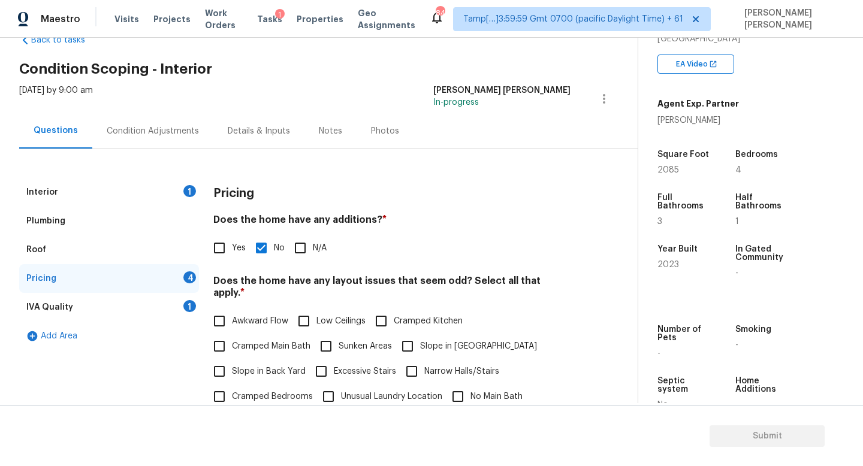
scroll to position [34, 0]
click at [220, 383] on input "Cramped Bedrooms" at bounding box center [219, 395] width 25 height 25
checkbox input "true"
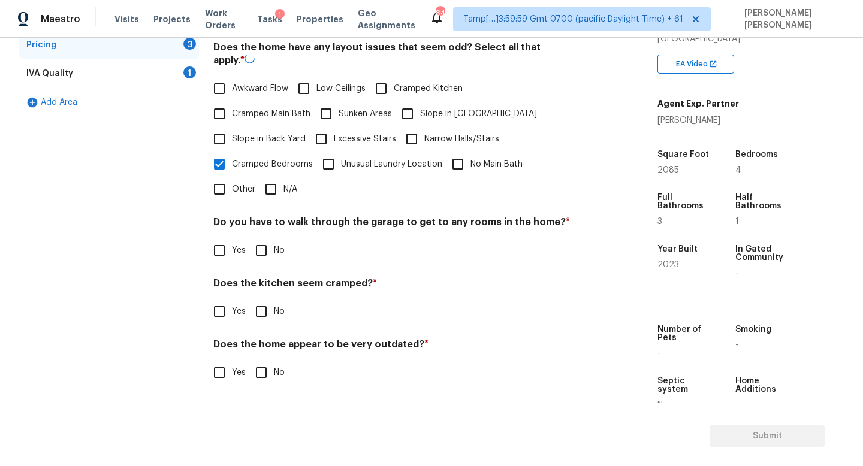
scroll to position [253, 0]
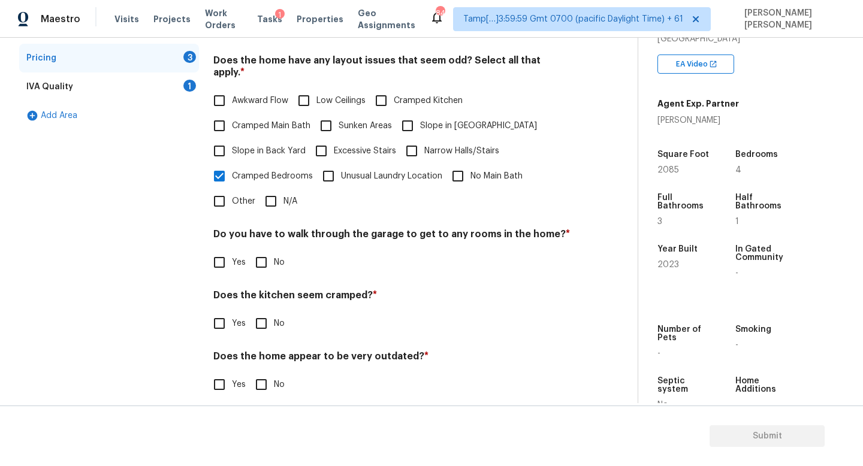
click at [264, 237] on div "Do you have to walk through the garage to get to any rooms in the home? * Yes No" at bounding box center [391, 251] width 357 height 47
click at [263, 252] on input "No" at bounding box center [261, 262] width 25 height 25
checkbox input "true"
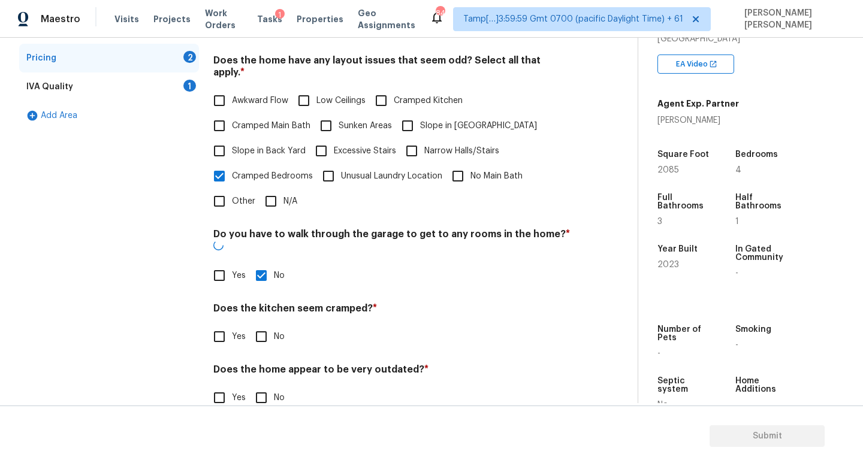
click at [263, 324] on input "No" at bounding box center [261, 336] width 25 height 25
checkbox input "true"
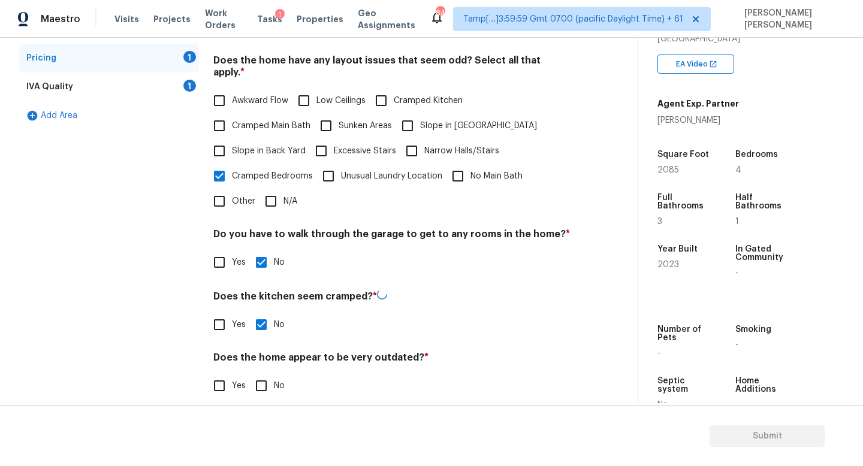
click at [263, 373] on input "No" at bounding box center [261, 385] width 25 height 25
checkbox input "true"
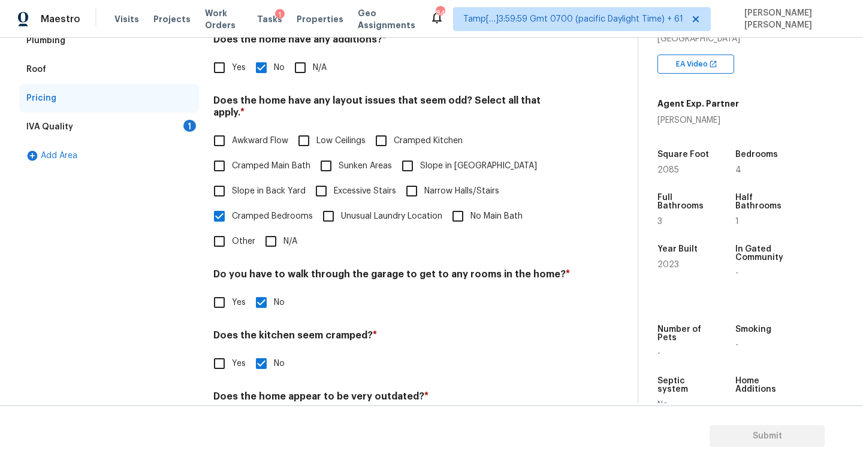
click at [158, 124] on div "IVA Quality 1" at bounding box center [109, 127] width 180 height 29
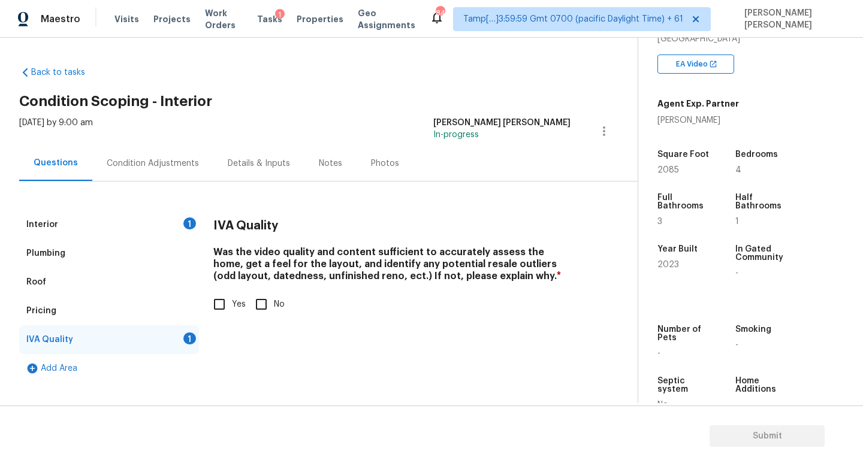
scroll to position [0, 0]
click at [228, 301] on input "Yes" at bounding box center [219, 304] width 25 height 25
checkbox input "true"
click at [173, 161] on div "Condition Adjustments" at bounding box center [153, 164] width 92 height 12
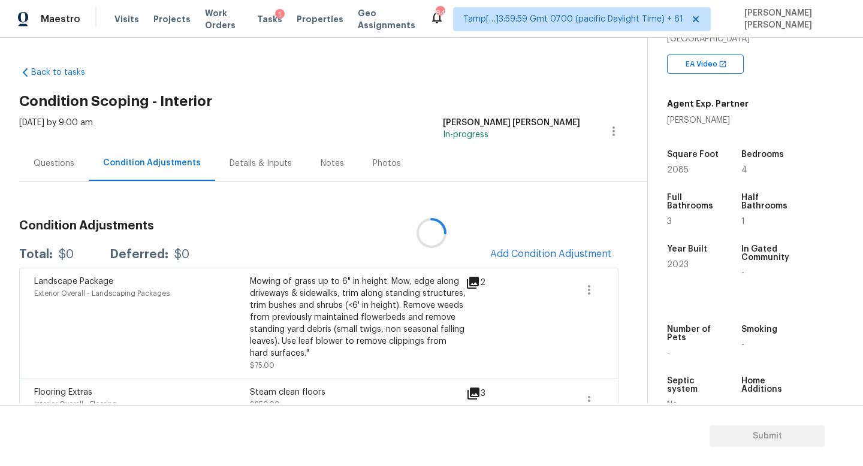
click at [558, 254] on div at bounding box center [431, 233] width 863 height 466
click at [64, 166] on div at bounding box center [431, 233] width 863 height 466
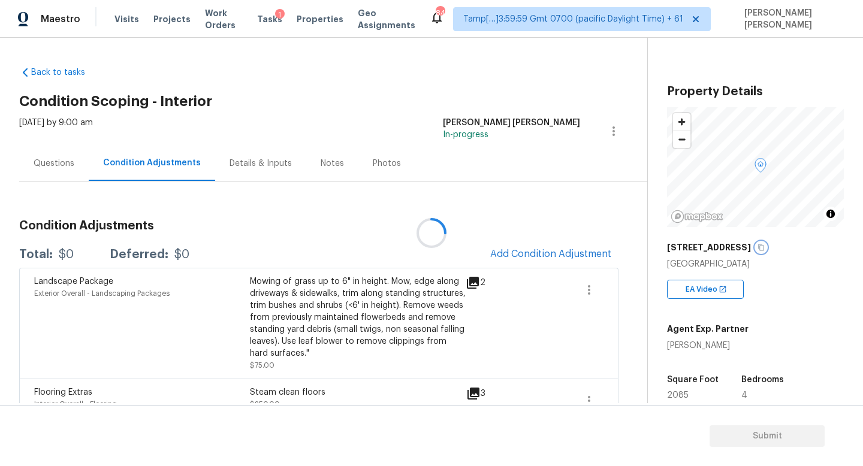
click at [761, 246] on icon "button" at bounding box center [761, 248] width 6 height 7
click at [352, 122] on div at bounding box center [431, 233] width 863 height 466
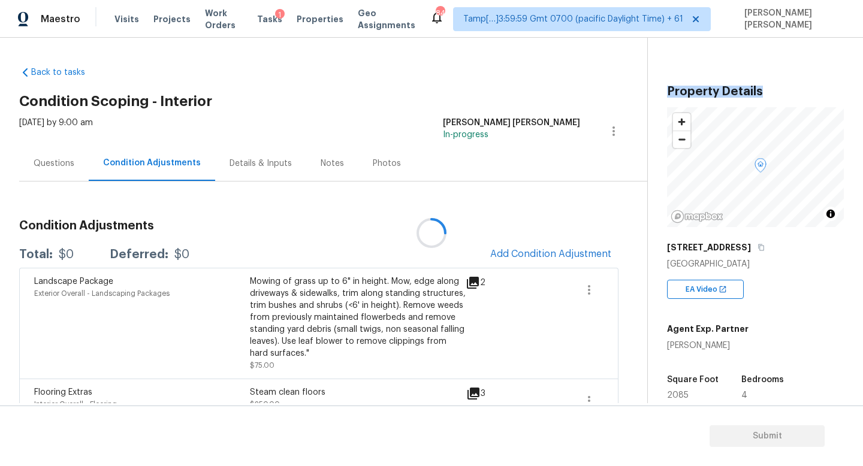
click at [352, 122] on div at bounding box center [431, 233] width 863 height 466
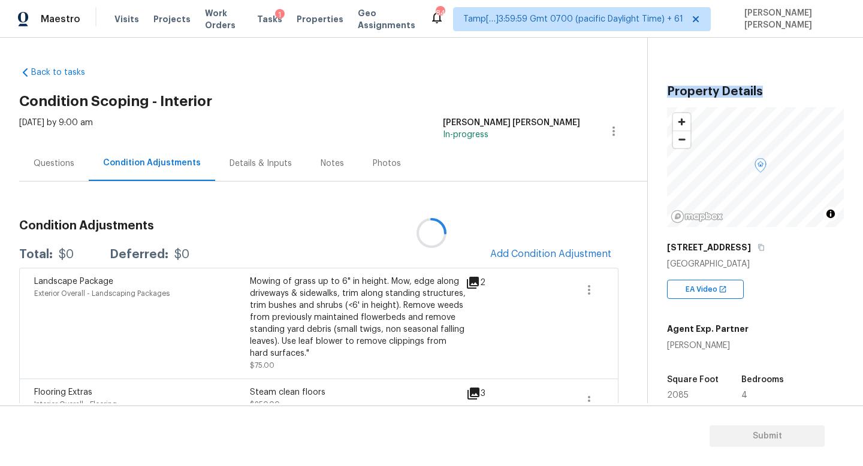
click at [352, 122] on div at bounding box center [431, 233] width 863 height 466
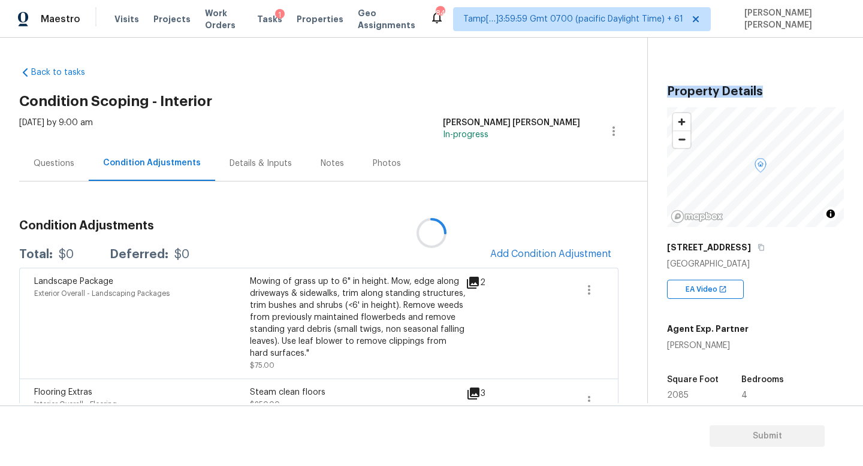
click at [352, 122] on div at bounding box center [431, 233] width 863 height 466
click at [352, 239] on div "Condition Adjustments Total: $575 Deferred: $0 Add Condition Adjustment Landsca…" at bounding box center [318, 378] width 599 height 336
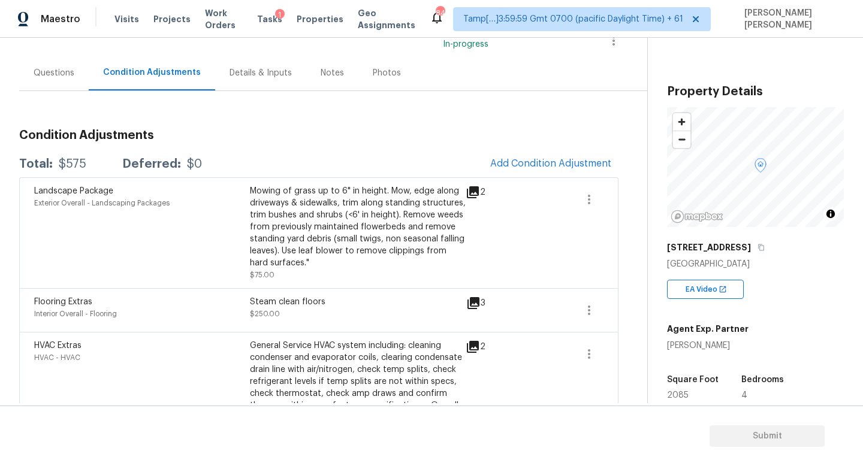
scroll to position [255, 0]
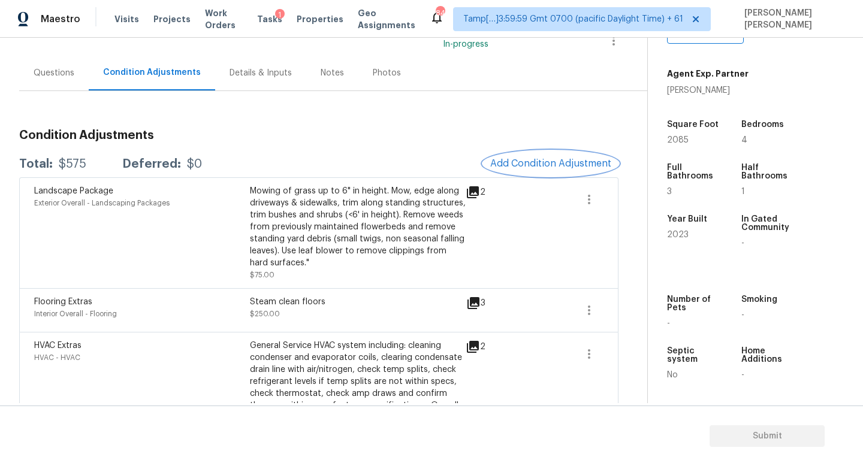
click at [555, 155] on button "Add Condition Adjustment" at bounding box center [550, 163] width 135 height 25
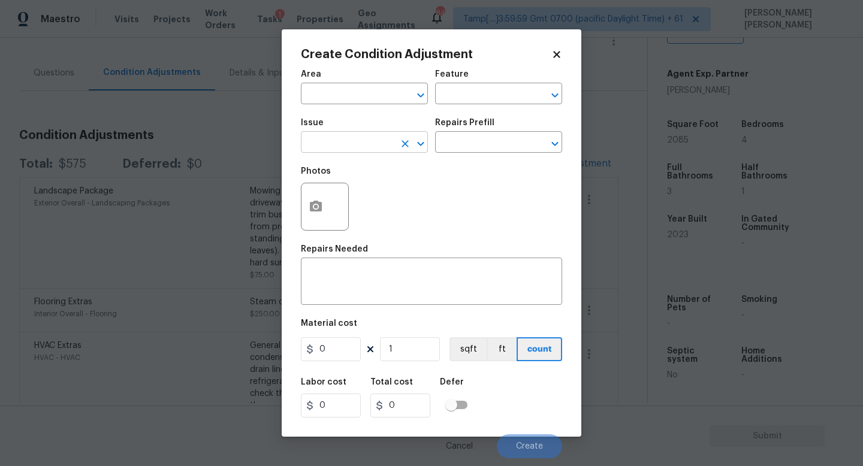
click at [362, 150] on input "text" at bounding box center [348, 143] width 94 height 19
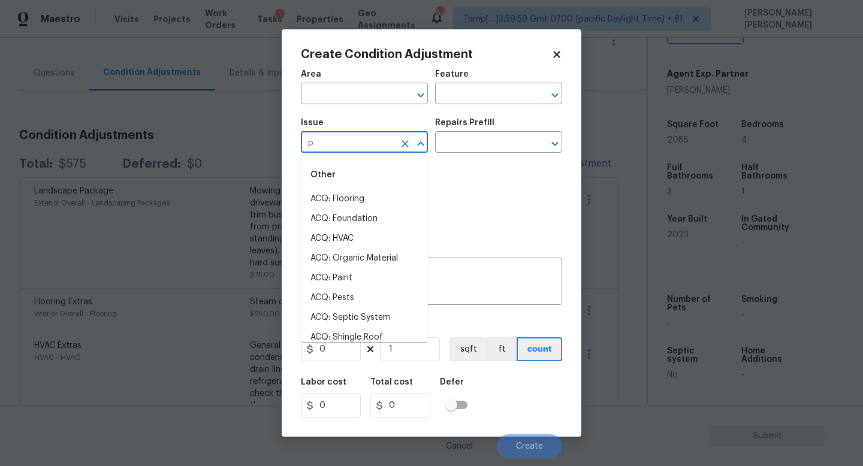
type input "pa"
click at [381, 199] on li "ACQ: Paint" at bounding box center [364, 199] width 127 height 20
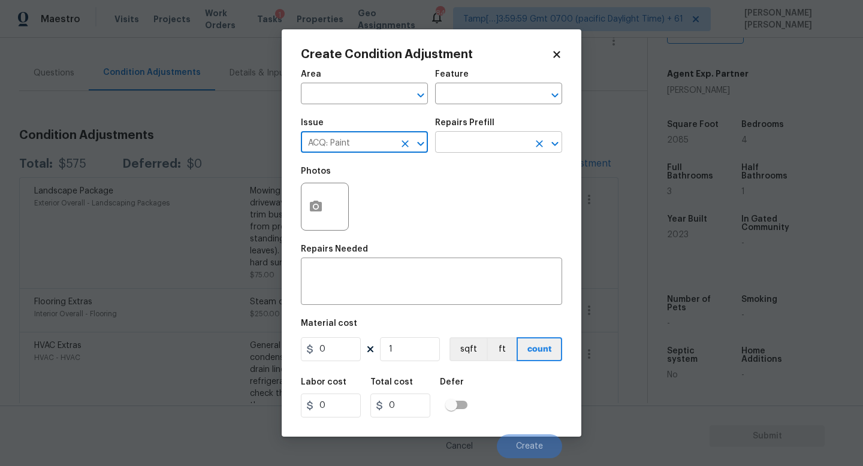
type input "ACQ: Paint"
click at [475, 142] on input "text" at bounding box center [482, 143] width 94 height 19
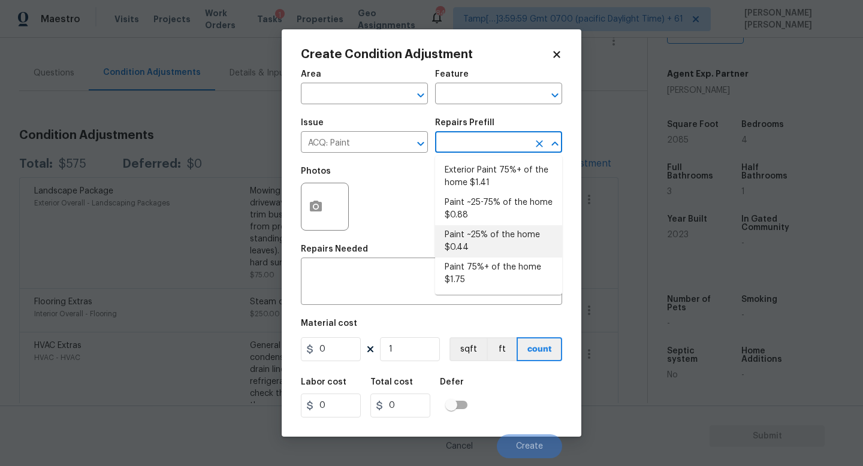
click at [493, 237] on li "Paint ~25% of the home $0.44" at bounding box center [498, 241] width 127 height 32
type input "Acquisition"
type textarea "Acquisition Scope: ~25% of the home needs interior paint"
type input "0.44"
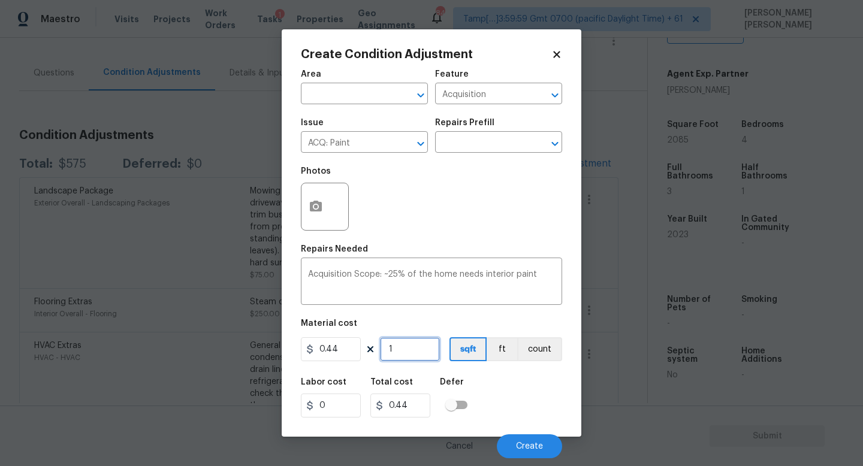
click at [420, 350] on input "1" at bounding box center [410, 350] width 60 height 24
type input "0"
type input "2"
type input "0.88"
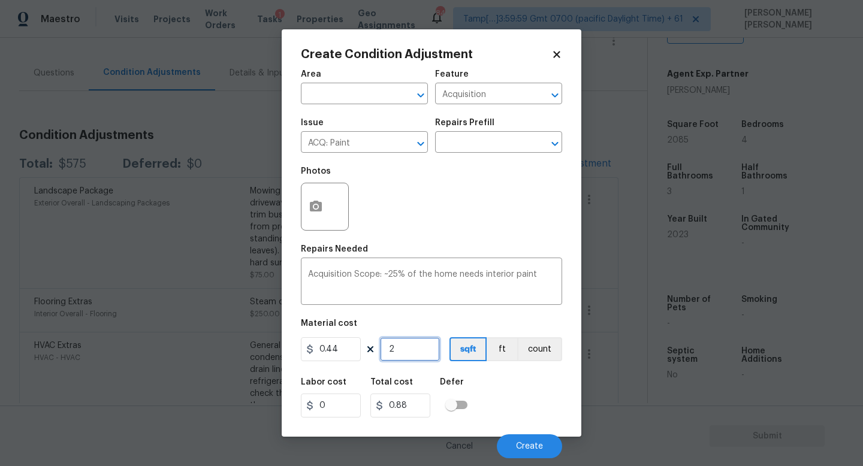
type input "20"
type input "8.8"
type input "209"
type input "91.96"
type input "2095"
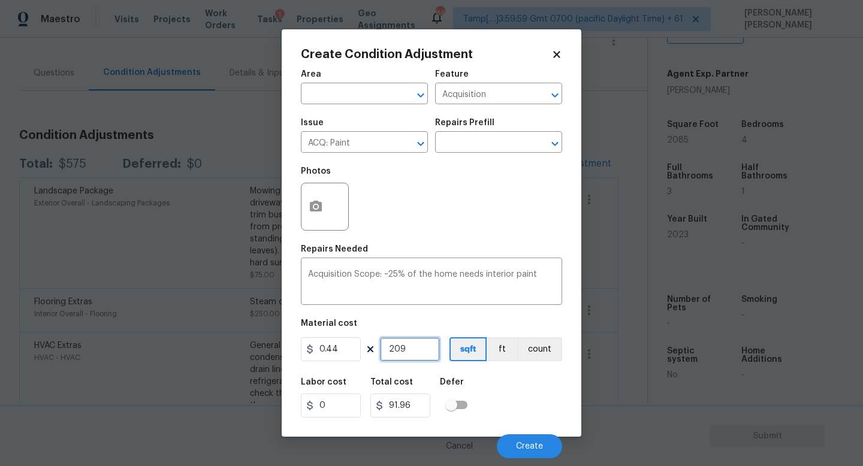
type input "921.8"
type input "209"
type input "91.96"
type input "20"
type input "8.8"
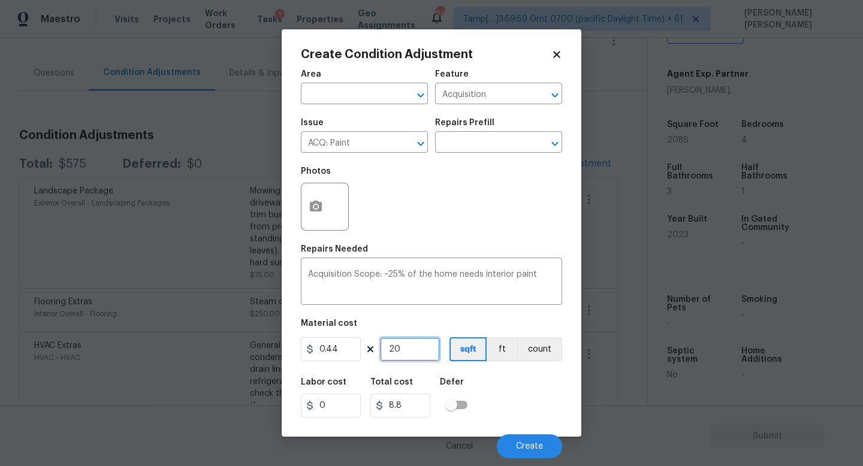
type input "208"
type input "91.52"
type input "2085"
type input "917.4"
type input "2085"
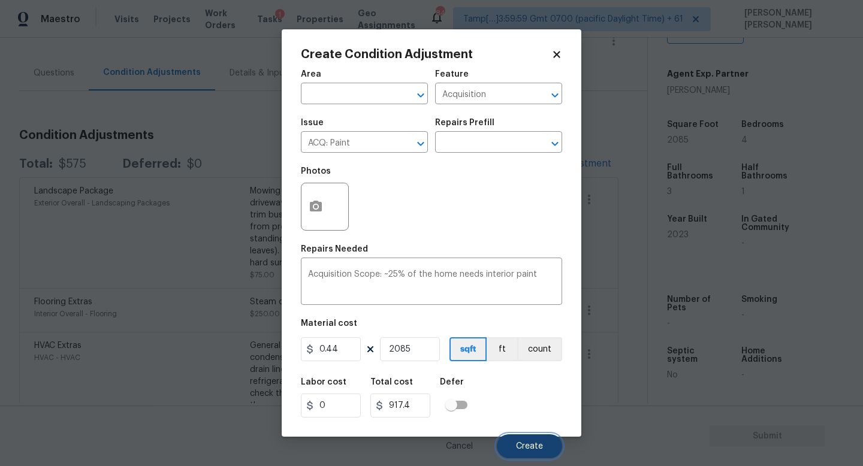
click at [539, 454] on button "Create" at bounding box center [529, 447] width 65 height 24
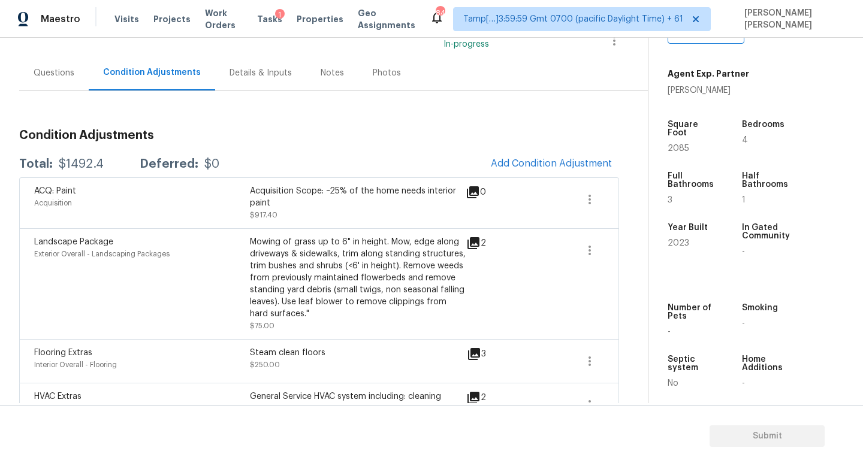
click at [40, 78] on div "Questions" at bounding box center [54, 73] width 41 height 12
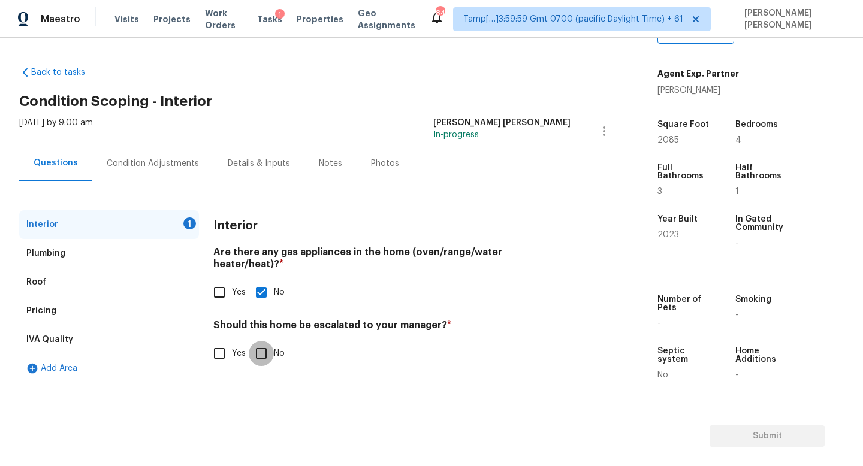
click at [257, 341] on input "No" at bounding box center [261, 353] width 25 height 25
checkbox input "true"
click at [775, 447] on section "Submit" at bounding box center [431, 436] width 863 height 61
click at [773, 433] on span "Submit" at bounding box center [767, 436] width 96 height 15
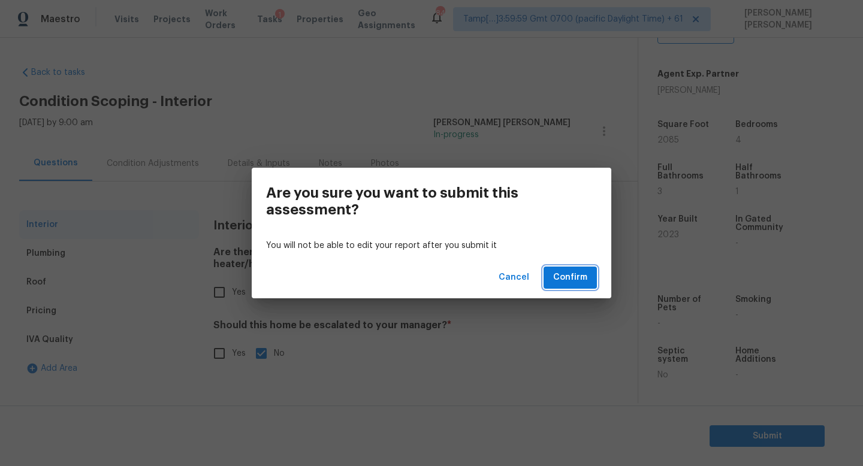
click at [583, 278] on span "Confirm" at bounding box center [570, 277] width 34 height 15
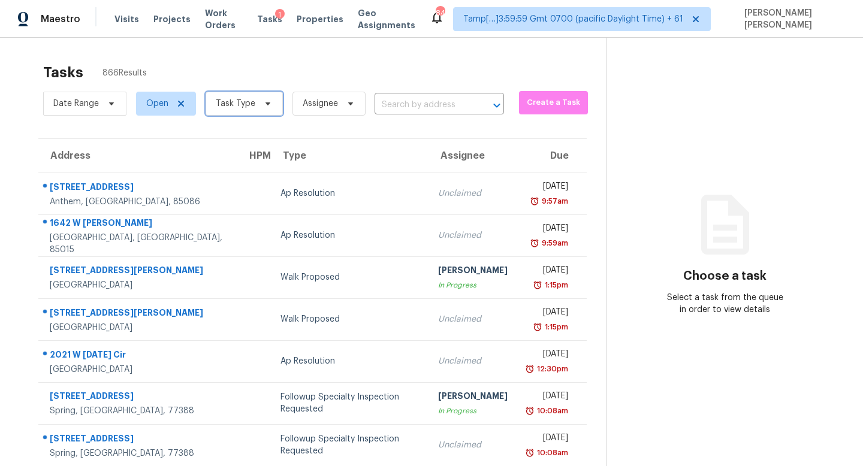
click at [237, 101] on span "Task Type" at bounding box center [236, 104] width 40 height 12
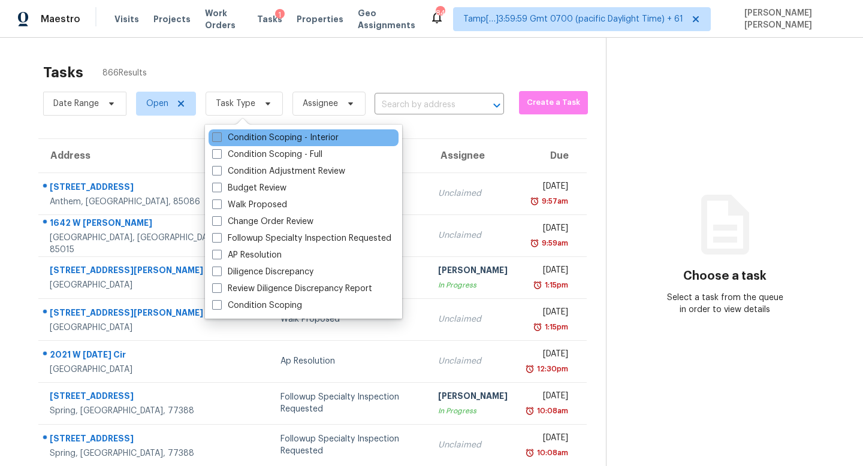
click at [257, 133] on label "Condition Scoping - Interior" at bounding box center [275, 138] width 126 height 12
click at [220, 133] on input "Condition Scoping - Interior" at bounding box center [216, 136] width 8 height 8
checkbox input "true"
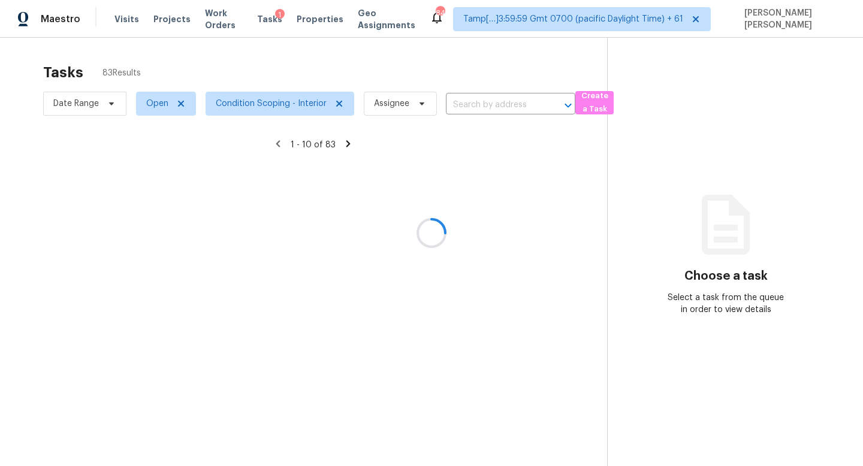
click at [287, 68] on div at bounding box center [431, 233] width 863 height 466
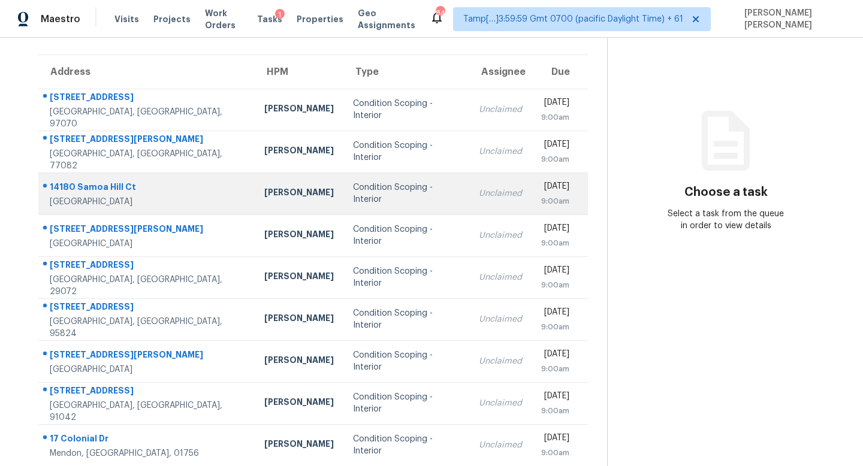
scroll to position [158, 0]
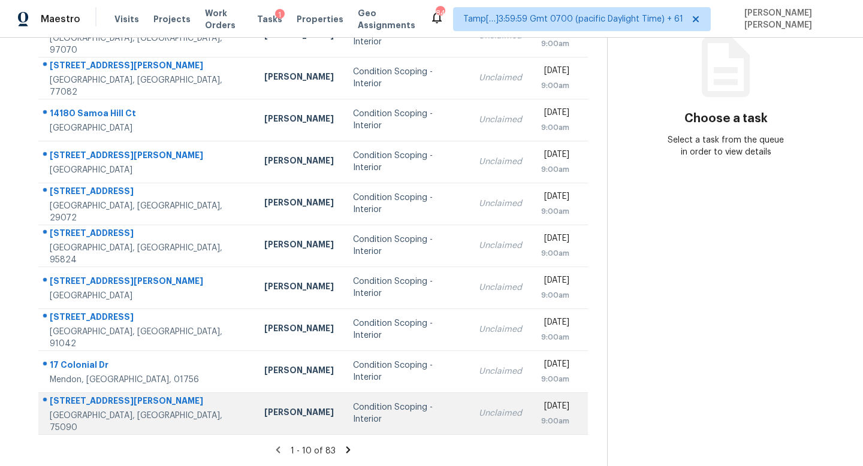
click at [353, 416] on div "Condition Scoping - Interior" at bounding box center [406, 414] width 107 height 24
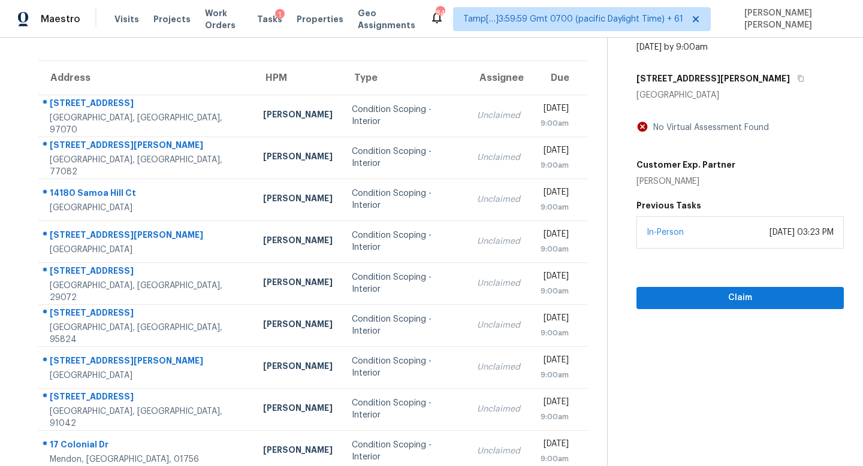
scroll to position [71, 0]
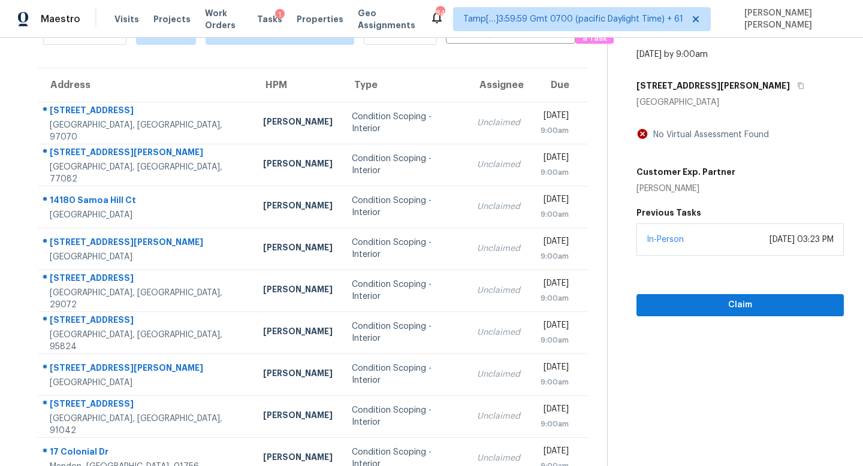
click at [725, 94] on div "818 N Brents Ave" at bounding box center [740, 86] width 207 height 22
click at [790, 81] on button "button" at bounding box center [798, 86] width 16 height 22
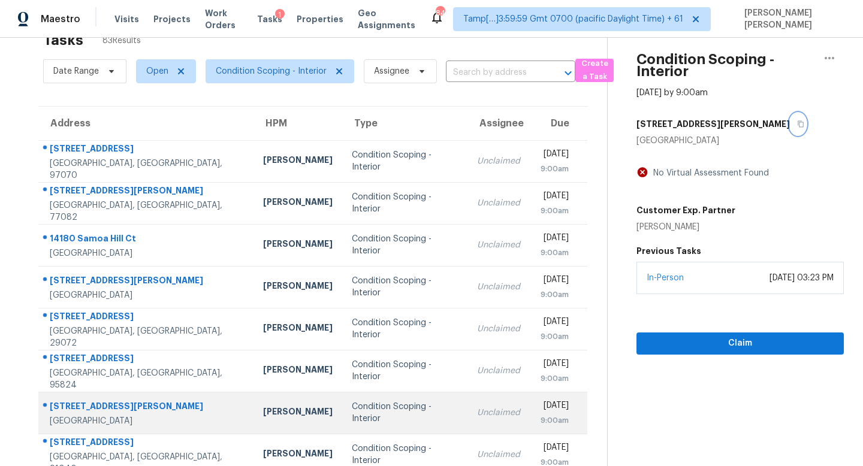
scroll to position [158, 0]
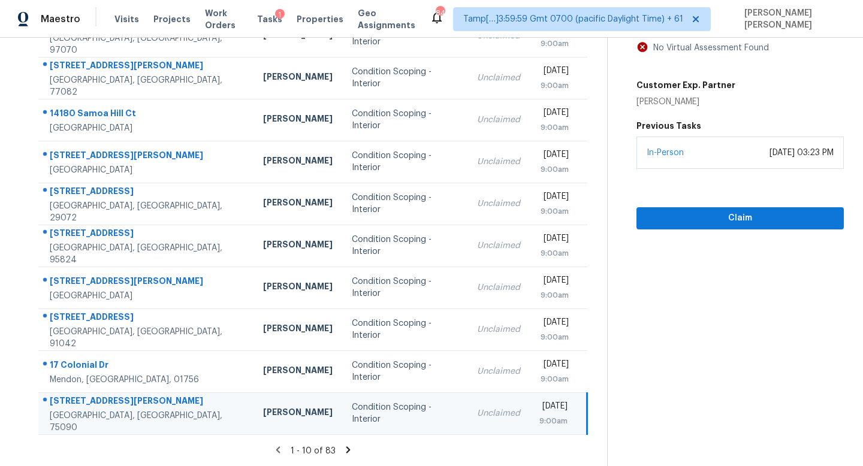
click at [347, 447] on icon at bounding box center [349, 450] width 4 height 7
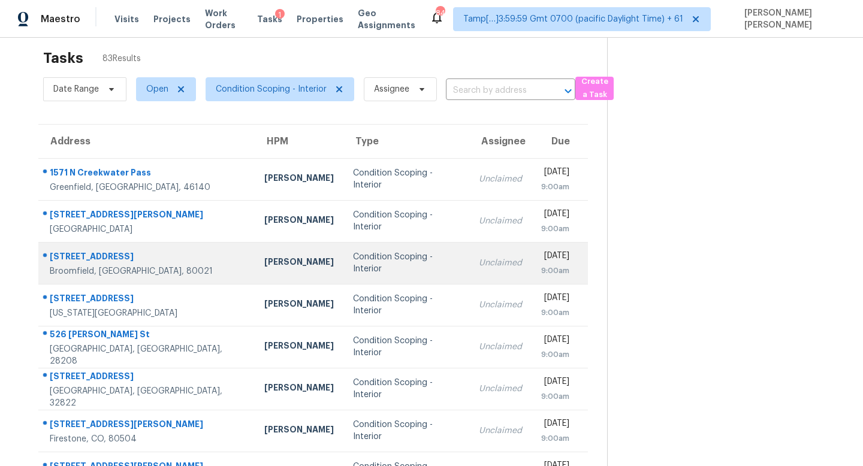
scroll to position [0, 0]
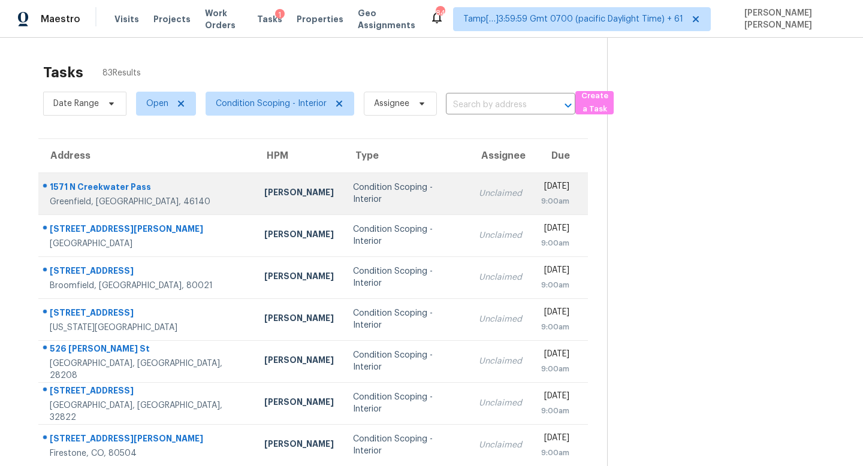
click at [402, 195] on td "Condition Scoping - Interior" at bounding box center [407, 194] width 126 height 42
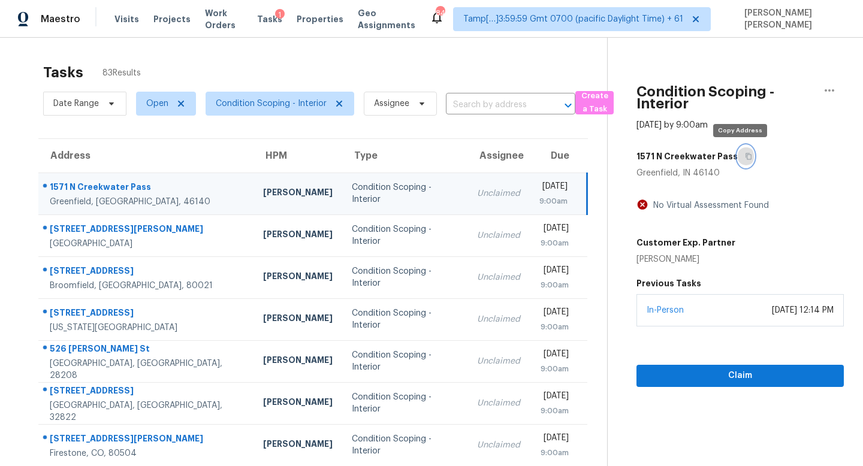
click at [740, 149] on button "button" at bounding box center [746, 157] width 16 height 22
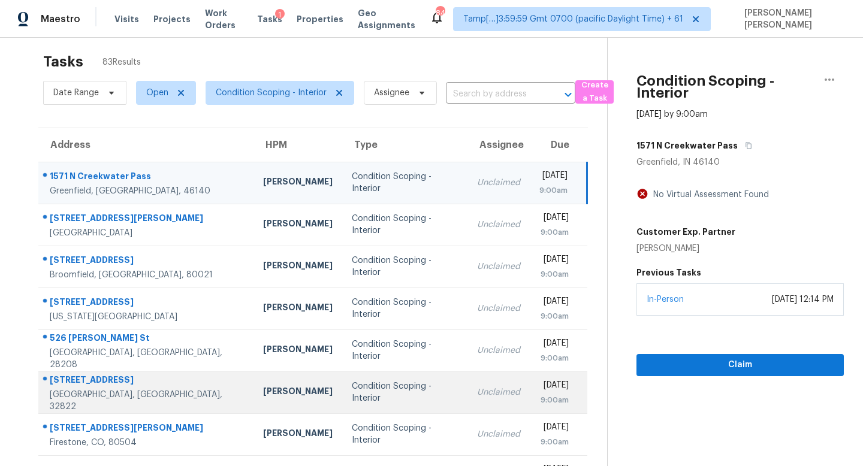
scroll to position [9, 0]
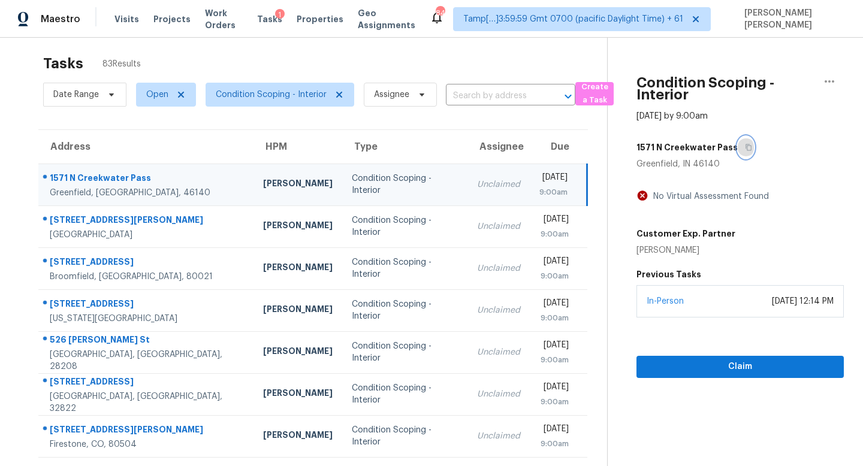
click at [745, 150] on icon "button" at bounding box center [748, 147] width 7 height 7
click at [710, 364] on span "Claim" at bounding box center [740, 367] width 188 height 15
click at [712, 364] on span "Claim" at bounding box center [740, 367] width 188 height 15
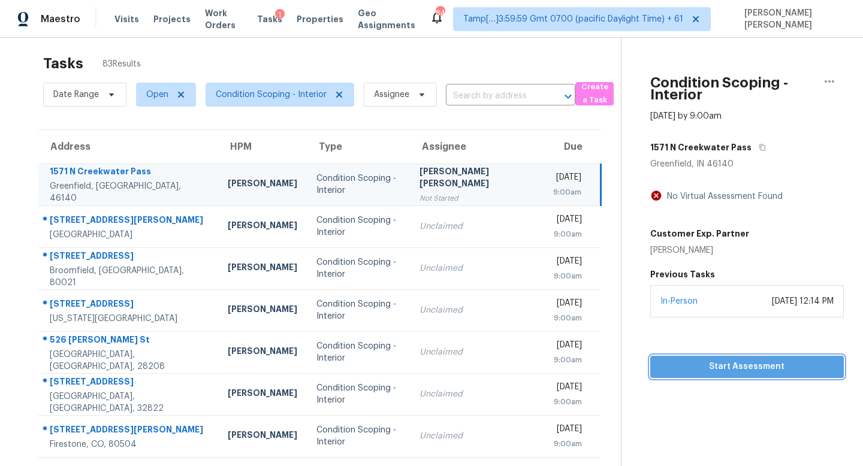
click at [712, 364] on span "Start Assessment" at bounding box center [747, 367] width 174 height 15
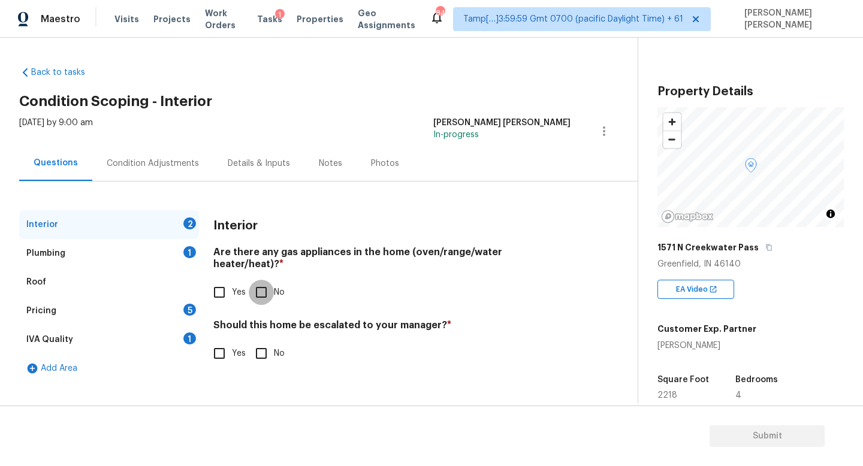
click at [257, 280] on input "No" at bounding box center [261, 292] width 25 height 25
checkbox input "true"
click at [167, 242] on div "Plumbing 1" at bounding box center [109, 253] width 180 height 29
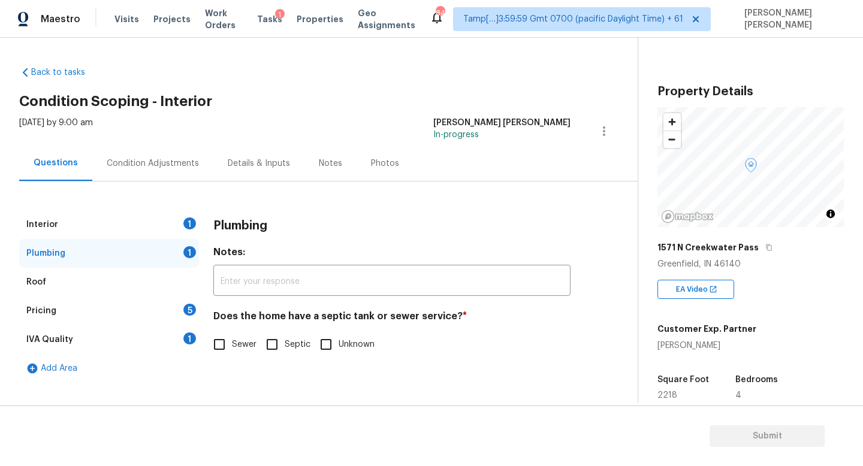
click at [230, 354] on input "Sewer" at bounding box center [219, 344] width 25 height 25
checkbox input "true"
click at [120, 334] on div "IVA Quality 1" at bounding box center [109, 340] width 180 height 29
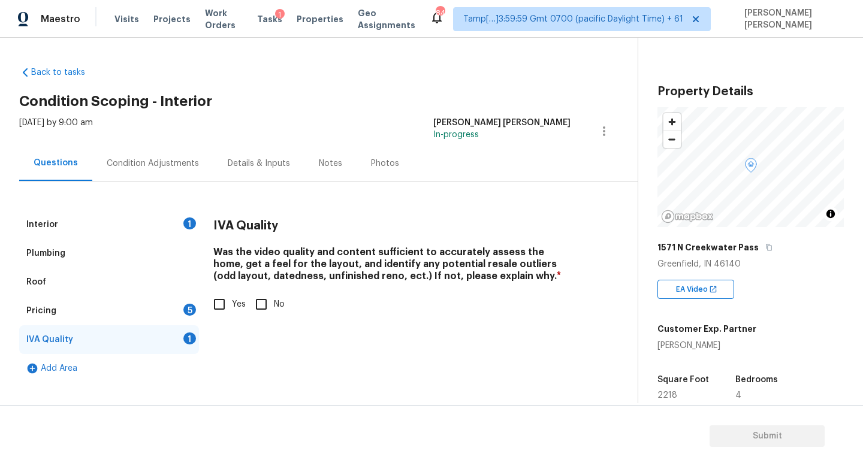
click at [135, 312] on div "Pricing 5" at bounding box center [109, 311] width 180 height 29
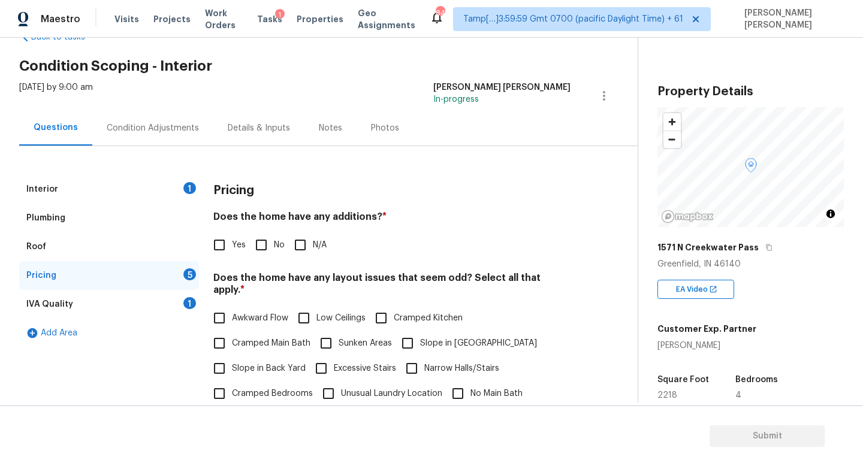
scroll to position [95, 0]
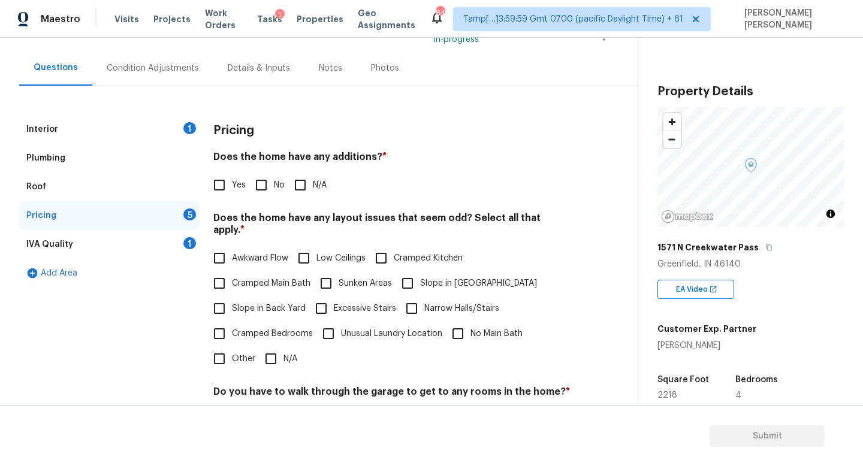
click at [253, 179] on input "No" at bounding box center [261, 185] width 25 height 25
checkbox input "true"
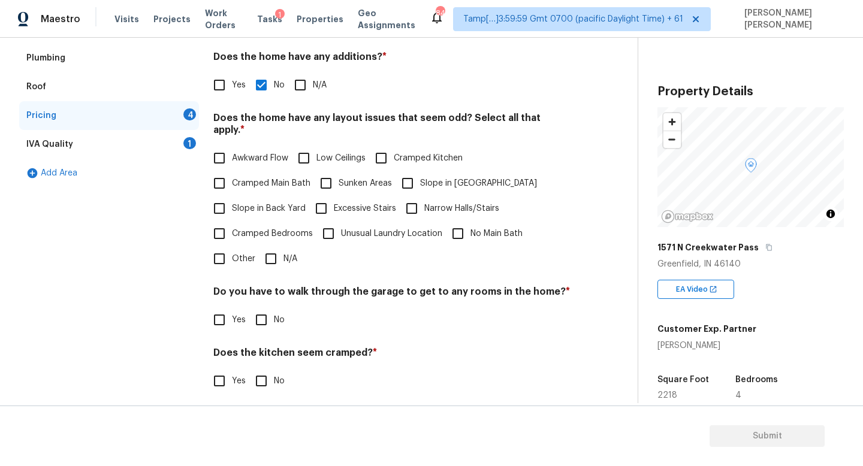
click at [275, 246] on input "N/A" at bounding box center [270, 258] width 25 height 25
checkbox input "true"
click at [267, 318] on input "No" at bounding box center [261, 321] width 25 height 25
checkbox input "true"
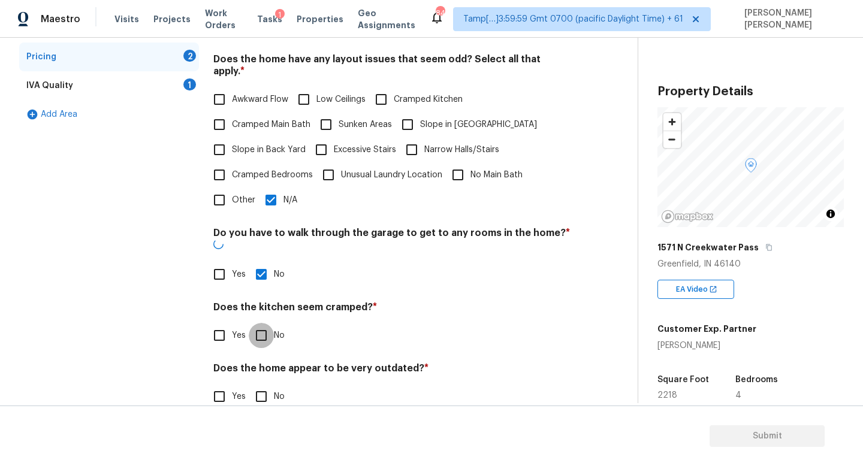
click at [265, 323] on input "No" at bounding box center [261, 335] width 25 height 25
checkbox input "true"
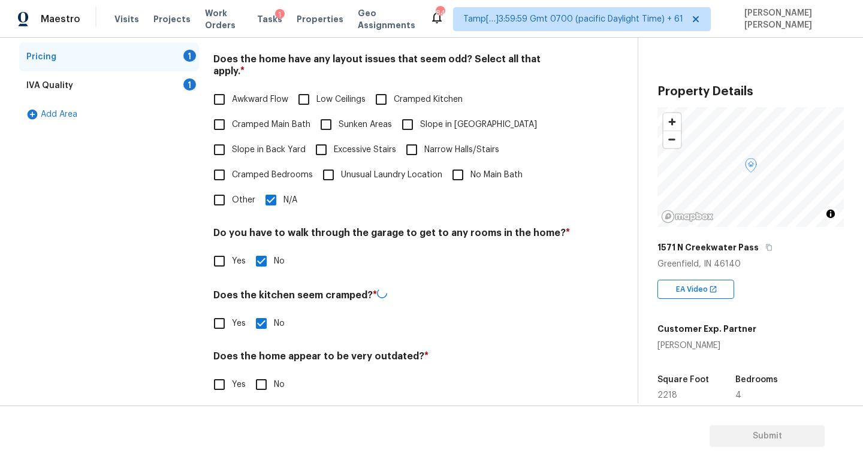
click at [264, 384] on input "No" at bounding box center [261, 384] width 25 height 25
checkbox input "true"
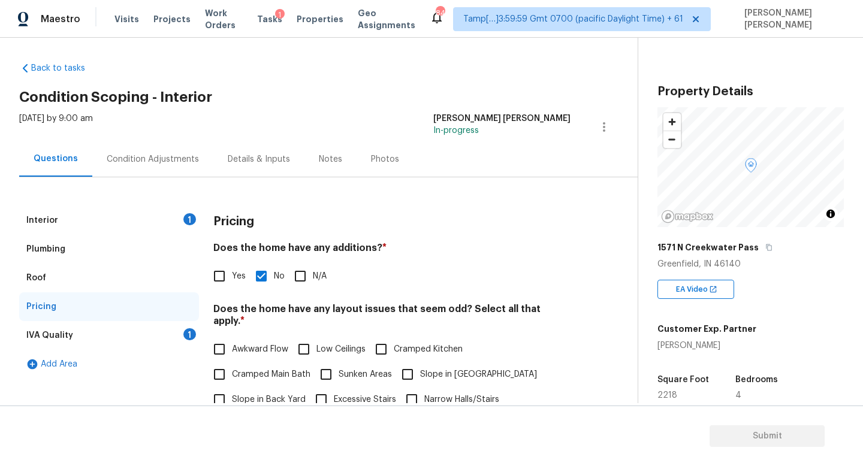
click at [174, 352] on div "Add Area" at bounding box center [109, 364] width 180 height 29
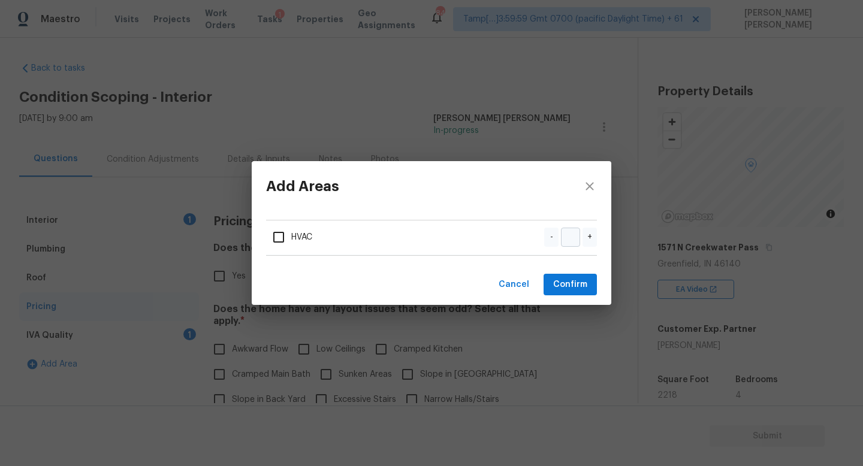
click at [174, 346] on div "Add Areas HVAC - + Cancel Confirm" at bounding box center [431, 233] width 863 height 466
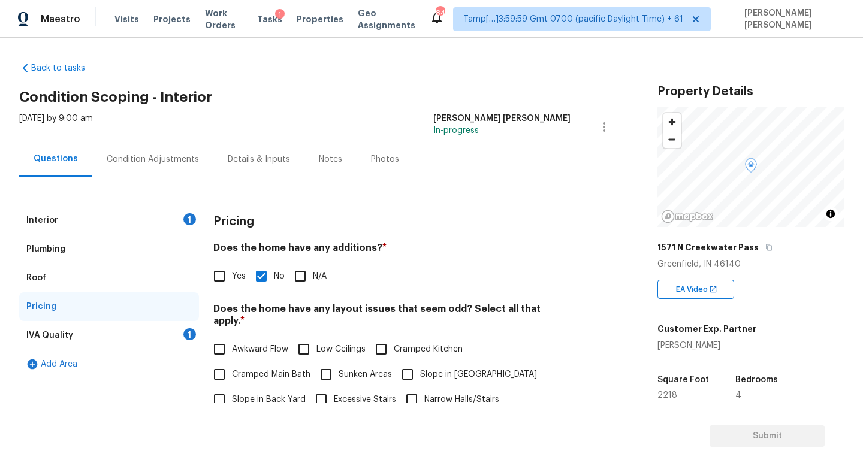
click at [174, 346] on div "IVA Quality 1" at bounding box center [109, 335] width 180 height 29
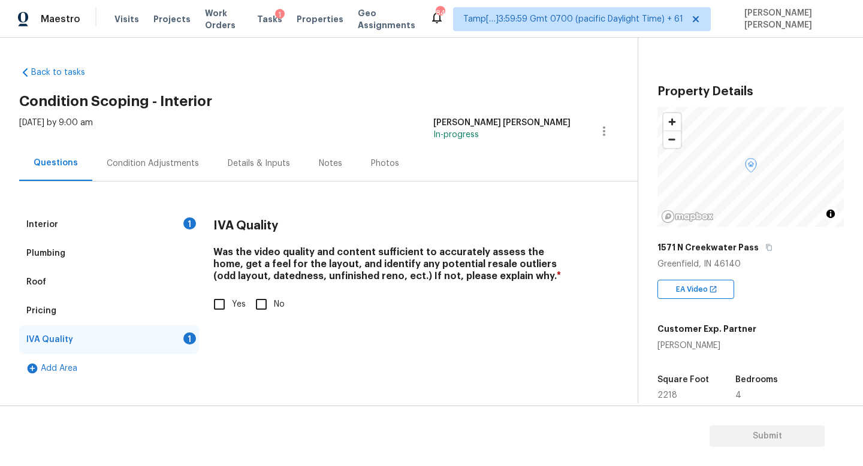
click at [242, 293] on label "Yes" at bounding box center [226, 304] width 39 height 25
click at [232, 293] on input "Yes" at bounding box center [219, 304] width 25 height 25
checkbox input "true"
click at [163, 155] on div "Condition Adjustments" at bounding box center [152, 163] width 121 height 35
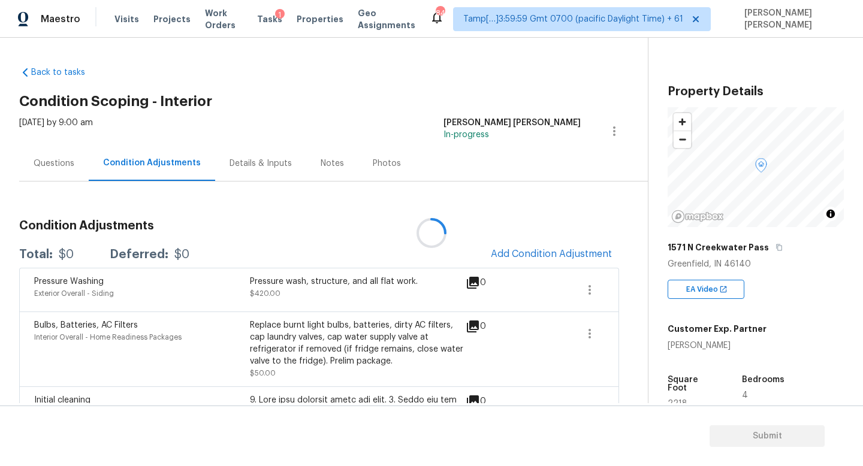
click at [540, 254] on div at bounding box center [431, 233] width 863 height 466
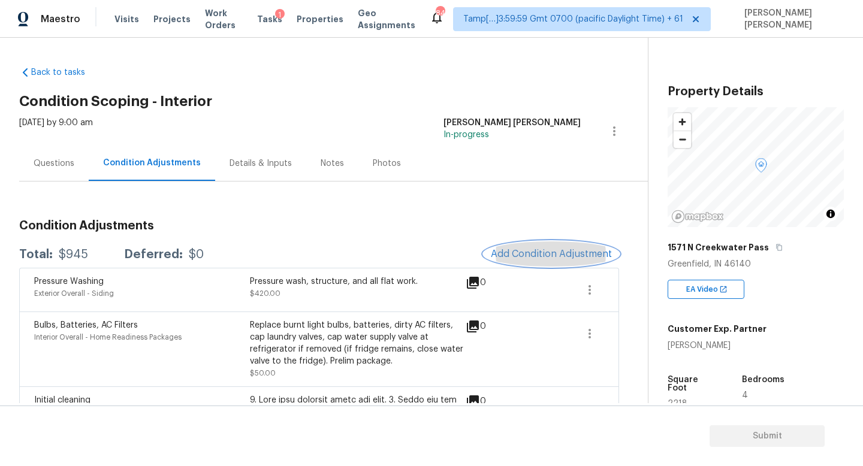
click at [537, 255] on span "Add Condition Adjustment" at bounding box center [551, 254] width 121 height 11
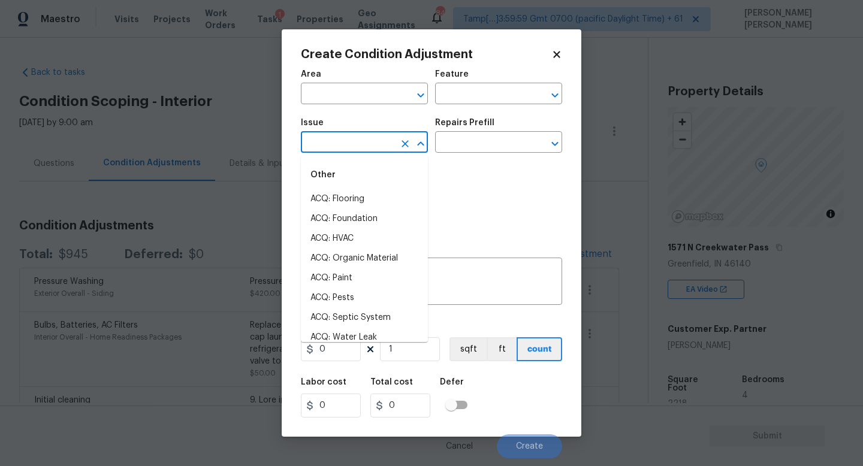
click at [338, 147] on input "text" at bounding box center [348, 143] width 94 height 19
type input "o"
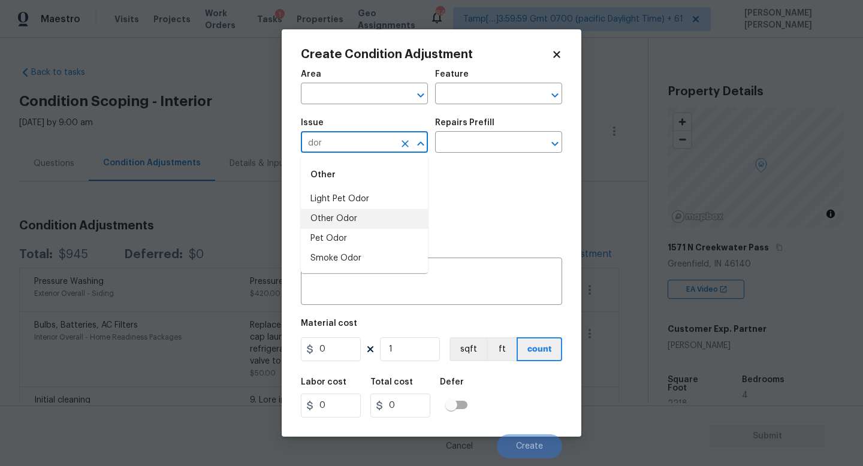
click at [354, 221] on li "Other Odor" at bounding box center [364, 219] width 127 height 20
type input "Other Odor"
click at [460, 150] on input "text" at bounding box center [482, 143] width 94 height 19
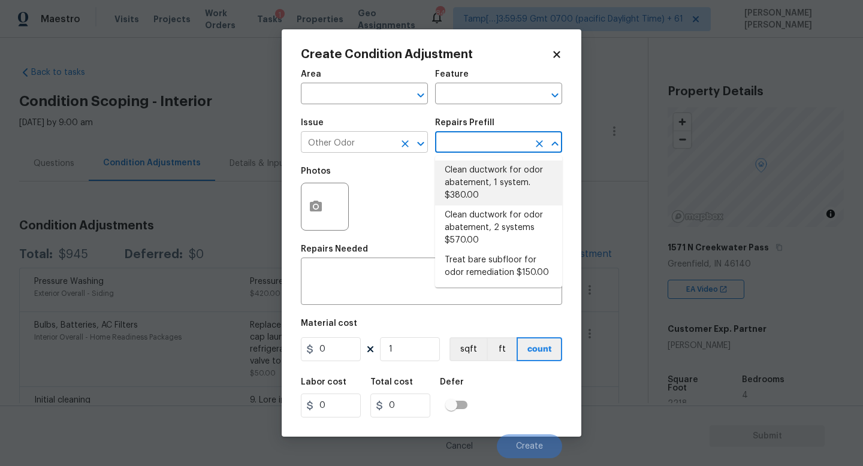
click at [402, 147] on icon "Clear" at bounding box center [405, 143] width 7 height 7
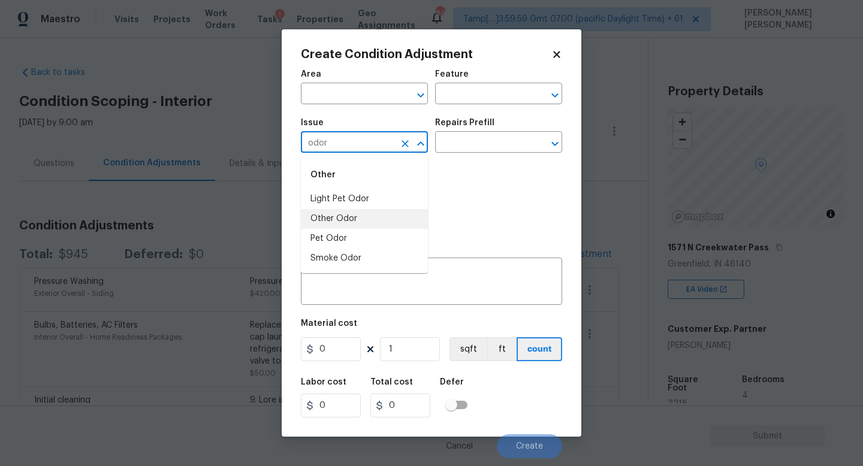
click at [362, 220] on li "Other Odor" at bounding box center [364, 219] width 127 height 20
type input "Other Odor"
click at [462, 150] on input "text" at bounding box center [482, 143] width 94 height 19
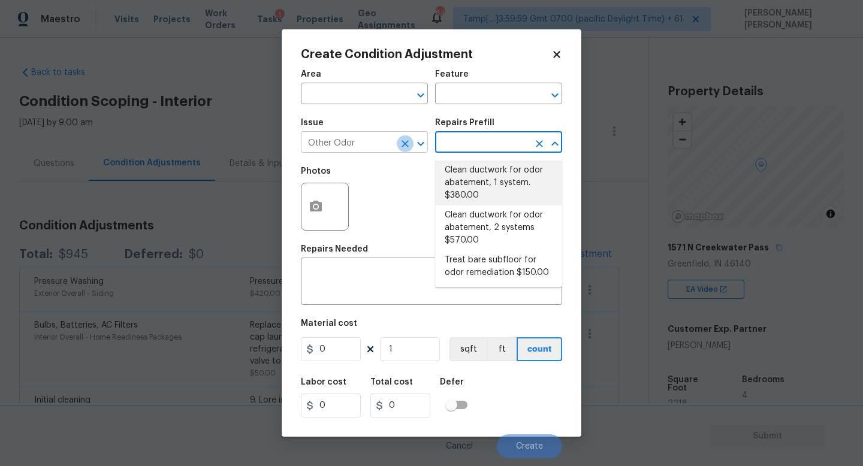
click at [402, 144] on icon "Clear" at bounding box center [405, 144] width 12 height 12
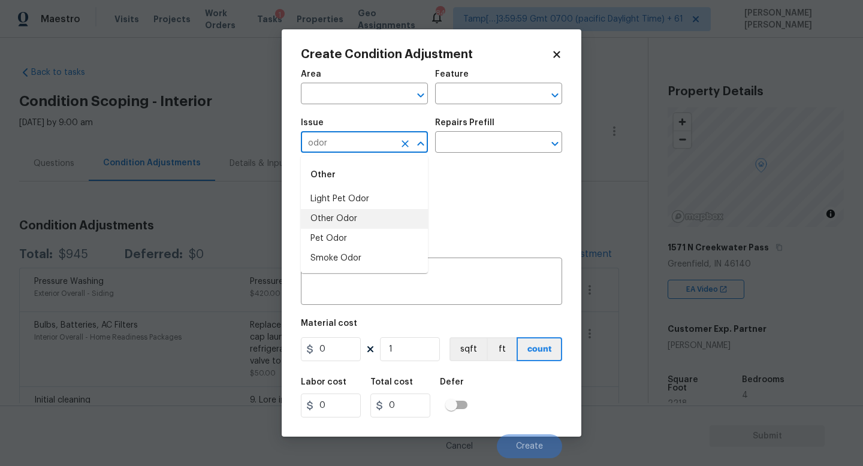
click at [388, 225] on li "Other Odor" at bounding box center [364, 219] width 127 height 20
type input "Other Odor"
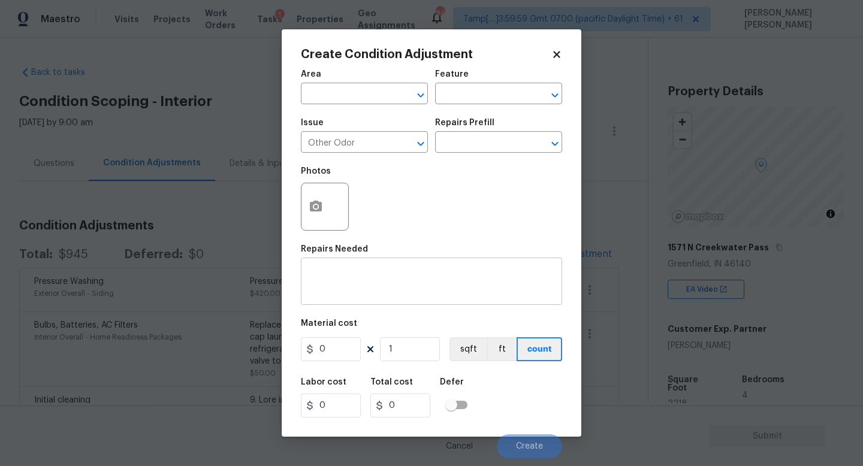
click at [383, 266] on div "x ​" at bounding box center [431, 283] width 261 height 44
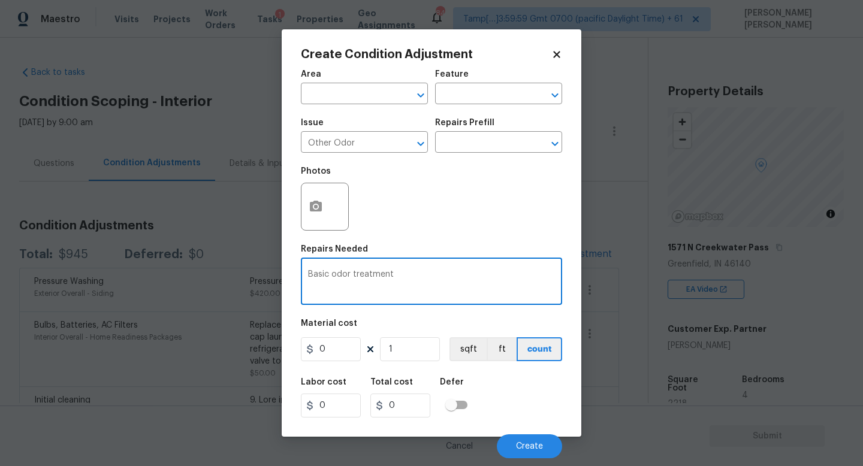
type textarea "Basic odor treatment"
click at [333, 350] on input "0" at bounding box center [331, 350] width 60 height 24
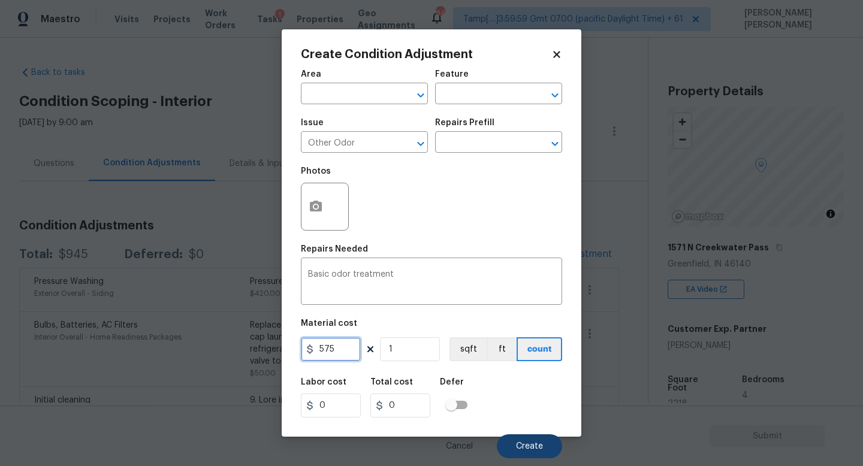
type input "575"
click at [522, 444] on span "Create" at bounding box center [529, 446] width 27 height 9
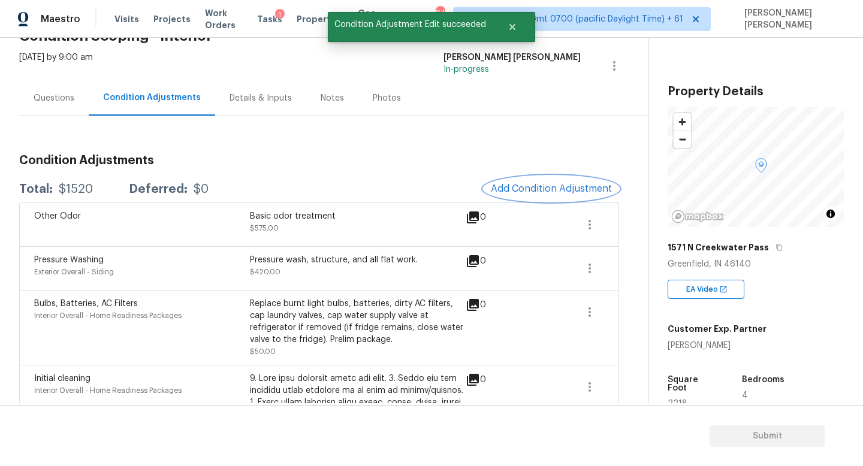
scroll to position [69, 0]
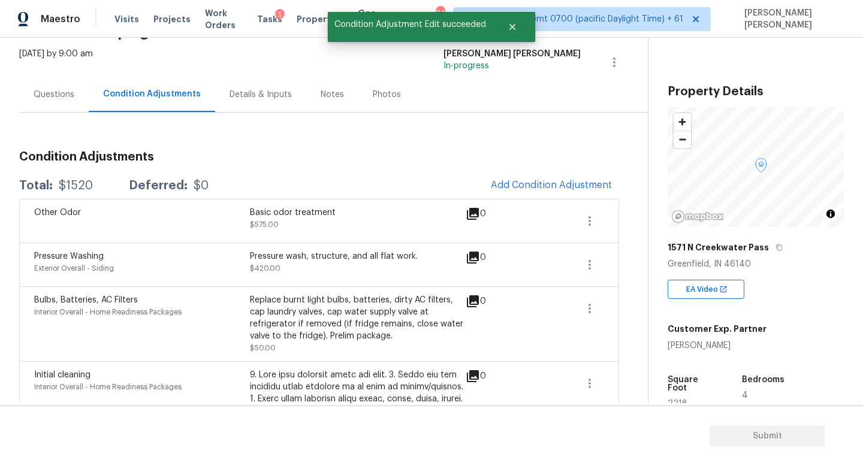
click at [37, 74] on div "[DATE] by 9:00 am" at bounding box center [56, 62] width 74 height 29
click at [54, 107] on div "Questions" at bounding box center [54, 94] width 70 height 35
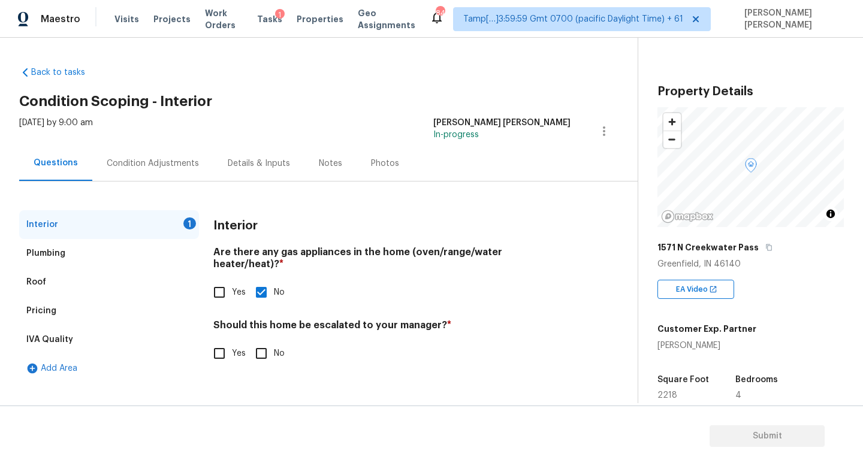
click at [160, 151] on div "Condition Adjustments" at bounding box center [152, 163] width 121 height 35
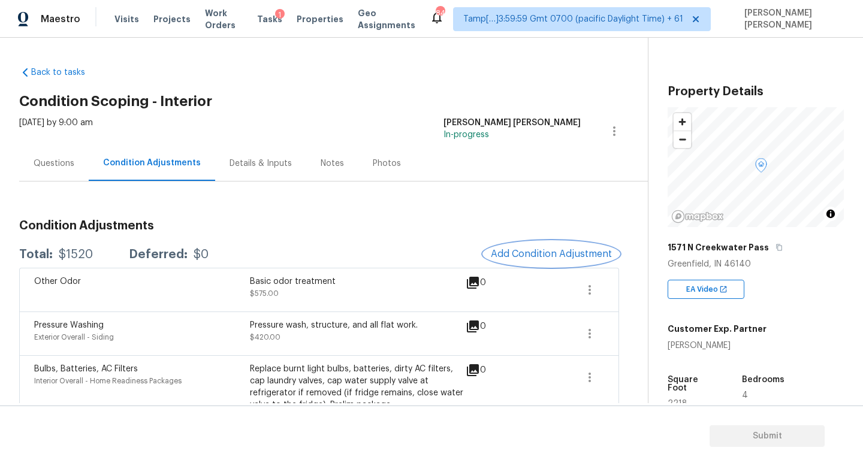
click at [561, 249] on span "Add Condition Adjustment" at bounding box center [551, 254] width 121 height 11
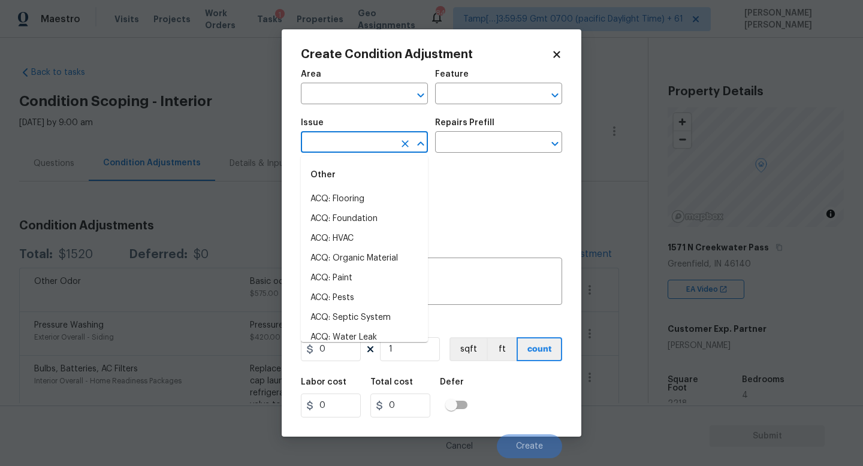
click at [358, 146] on input "text" at bounding box center [348, 143] width 94 height 19
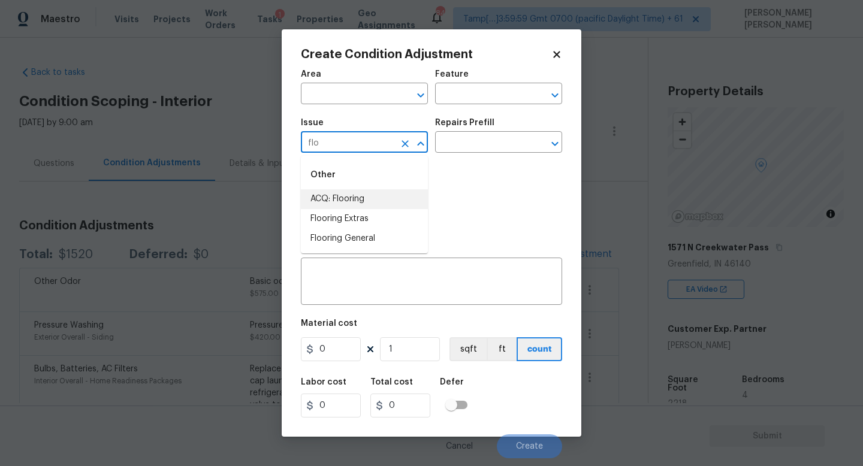
click at [361, 201] on li "ACQ: Flooring" at bounding box center [364, 199] width 127 height 20
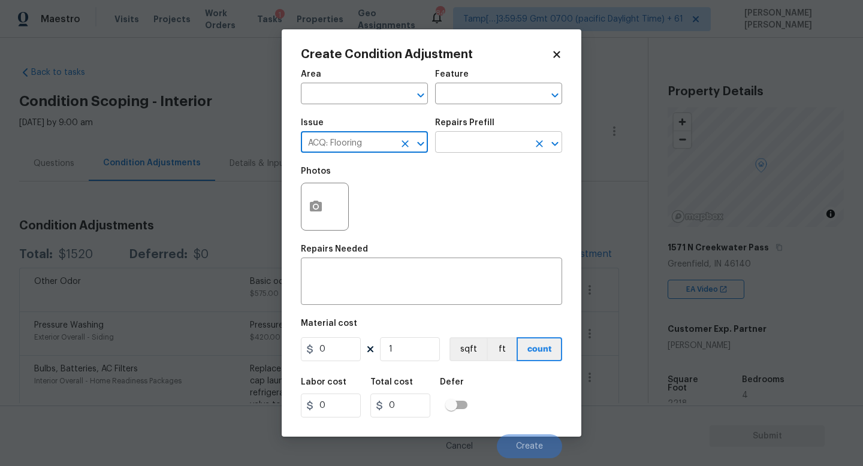
type input "ACQ: Flooring"
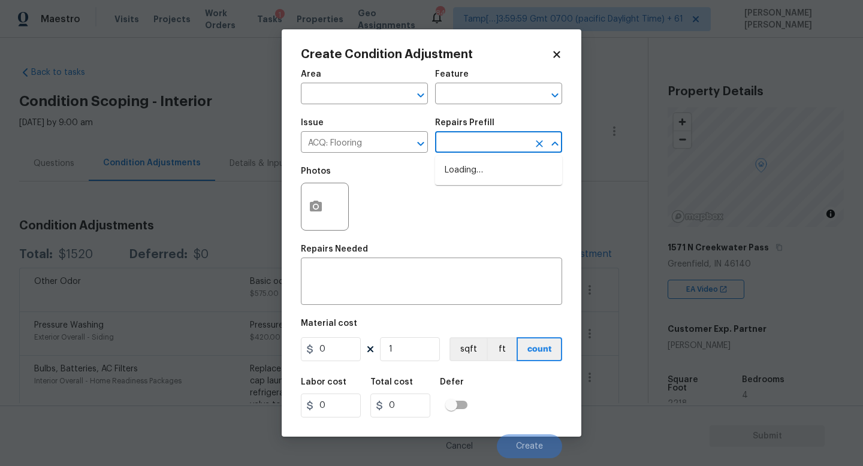
click at [465, 146] on input "text" at bounding box center [482, 143] width 94 height 19
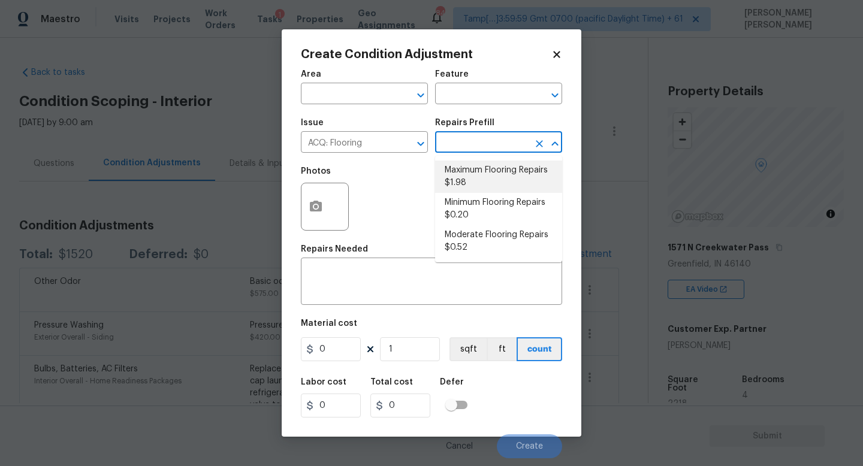
click at [480, 179] on li "Maximum Flooring Repairs $1.98" at bounding box center [498, 177] width 127 height 32
type input "Acquisition"
type textarea "Acquisition Scope: Maximum flooring repairs"
type input "1.98"
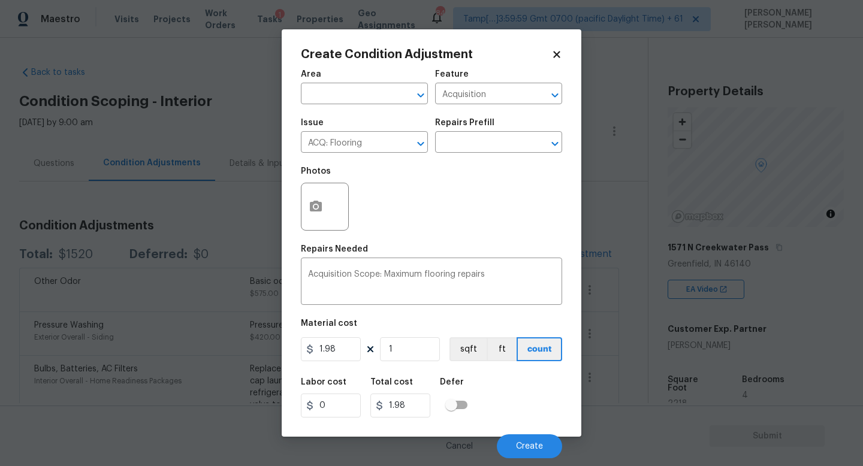
click at [480, 179] on div "Photos" at bounding box center [431, 199] width 261 height 78
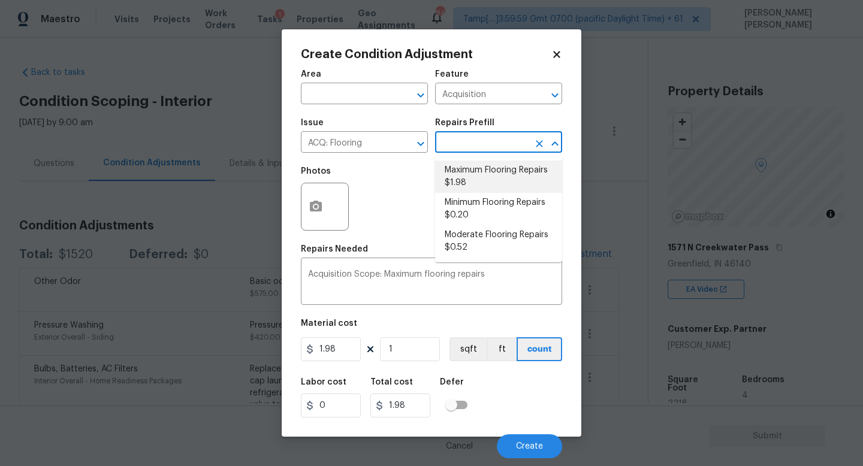
click at [480, 139] on input "text" at bounding box center [482, 143] width 94 height 19
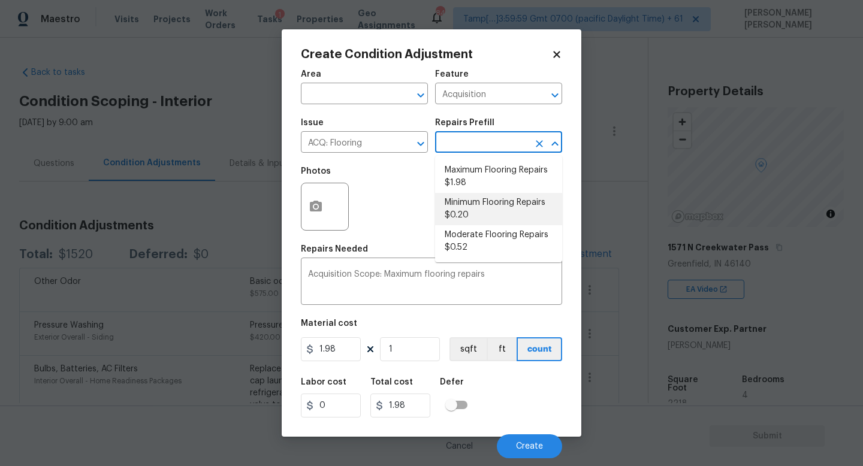
click at [513, 207] on li "Minimum Flooring Repairs $0.20" at bounding box center [498, 209] width 127 height 32
type textarea "Acquisition Scope: Minimum flooring repairs"
type input "0.2"
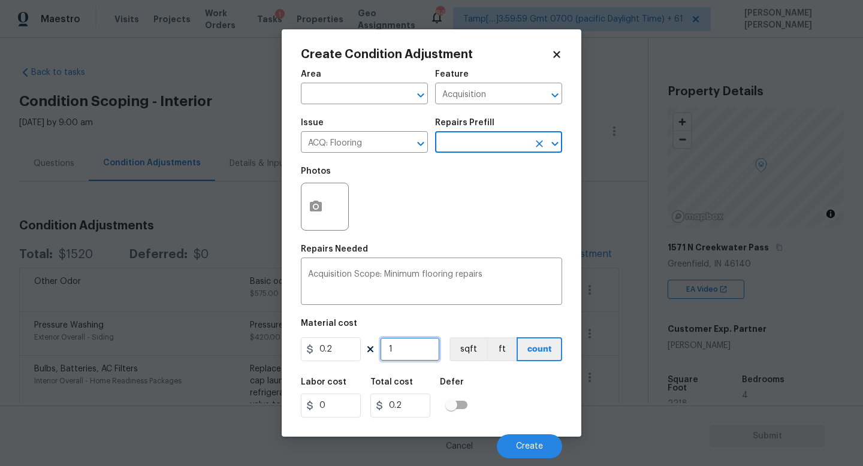
click at [400, 354] on input "1" at bounding box center [410, 350] width 60 height 24
type input "0"
type input "2"
type input "0.4"
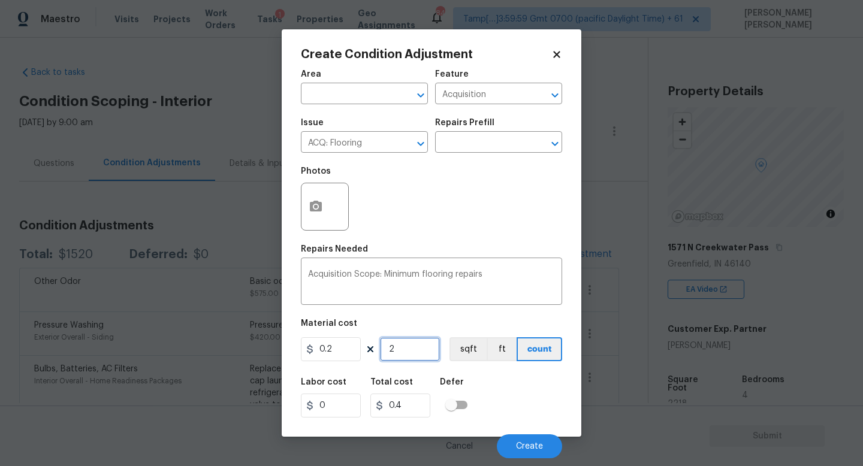
type input "22"
type input "4.4"
type input "221"
type input "44.2"
type input "2218"
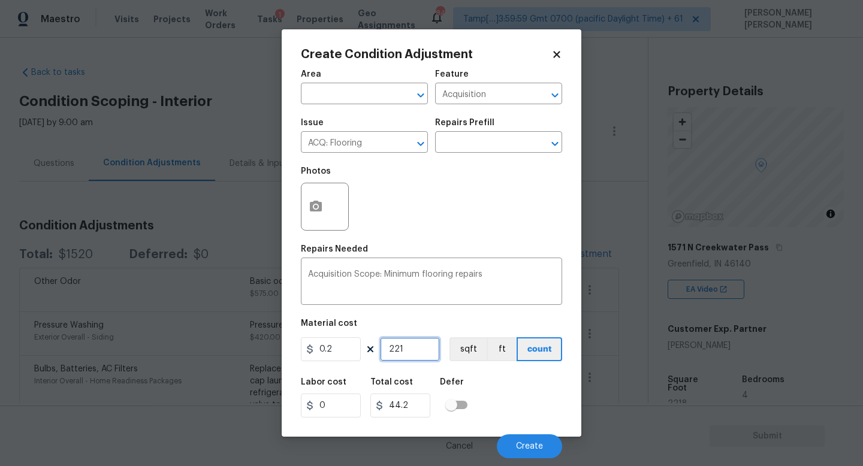
type input "443.6"
type input "2218"
click at [534, 445] on span "Create" at bounding box center [529, 446] width 27 height 9
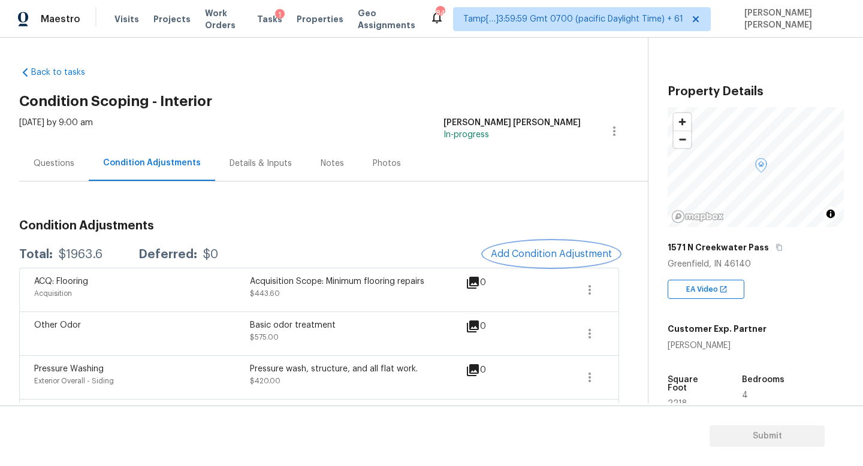
click at [541, 250] on span "Add Condition Adjustment" at bounding box center [551, 254] width 121 height 11
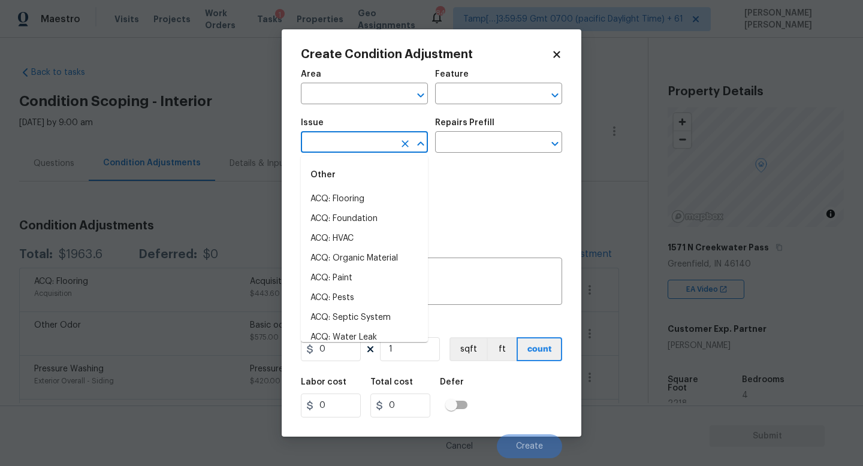
click at [345, 149] on input "text" at bounding box center [348, 143] width 94 height 19
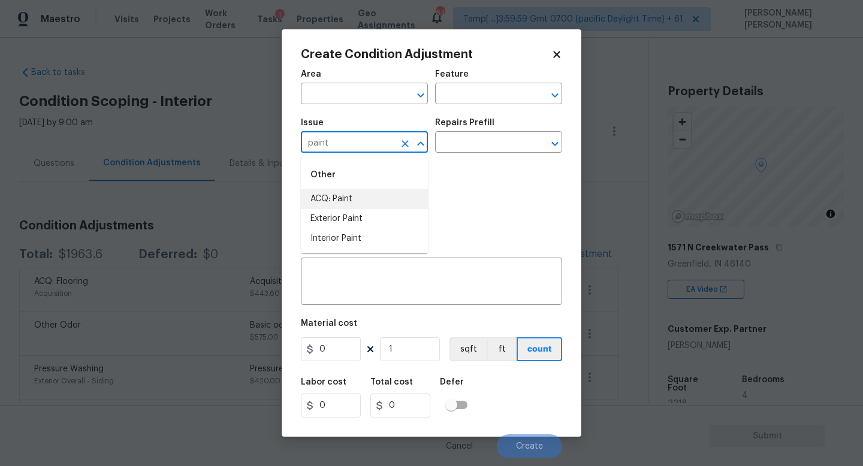
click at [364, 203] on li "ACQ: Paint" at bounding box center [364, 199] width 127 height 20
type input "ACQ: Paint"
click at [447, 145] on input "text" at bounding box center [482, 143] width 94 height 19
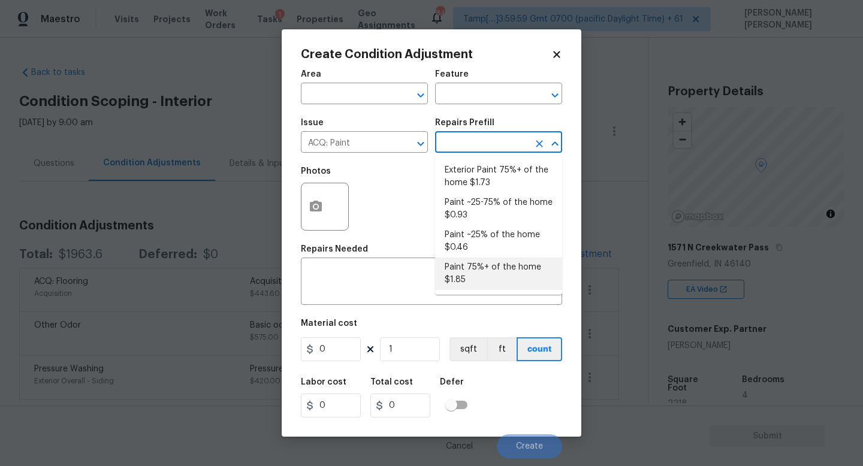
click at [506, 266] on li "Paint 75%+ of the home $1.85" at bounding box center [498, 274] width 127 height 32
type input "Acquisition"
type textarea "Acquisition Scope: 75%+ of the home will likely require interior paint"
type input "1.85"
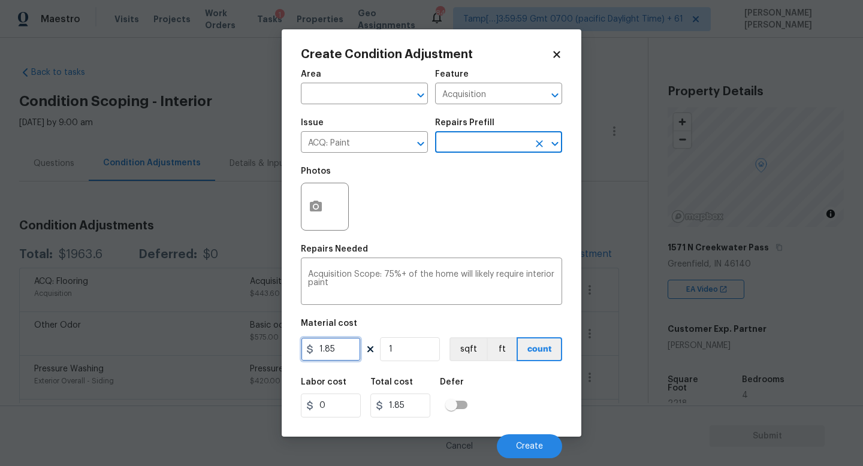
click at [350, 348] on input "1.85" at bounding box center [331, 350] width 60 height 24
type input "2.25"
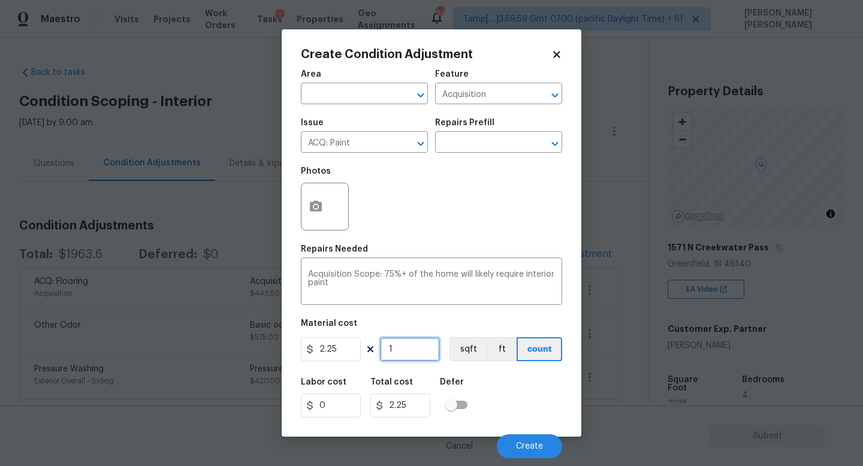
click at [424, 355] on input "1" at bounding box center [410, 350] width 60 height 24
type input "0"
type input "2"
type input "4.5"
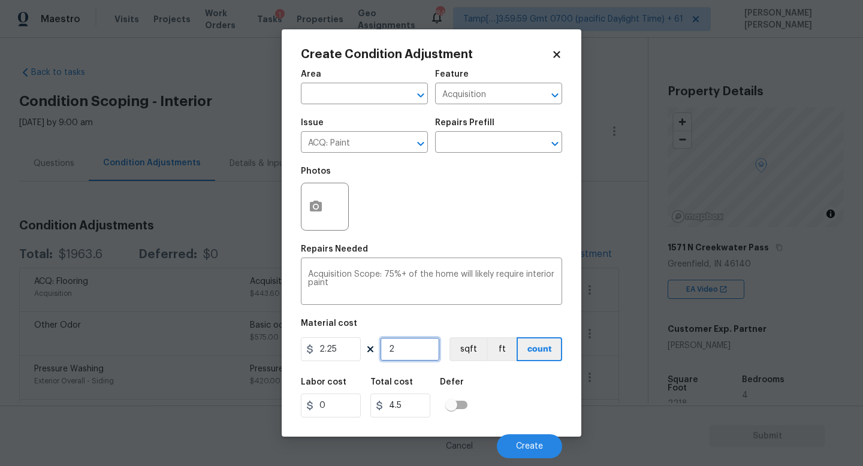
type input "22"
type input "49.5"
type input "221"
type input "497.25"
type input "2218"
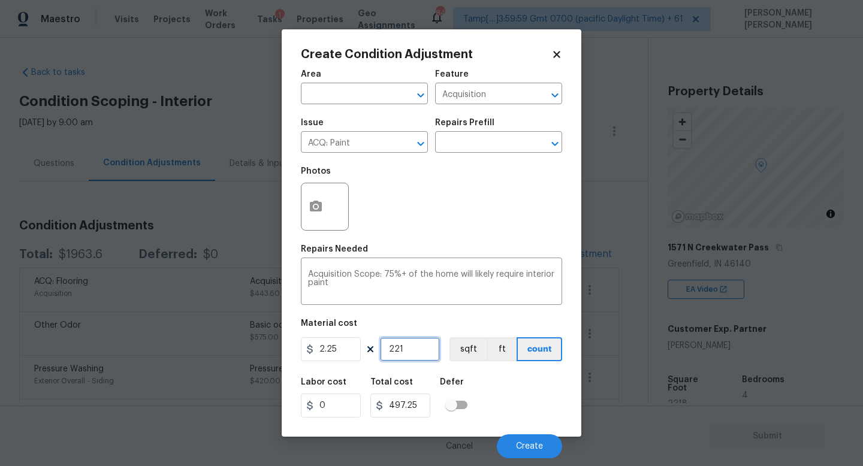
type input "4990.5"
type input "2218"
click at [385, 258] on div "Repairs Needed" at bounding box center [431, 253] width 261 height 16
click at [385, 263] on div "Acquisition Scope: 75%+ of the home will likely require interior paint x ​" at bounding box center [431, 283] width 261 height 44
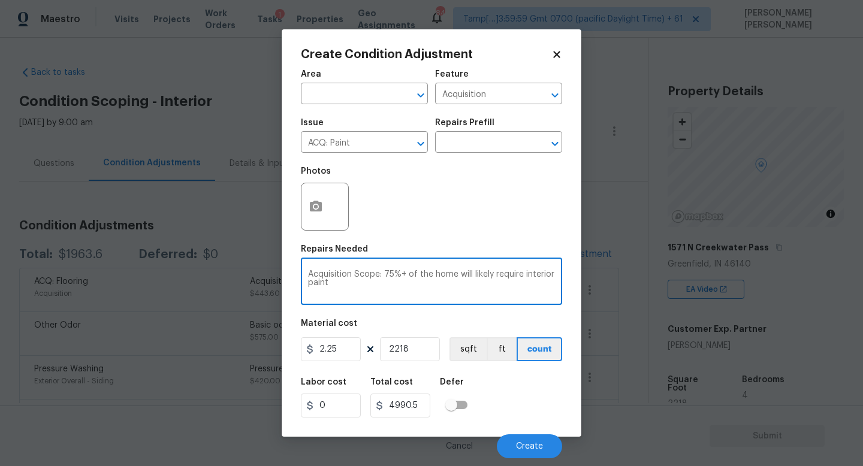
click at [369, 284] on textarea "Acquisition Scope: 75%+ of the home will likely require interior paint" at bounding box center [431, 282] width 247 height 25
type textarea "Acquisition Scope: 75%+ of the home will likely require interior paint and prim…"
click at [321, 203] on icon "button" at bounding box center [316, 206] width 12 height 11
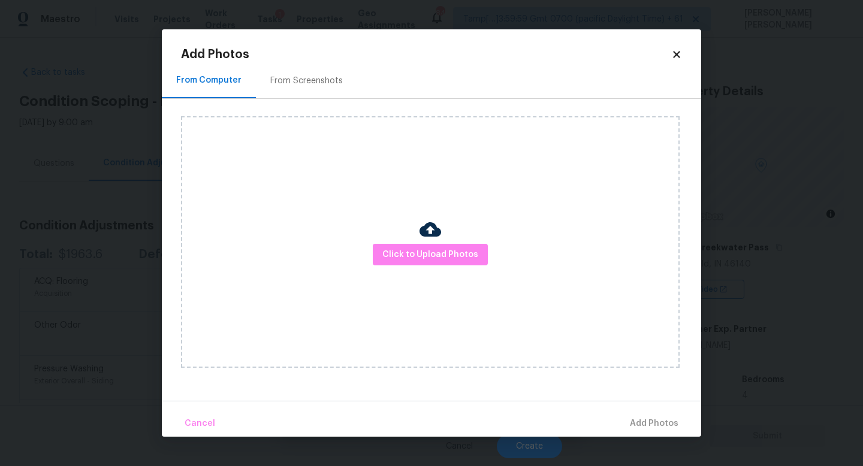
click at [421, 267] on div "Click to Upload Photos" at bounding box center [430, 242] width 499 height 252
click at [438, 261] on span "Click to Upload Photos" at bounding box center [430, 255] width 96 height 15
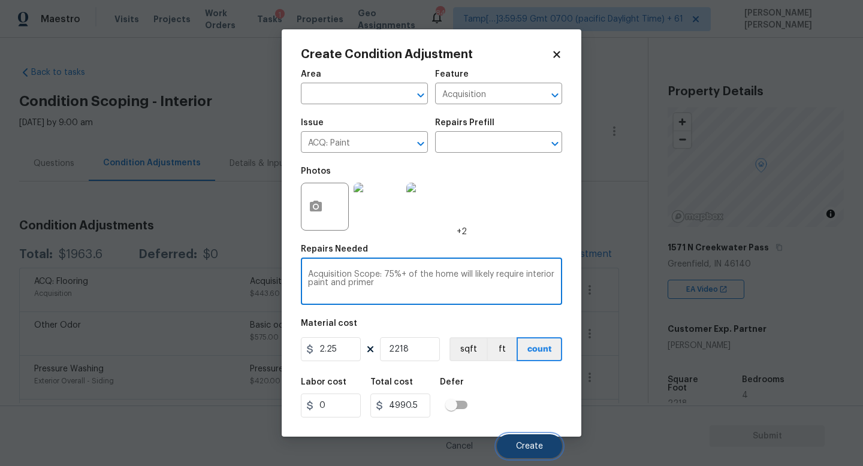
click at [522, 448] on span "Create" at bounding box center [529, 446] width 27 height 9
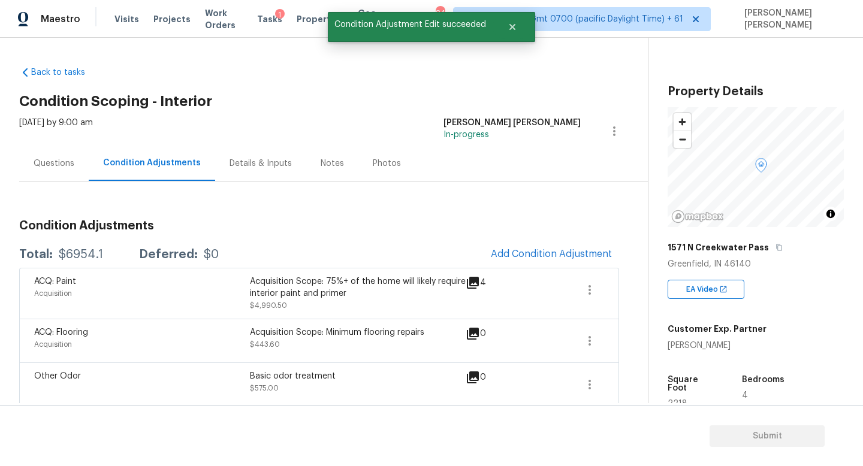
click at [544, 224] on h3 "Condition Adjustments" at bounding box center [319, 226] width 600 height 12
click at [535, 252] on span "Add Condition Adjustment" at bounding box center [551, 254] width 121 height 11
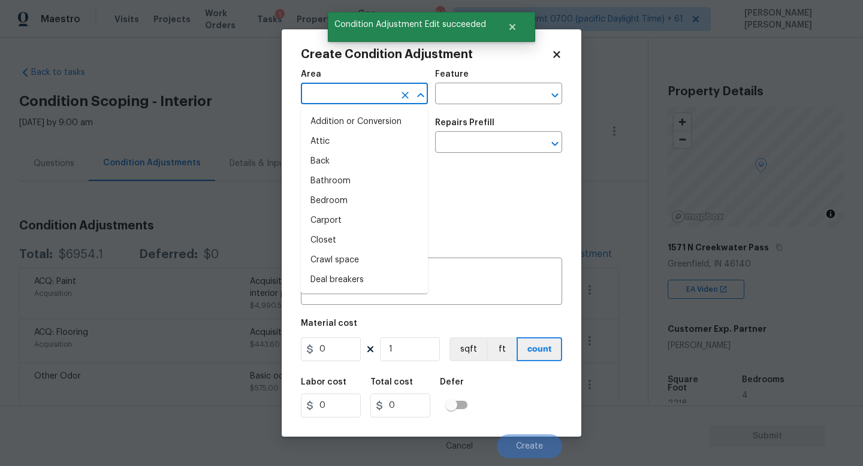
click at [344, 104] on input "text" at bounding box center [348, 95] width 94 height 19
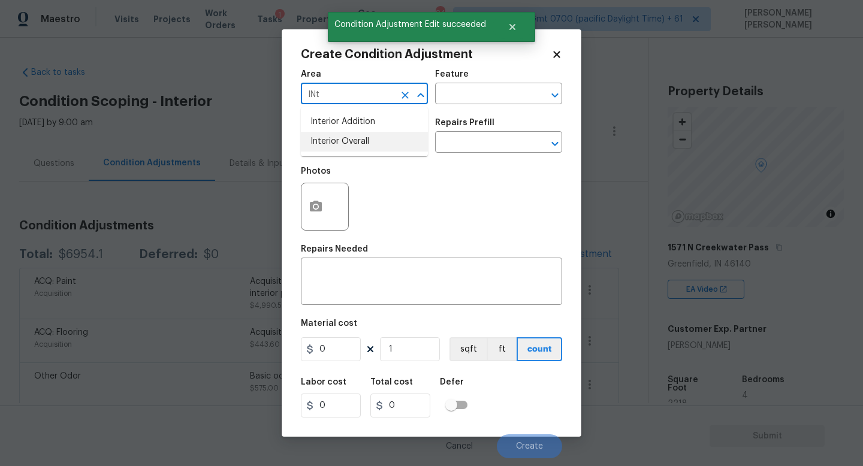
click at [378, 148] on li "Interior Overall" at bounding box center [364, 142] width 127 height 20
type input "Interior Overall"
click at [378, 251] on div "Repairs Needed" at bounding box center [431, 253] width 261 height 16
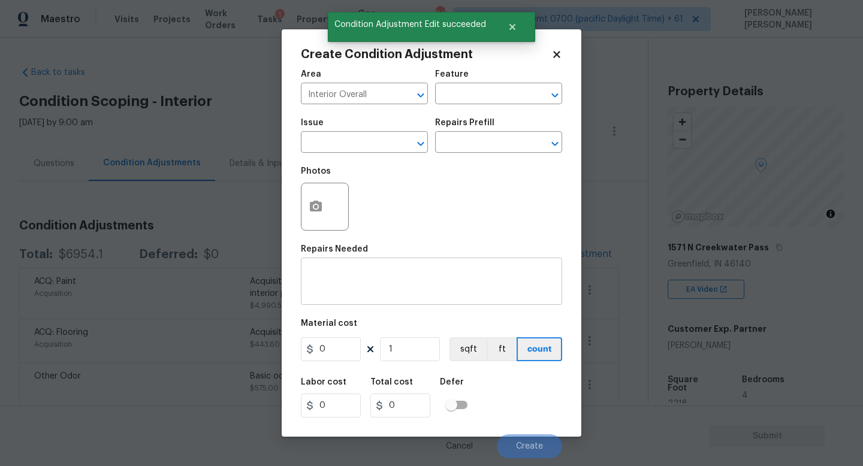
click at [370, 263] on div "x ​" at bounding box center [431, 283] width 261 height 44
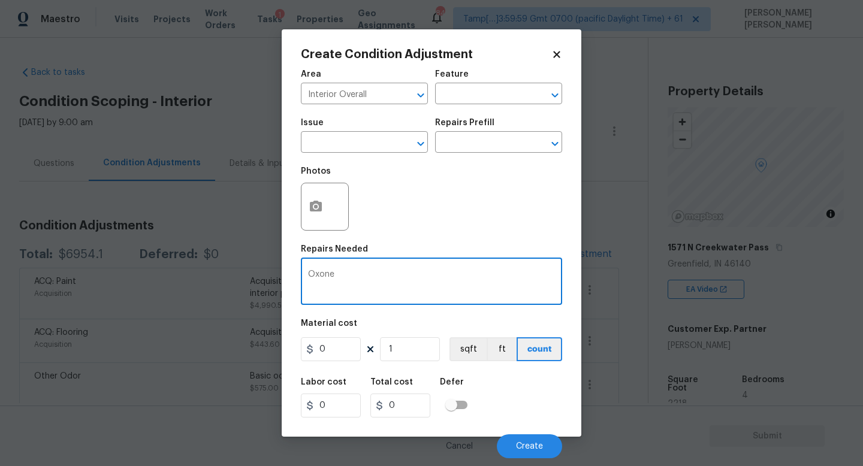
click at [363, 315] on div "Area Interior Overall ​ Feature ​ Issue ​ Repairs Prefill ​ Photos Repairs Need…" at bounding box center [431, 261] width 261 height 396
click at [365, 291] on textarea "Oxone" at bounding box center [431, 282] width 247 height 25
type textarea "Ozone"
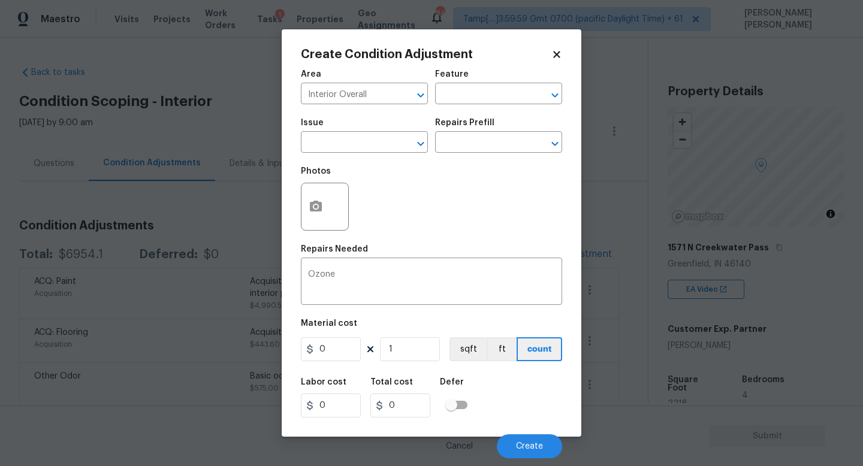
click at [342, 330] on div "Material cost" at bounding box center [431, 328] width 261 height 16
click at [343, 345] on input "0" at bounding box center [331, 350] width 60 height 24
drag, startPoint x: 343, startPoint y: 345, endPoint x: 354, endPoint y: 120, distance: 225.1
click at [343, 300] on div "Area Interior Overall ​ Feature ​ Issue ​ Repairs Prefill ​ Photos Repairs Need…" at bounding box center [431, 261] width 261 height 396
click at [342, 350] on input "0" at bounding box center [331, 350] width 60 height 24
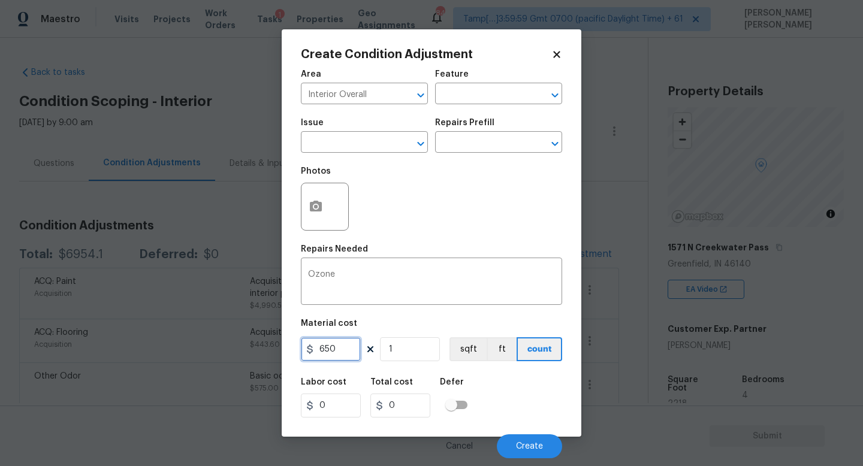
type input "650"
click at [495, 388] on div "Labor cost 0 Total cost 650 Defer" at bounding box center [431, 398] width 261 height 54
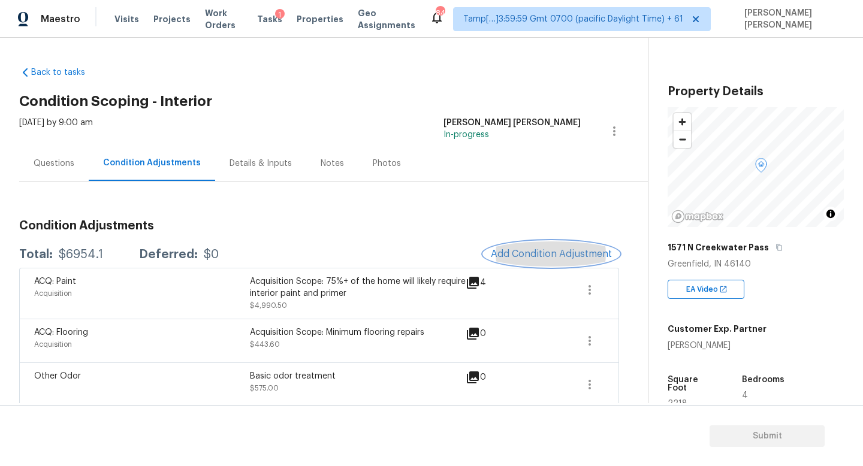
click at [539, 263] on button "Add Condition Adjustment" at bounding box center [551, 254] width 135 height 25
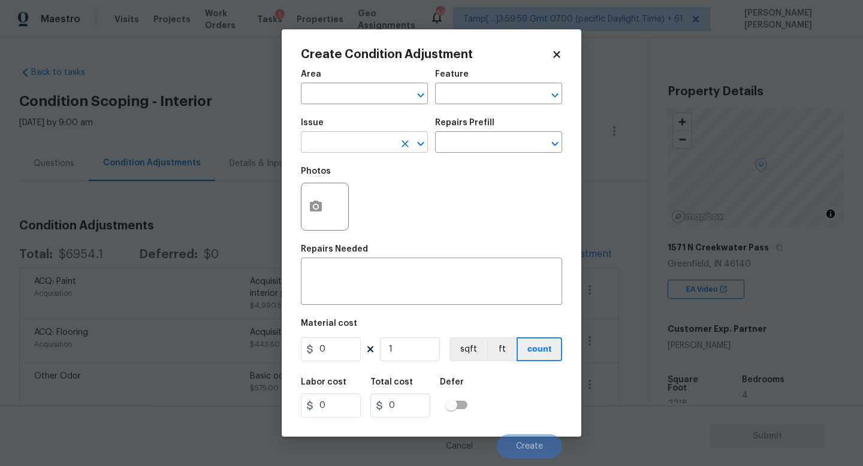
click at [344, 146] on input "text" at bounding box center [348, 143] width 94 height 19
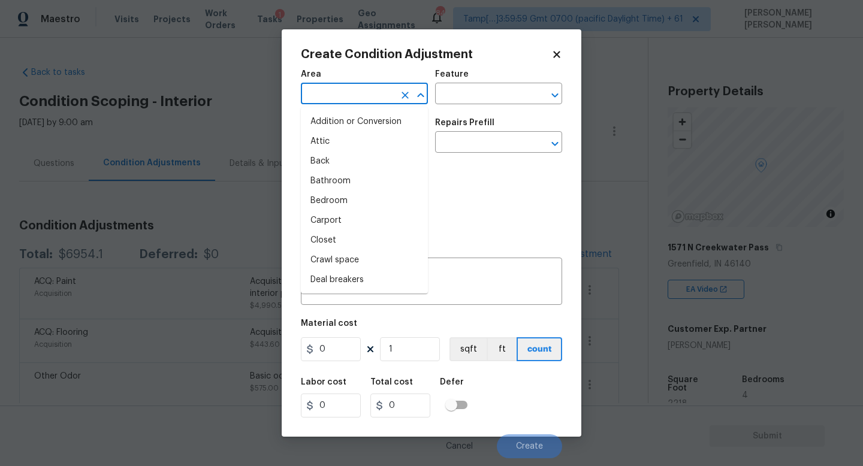
click at [351, 100] on input "text" at bounding box center [348, 95] width 94 height 19
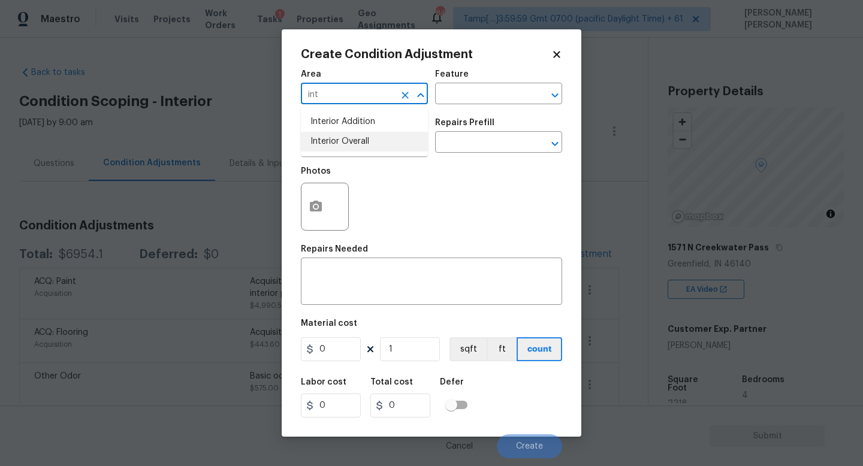
click at [362, 137] on li "Interior Overall" at bounding box center [364, 142] width 127 height 20
type input "Interior Overall"
click at [362, 153] on body "Maestro Visits Projects Work Orders Tasks 1 Properties Geo Assignments 845 Tamp…" at bounding box center [431, 233] width 863 height 466
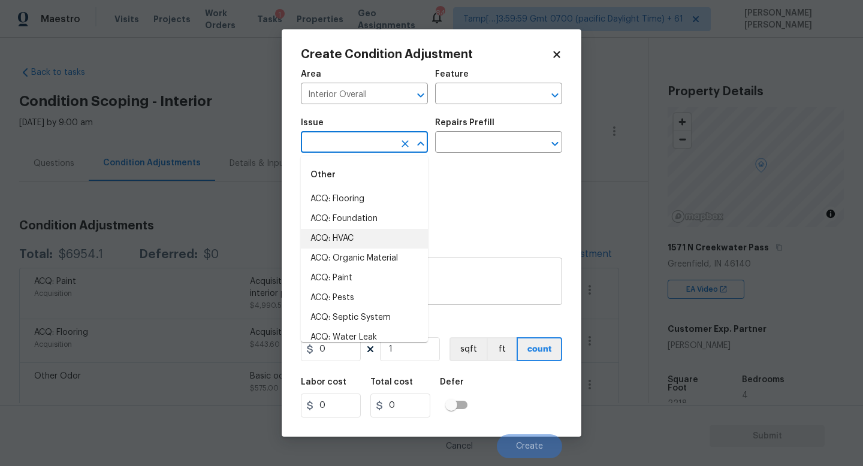
click at [471, 294] on textarea at bounding box center [431, 282] width 247 height 25
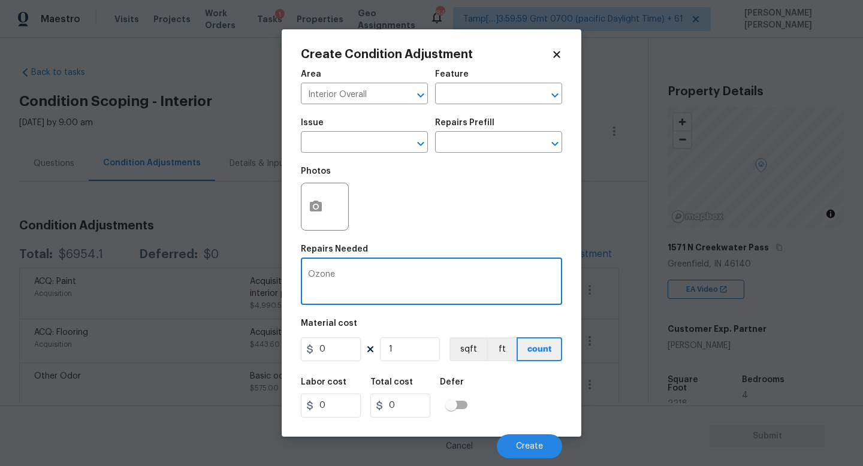
type textarea "Ozone"
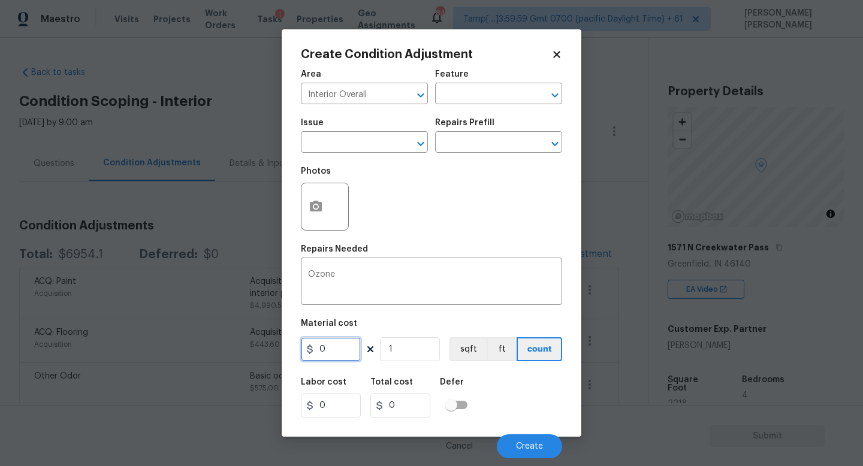
drag, startPoint x: 351, startPoint y: 344, endPoint x: 235, endPoint y: 296, distance: 126.0
click at [311, 342] on input "0" at bounding box center [331, 350] width 60 height 24
type input "650"
click at [528, 448] on span "Create" at bounding box center [529, 446] width 27 height 9
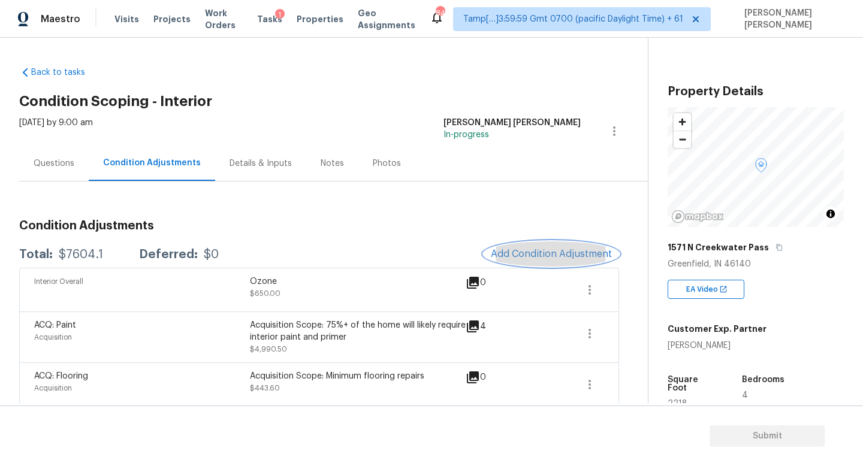
click at [531, 260] on button "Add Condition Adjustment" at bounding box center [551, 254] width 135 height 25
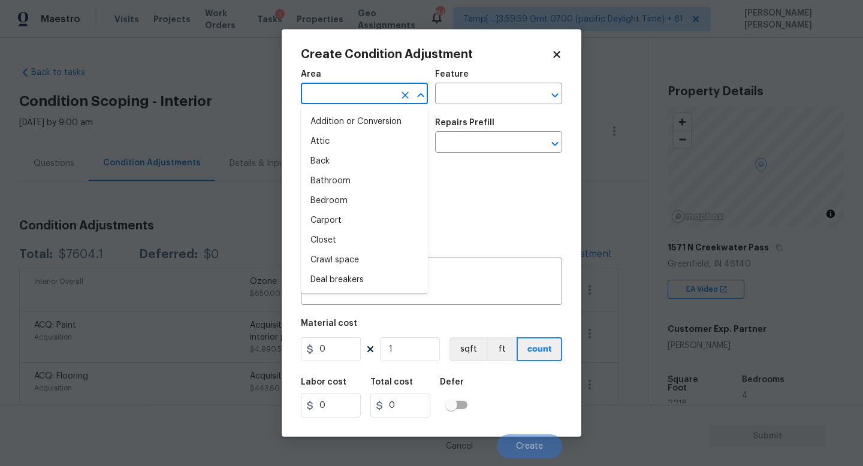
click at [364, 92] on input "text" at bounding box center [348, 95] width 94 height 19
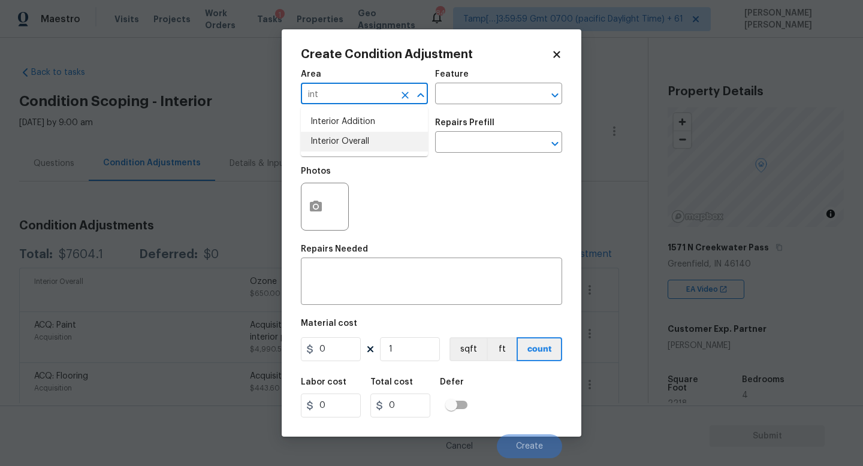
click at [373, 144] on li "Interior Overall" at bounding box center [364, 142] width 127 height 20
type input "Interior Overall"
click at [379, 269] on div "x ​" at bounding box center [431, 283] width 261 height 44
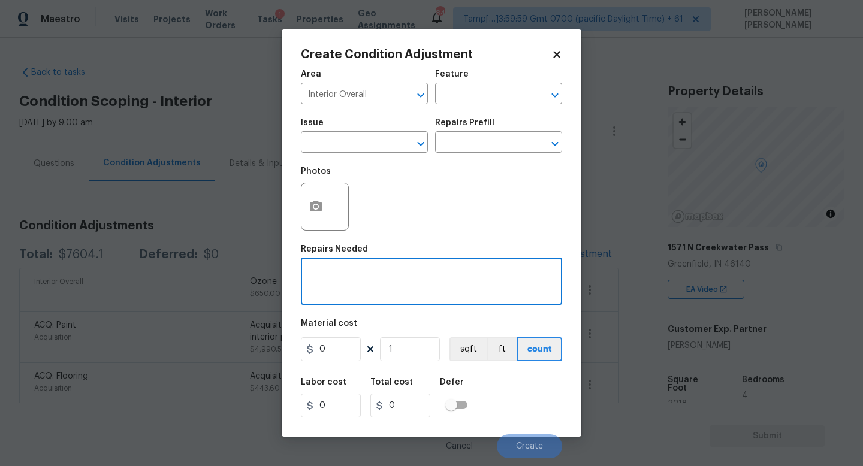
paste textarea "remove backsplash and prep wall"
type textarea "remove backsplash and prep wall"
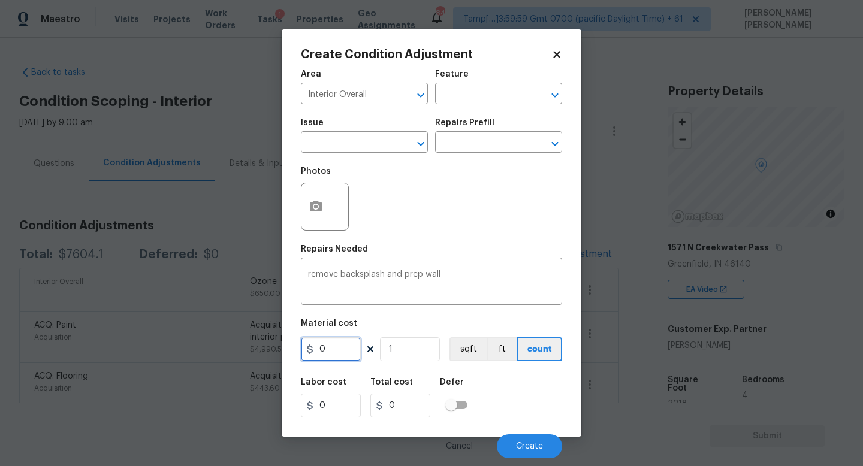
drag, startPoint x: 336, startPoint y: 344, endPoint x: 286, endPoint y: 344, distance: 50.4
click at [300, 344] on div "Create Condition Adjustment Area Interior Overall ​ Feature ​ Issue ​ Repairs P…" at bounding box center [432, 233] width 300 height 408
type input "200"
click at [518, 444] on span "Create" at bounding box center [529, 446] width 27 height 9
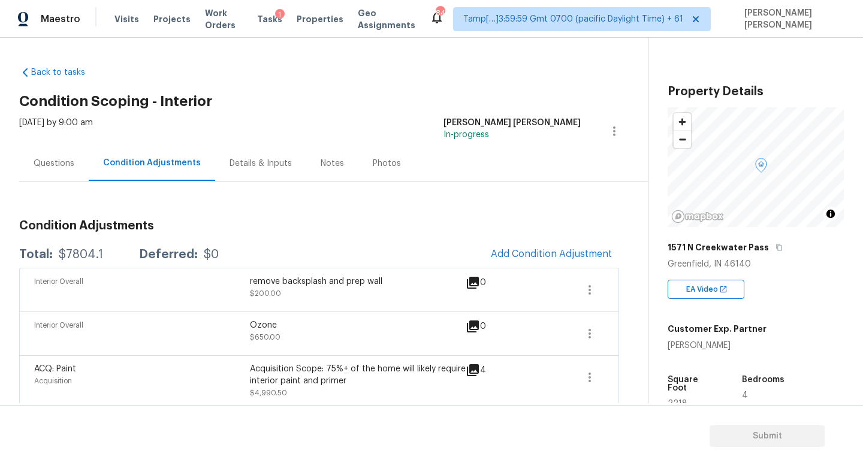
click at [43, 149] on div "Questions" at bounding box center [54, 163] width 70 height 35
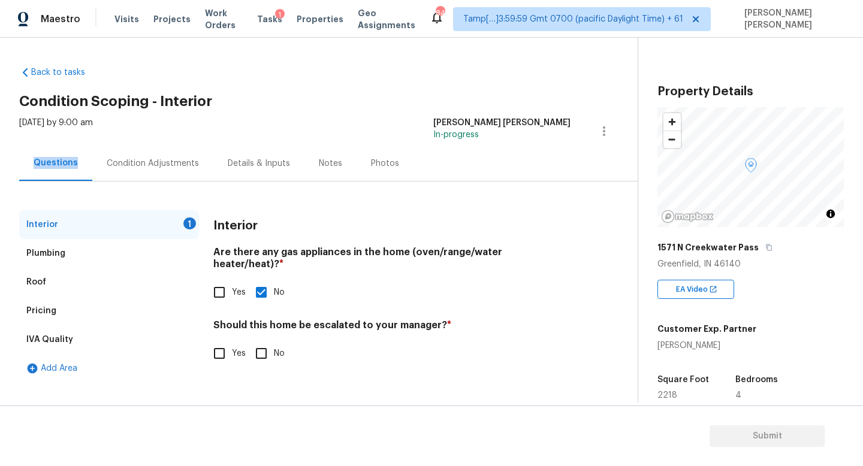
click at [43, 149] on div "Questions" at bounding box center [55, 163] width 73 height 35
click at [57, 317] on div "Pricing" at bounding box center [109, 311] width 180 height 29
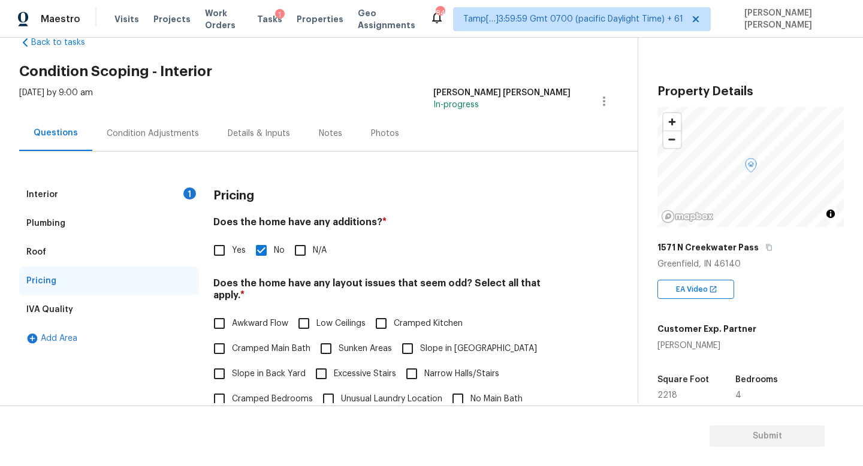
scroll to position [51, 0]
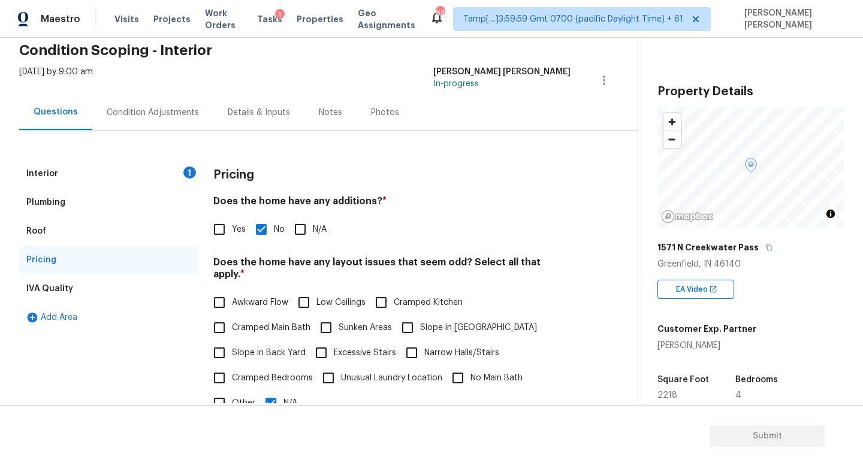
click at [283, 347] on span "Slope in Back Yard" at bounding box center [269, 353] width 74 height 13
click at [232, 341] on input "Slope in Back Yard" at bounding box center [219, 353] width 25 height 25
checkbox input "true"
click at [132, 166] on div "Interior 1" at bounding box center [109, 173] width 180 height 29
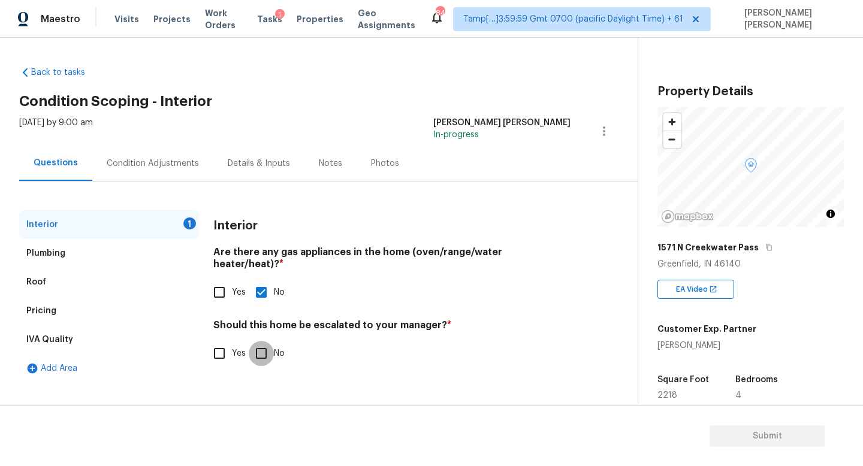
click at [256, 341] on input "No" at bounding box center [261, 353] width 25 height 25
checkbox input "true"
click at [143, 173] on div "Condition Adjustments" at bounding box center [152, 163] width 121 height 35
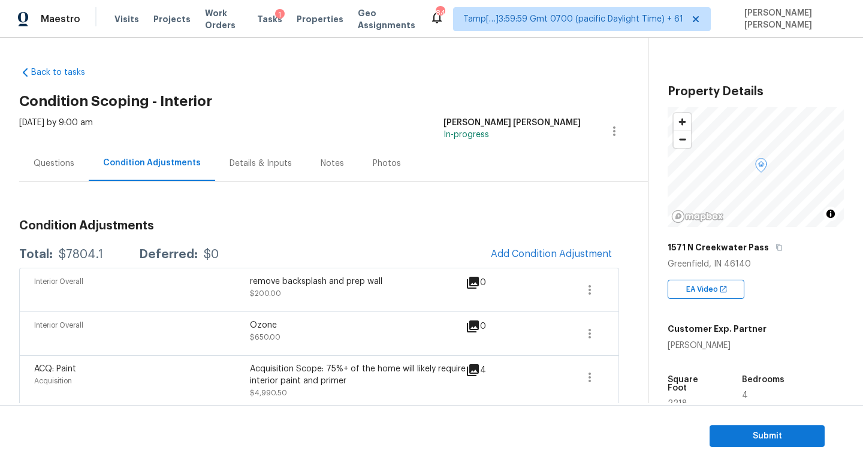
click at [83, 249] on div "$7804.1" at bounding box center [81, 255] width 44 height 12
copy div "$7804.1"
click at [61, 257] on div "$7804.1" at bounding box center [81, 255] width 44 height 12
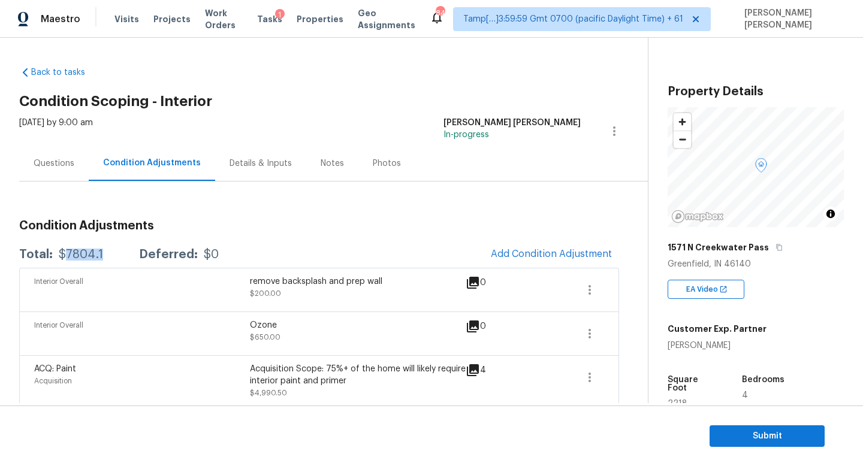
click at [61, 257] on div "$7804.1" at bounding box center [81, 255] width 44 height 12
copy div "$7804.1"
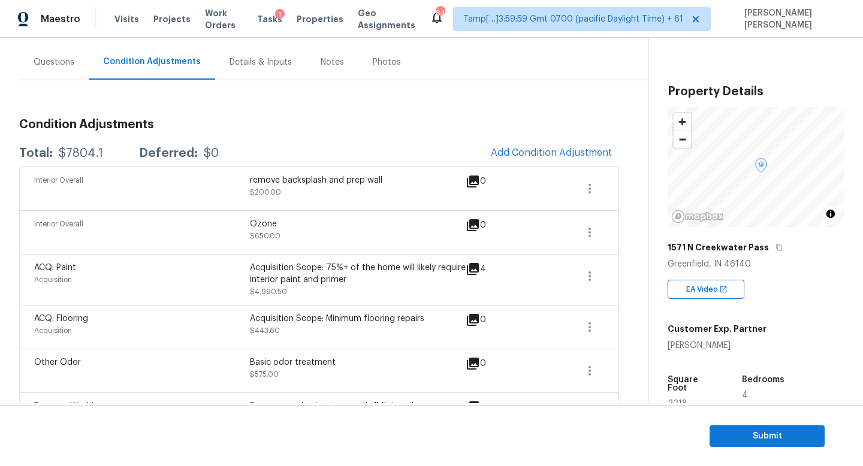
scroll to position [58, 0]
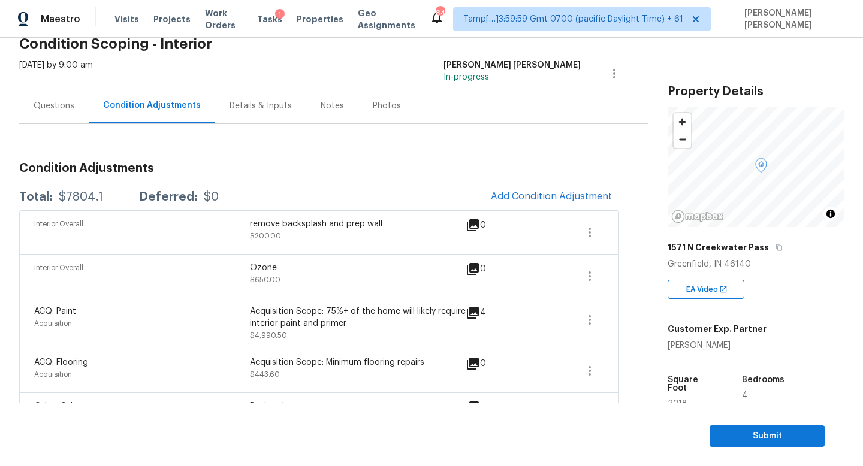
click at [80, 198] on div "$7804.1" at bounding box center [81, 197] width 44 height 12
copy div "$7804.1"
click at [740, 428] on button "Submit" at bounding box center [767, 437] width 115 height 22
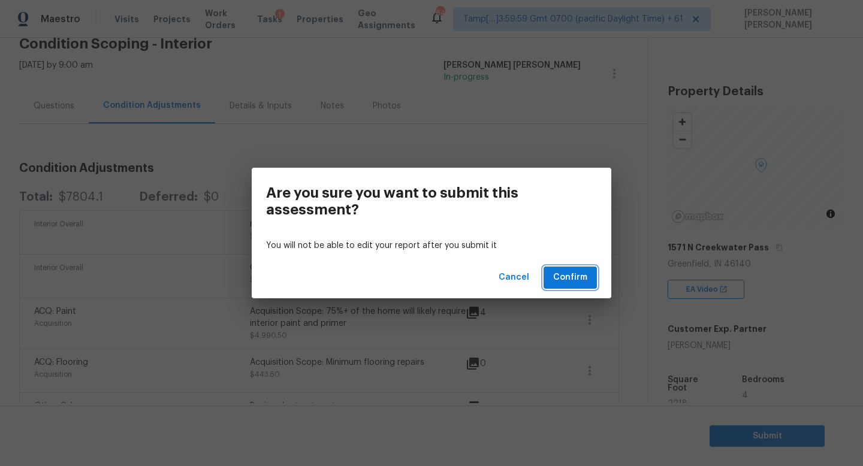
click at [564, 269] on button "Confirm" at bounding box center [570, 278] width 53 height 22
